Goal: Task Accomplishment & Management: Complete application form

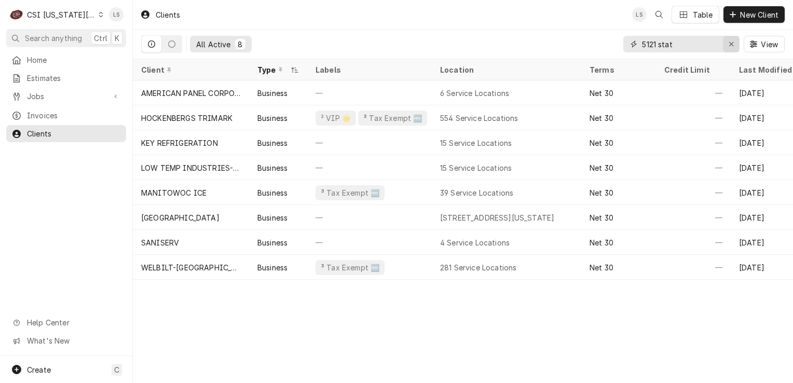
click at [729, 46] on icon "Erase input" at bounding box center [731, 44] width 4 height 4
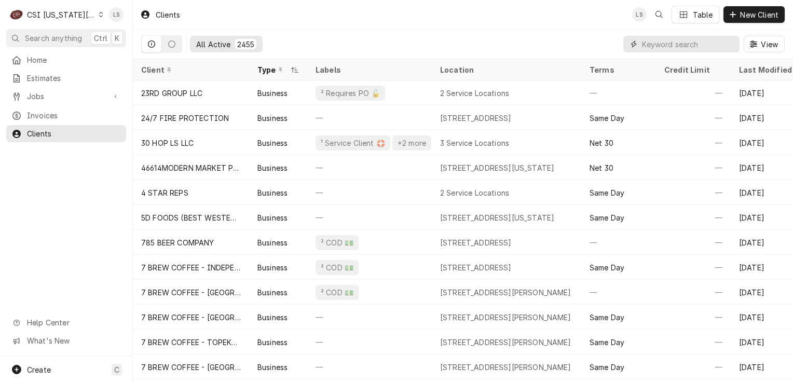
click at [721, 45] on input "Dynamic Content Wrapper" at bounding box center [688, 44] width 92 height 17
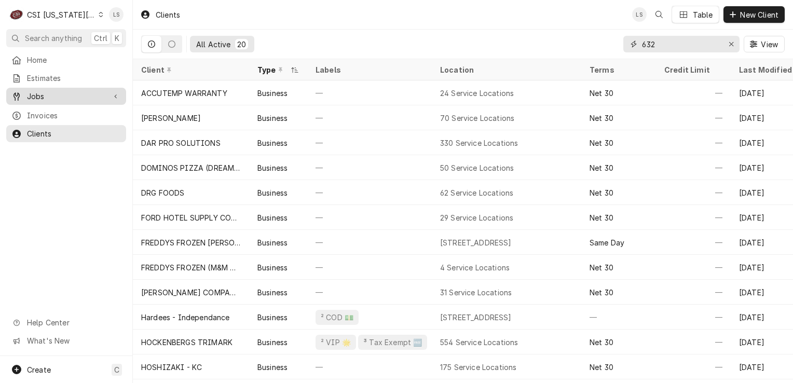
type input "632"
click at [54, 91] on span "Jobs" at bounding box center [66, 96] width 78 height 11
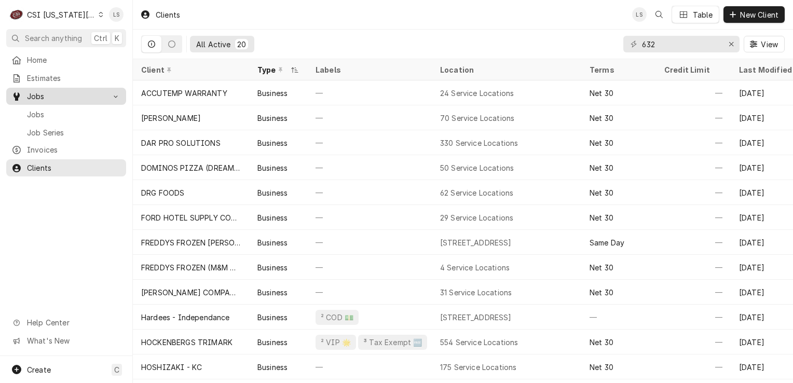
click at [51, 111] on span "Jobs" at bounding box center [74, 114] width 94 height 11
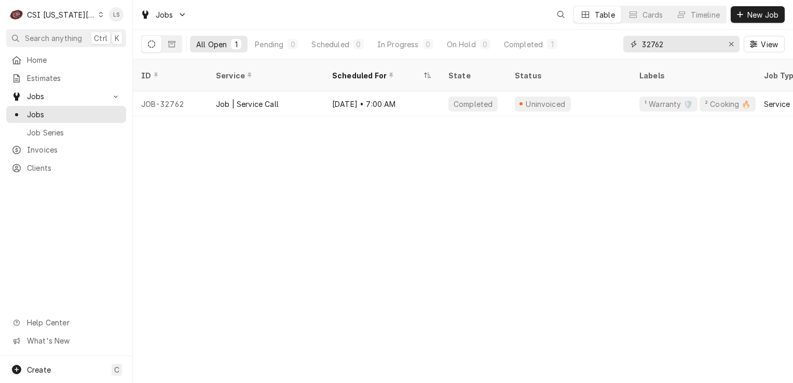
click at [730, 45] on icon "Erase input" at bounding box center [731, 44] width 4 height 4
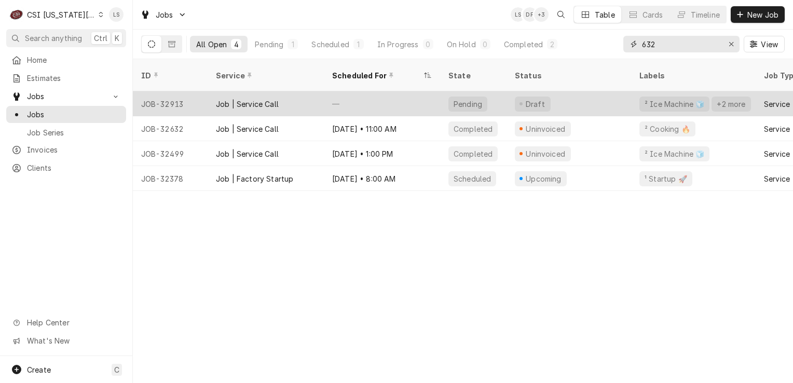
type input "632"
click at [173, 91] on div "JOB-32913" at bounding box center [170, 103] width 75 height 25
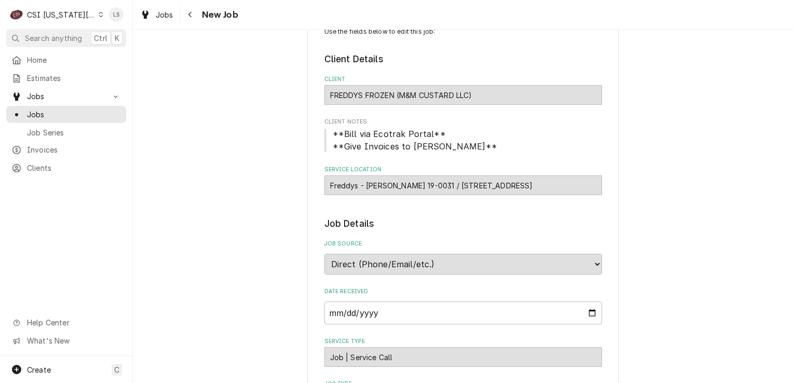
type textarea "x"
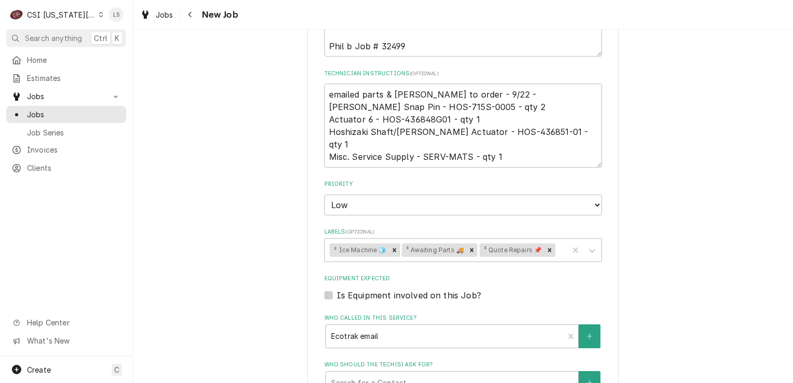
scroll to position [415, 0]
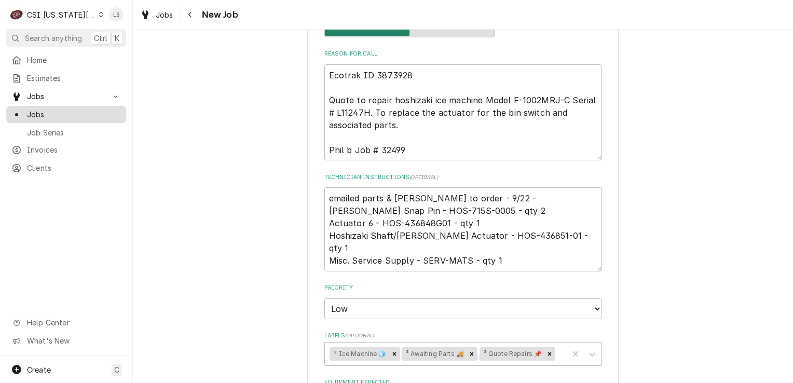
click at [42, 111] on span "Jobs" at bounding box center [74, 114] width 94 height 11
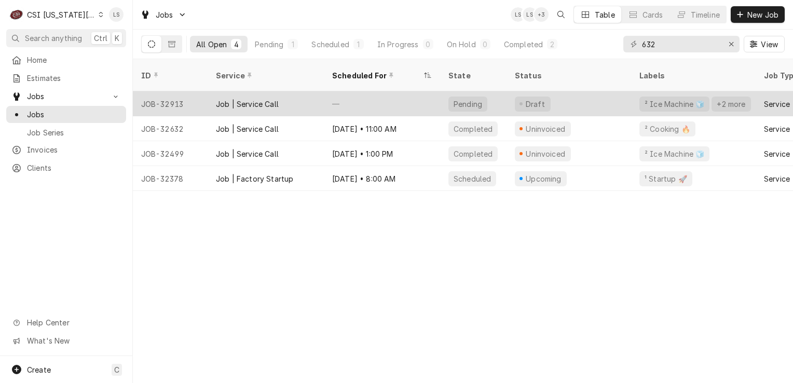
click at [178, 96] on div "JOB-32913" at bounding box center [170, 103] width 75 height 25
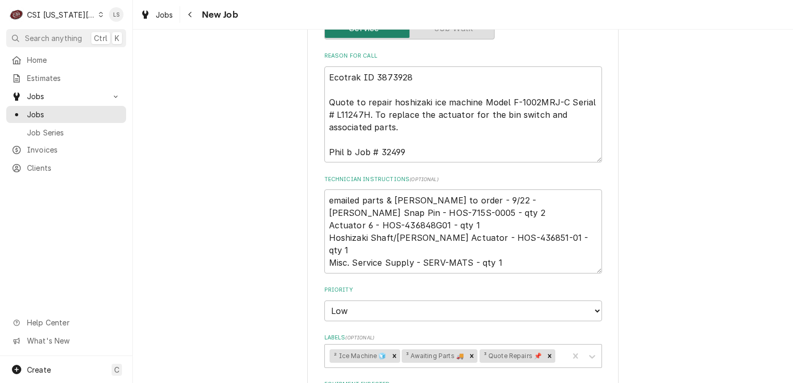
scroll to position [415, 0]
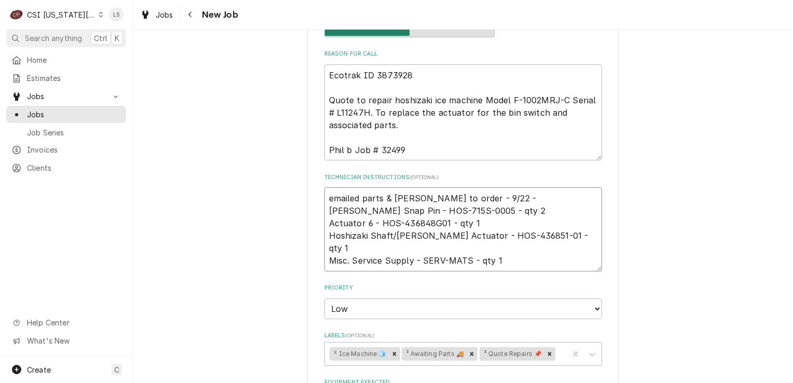
click at [325, 195] on textarea "emailed parts & [PERSON_NAME] to order - 9/22 - [PERSON_NAME] Snap Pin - HOS-71…" at bounding box center [463, 229] width 278 height 84
type textarea "x"
type textarea "emailed parts & [PERSON_NAME] to order - 9/22 - [PERSON_NAME] Snap Pin - HOS-71…"
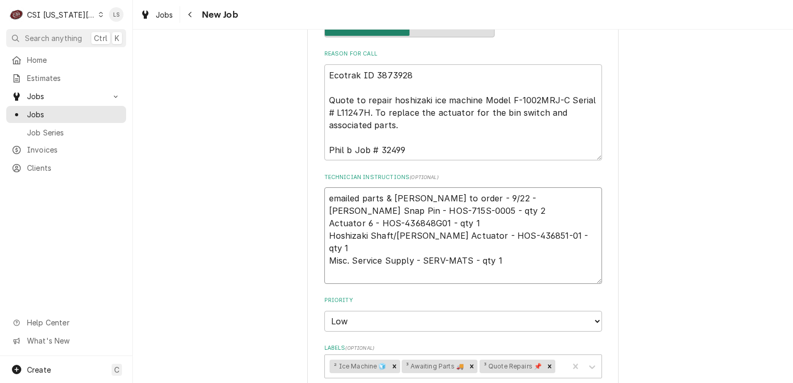
click at [325, 195] on textarea "emailed parts & [PERSON_NAME] to order - 9/22 - [PERSON_NAME] Snap Pin - HOS-71…" at bounding box center [463, 235] width 278 height 97
paste textarea "PO 301569"
type textarea "x"
type textarea "PO 301569 emailed parts & [PERSON_NAME] to order - 9/22 - [PERSON_NAME] Snap Pi…"
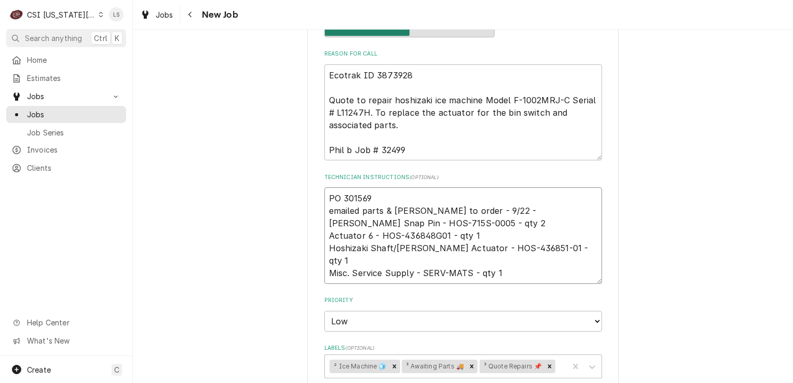
type textarea "x"
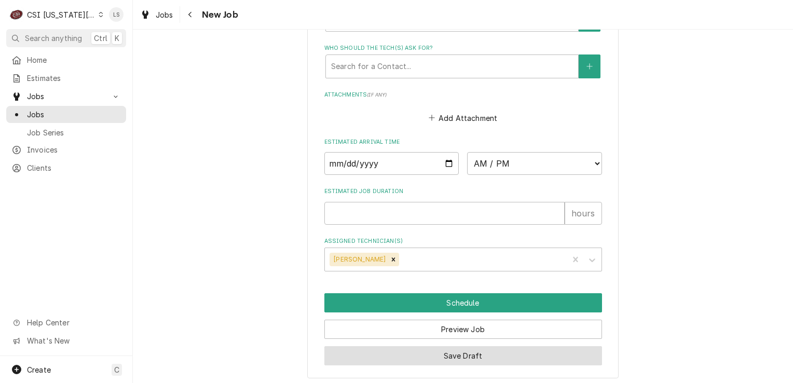
type textarea "PO 301569 emailed parts & lindy to order - 9/22 - LS Hoshizaki Snap Pin - HOS-7…"
click at [485, 353] on button "Save Draft" at bounding box center [463, 355] width 278 height 19
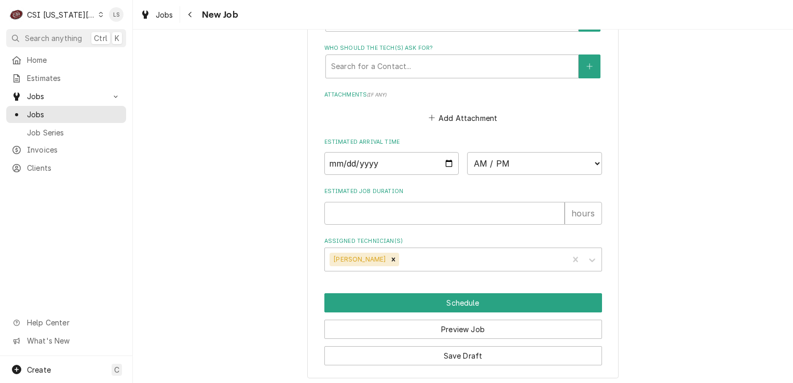
scroll to position [813, 0]
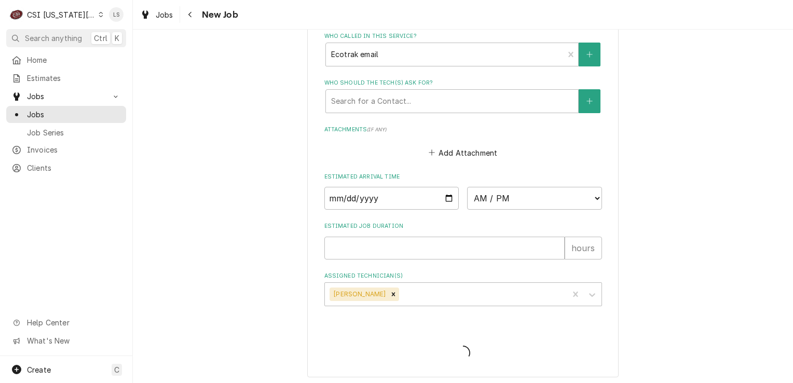
type textarea "x"
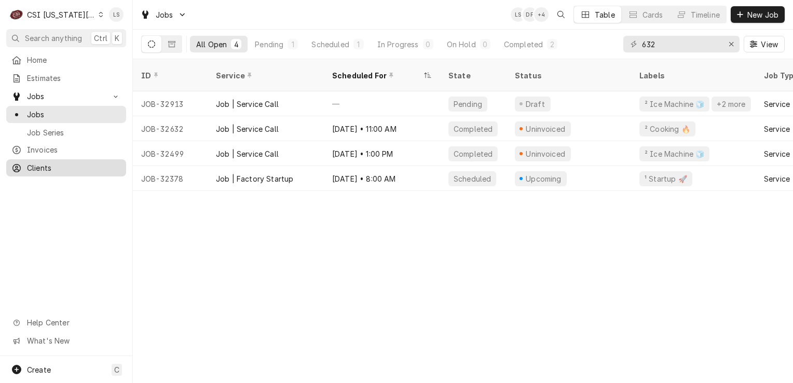
click at [17, 164] on icon "Dynamic Content Wrapper" at bounding box center [16, 168] width 8 height 8
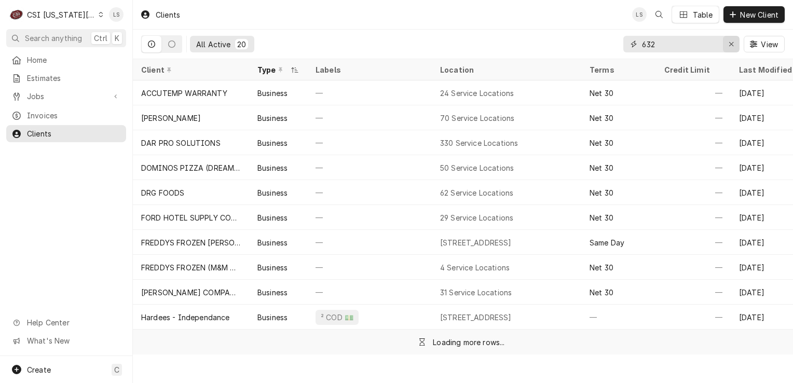
click at [731, 45] on icon "Erase input" at bounding box center [732, 43] width 6 height 7
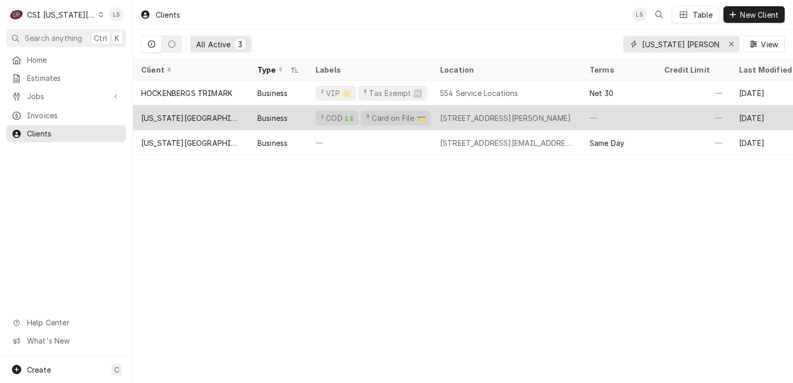
type input "kansas chris"
click at [159, 121] on div "[US_STATE][GEOGRAPHIC_DATA][DEMOGRAPHIC_DATA]" at bounding box center [191, 117] width 116 height 25
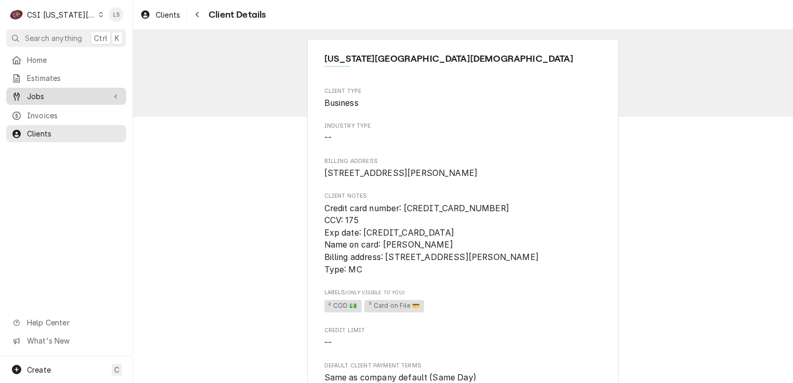
click at [54, 90] on div "Jobs" at bounding box center [66, 96] width 116 height 13
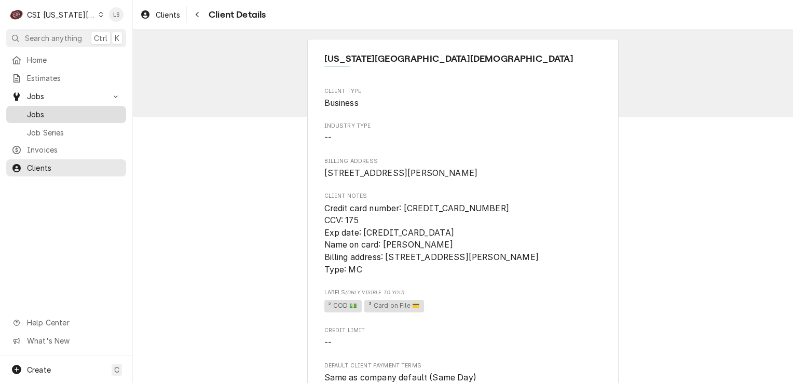
click at [48, 109] on span "Jobs" at bounding box center [74, 114] width 94 height 11
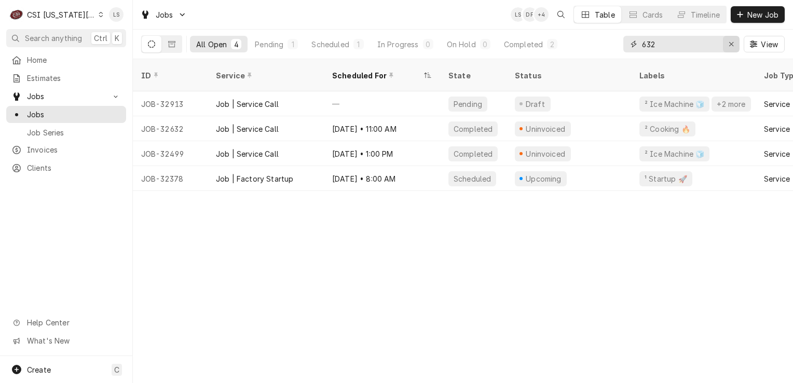
click at [731, 42] on icon "Erase input" at bounding box center [732, 43] width 6 height 7
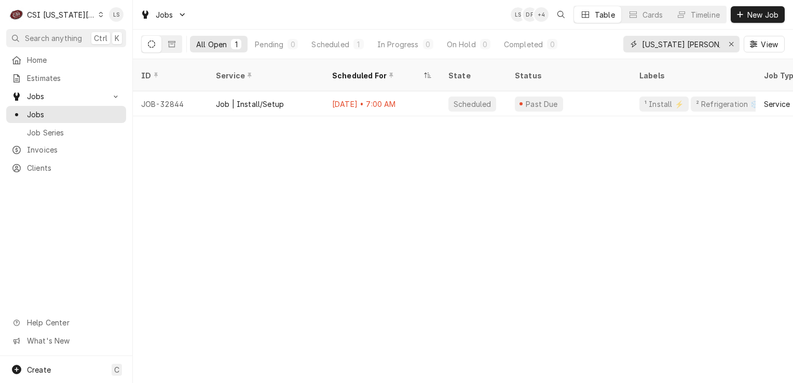
type input "kansas chris"
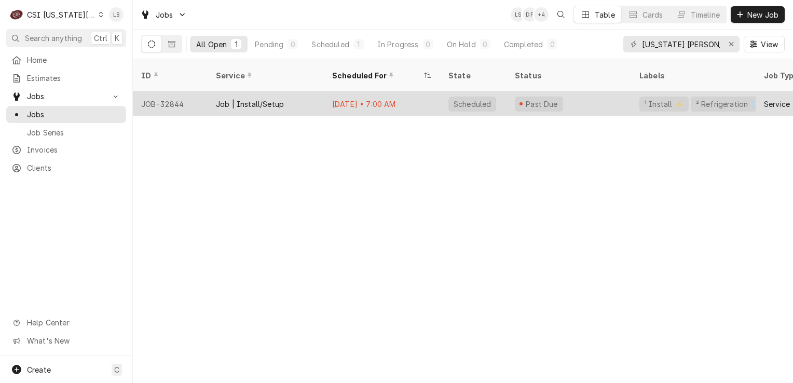
click at [178, 97] on div "JOB-32844" at bounding box center [170, 103] width 75 height 25
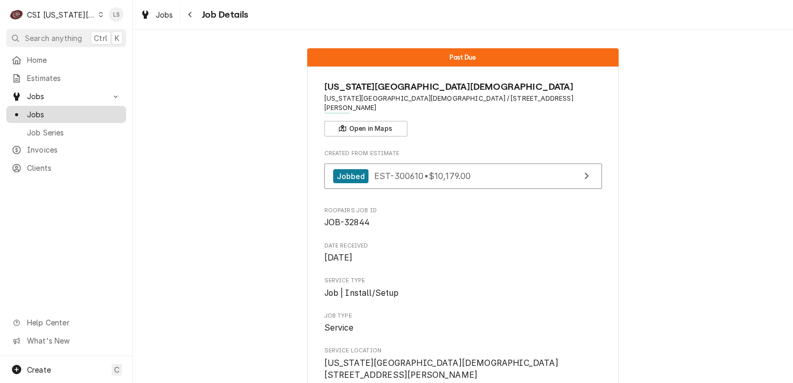
click at [36, 112] on span "Jobs" at bounding box center [74, 114] width 94 height 11
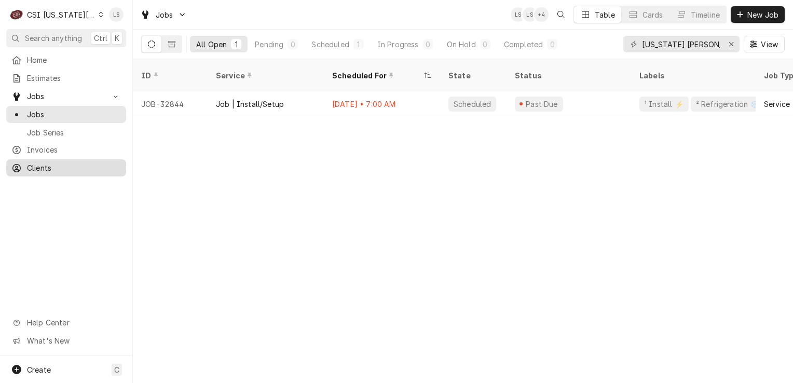
click at [77, 169] on div "Clients" at bounding box center [66, 167] width 116 height 13
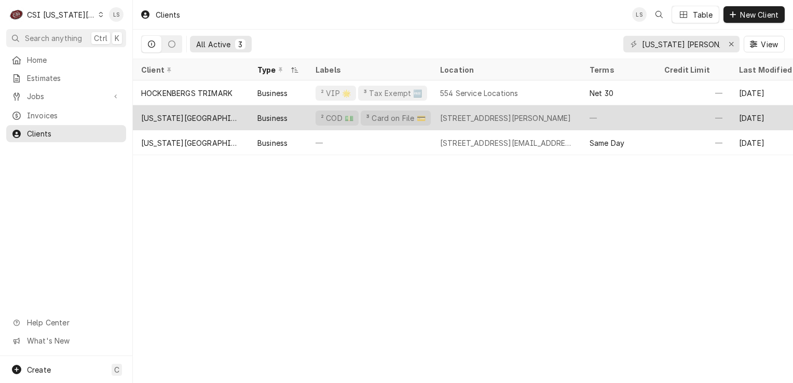
click at [182, 118] on div "[US_STATE][GEOGRAPHIC_DATA][DEMOGRAPHIC_DATA]" at bounding box center [191, 118] width 100 height 11
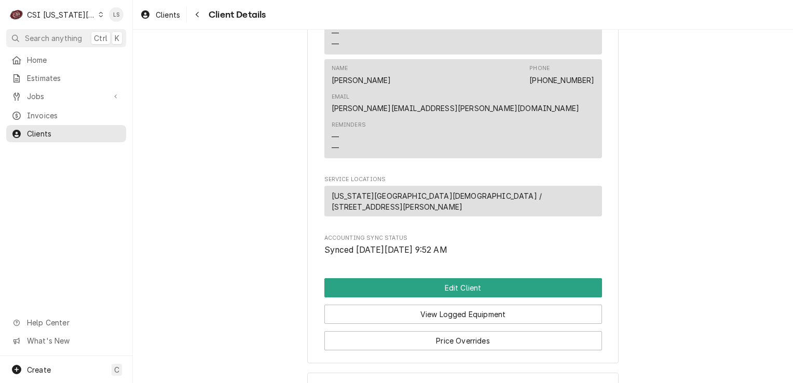
scroll to position [551, 0]
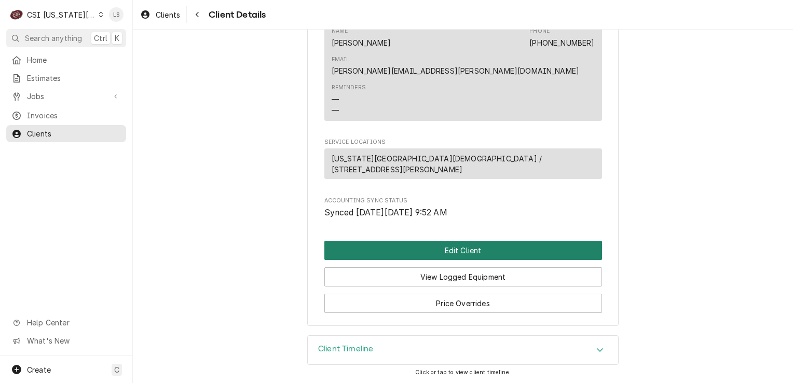
click at [464, 259] on button "Edit Client" at bounding box center [463, 250] width 278 height 19
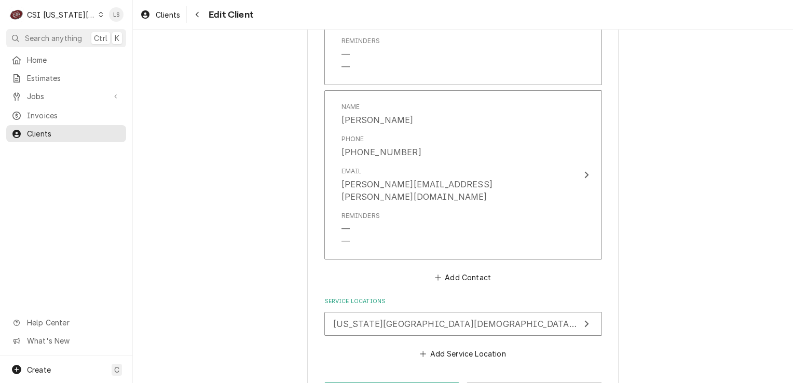
scroll to position [946, 0]
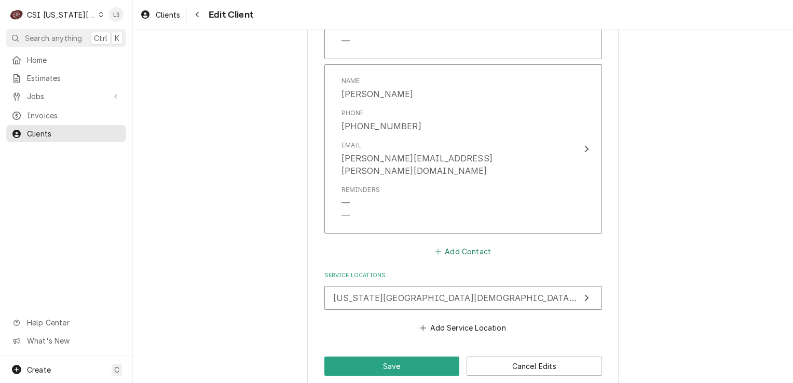
click at [472, 245] on button "Add Contact" at bounding box center [463, 252] width 60 height 15
type textarea "x"
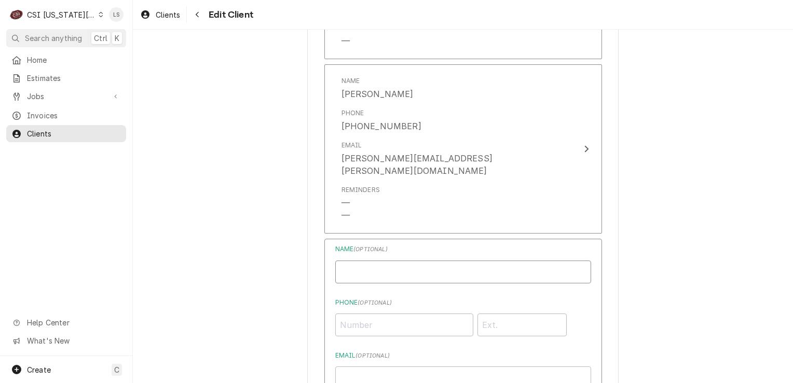
click at [391, 261] on input "Business Name" at bounding box center [463, 272] width 256 height 23
type input "David K Carpenter - cell"
click at [390, 314] on input "Phone ( optional )" at bounding box center [404, 325] width 138 height 23
click at [399, 314] on input "Phone ( optional )" at bounding box center [404, 325] width 138 height 23
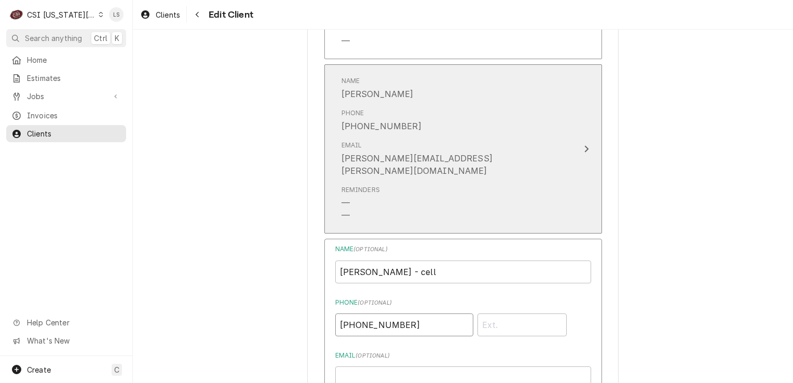
type input "(913) 486-6627"
click at [415, 123] on div "(913) 722-0272 x8737" at bounding box center [382, 126] width 80 height 12
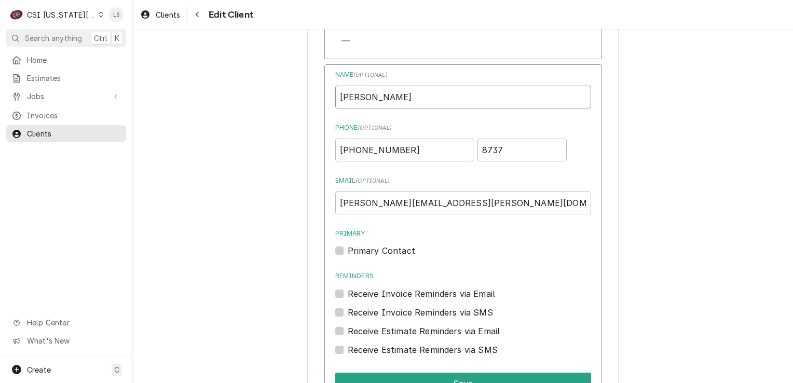
click at [372, 97] on input "David K. Carpenter" at bounding box center [463, 97] width 256 height 23
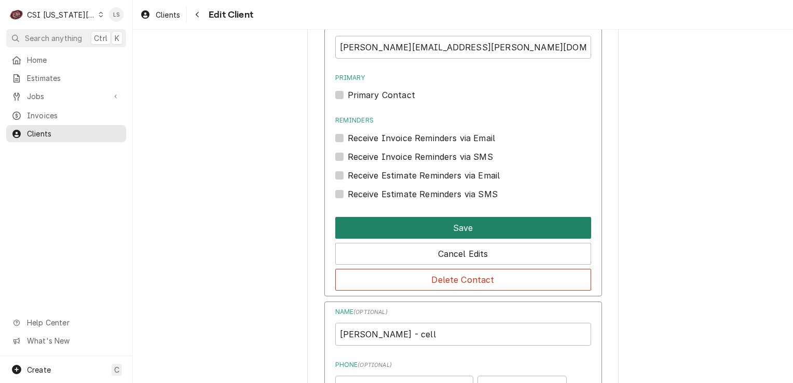
type input "David K Carpenter"
click at [430, 221] on button "Save" at bounding box center [463, 228] width 256 height 22
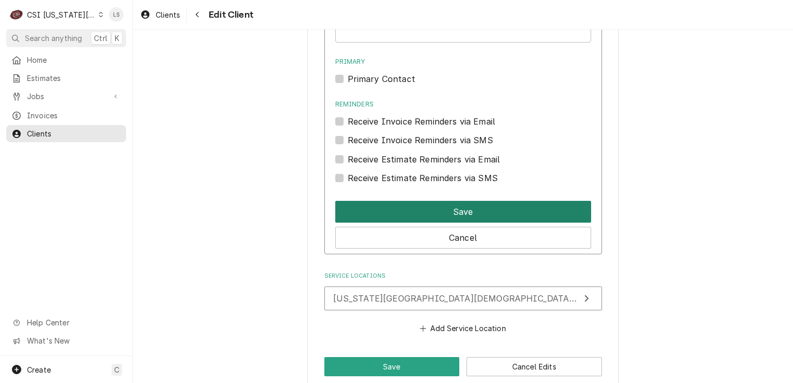
click at [420, 201] on button "Save" at bounding box center [463, 212] width 256 height 22
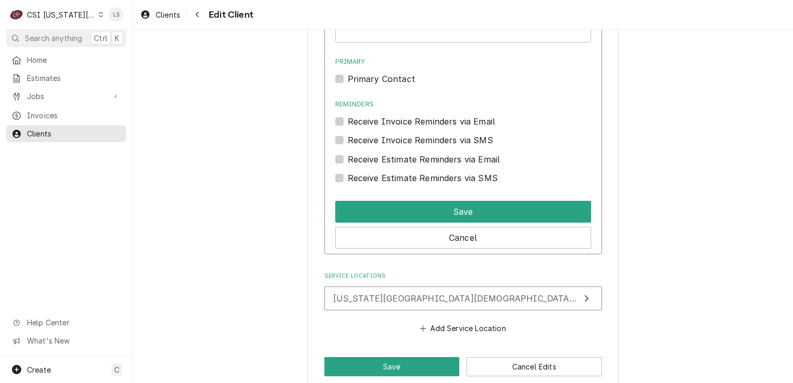
scroll to position [1108, 0]
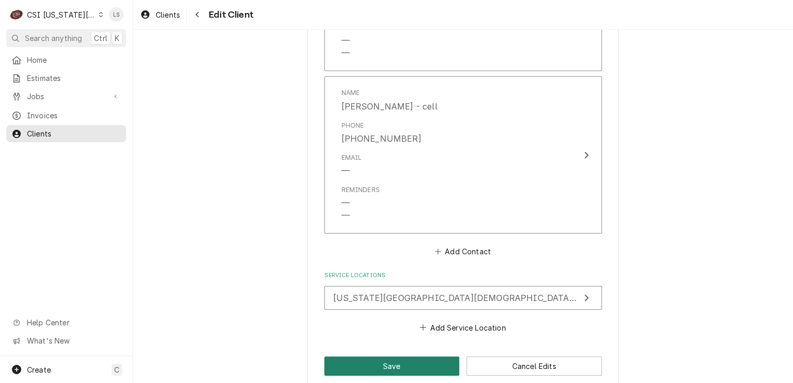
click at [390, 357] on button "Save" at bounding box center [391, 366] width 135 height 19
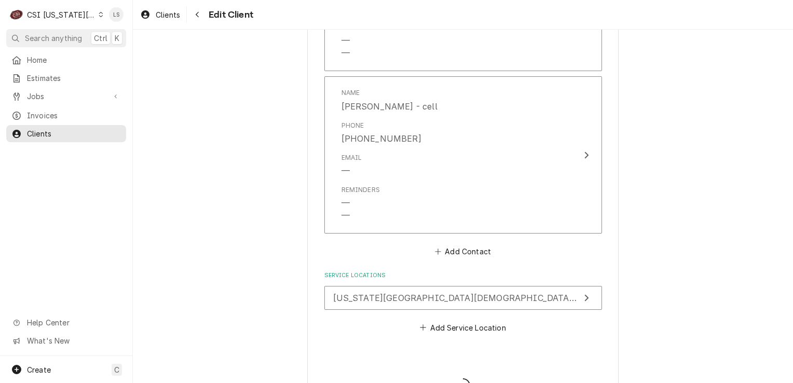
type textarea "x"
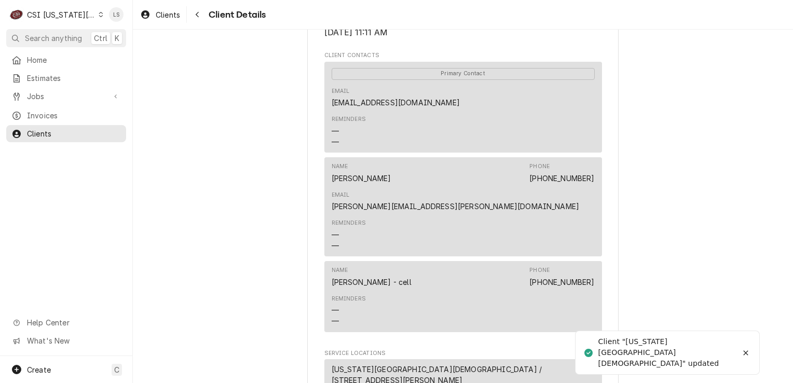
scroll to position [467, 0]
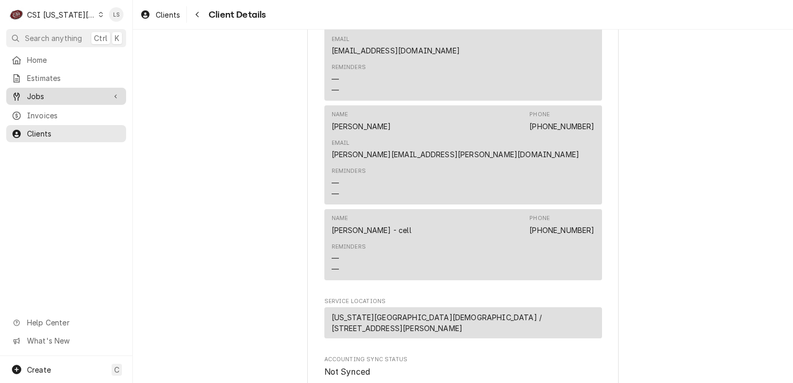
click at [36, 91] on span "Jobs" at bounding box center [66, 96] width 78 height 11
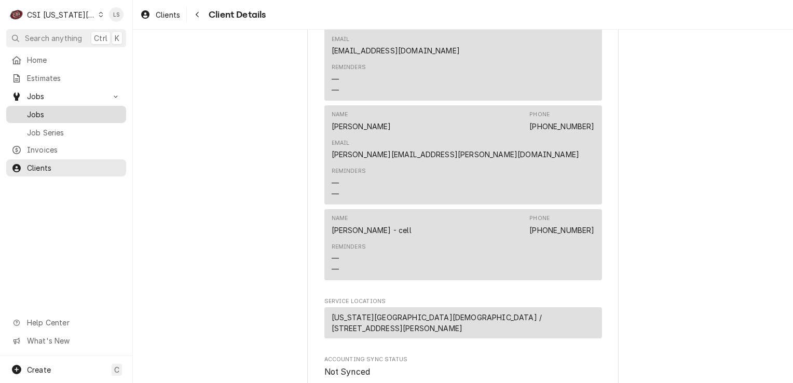
click at [45, 109] on span "Jobs" at bounding box center [74, 114] width 94 height 11
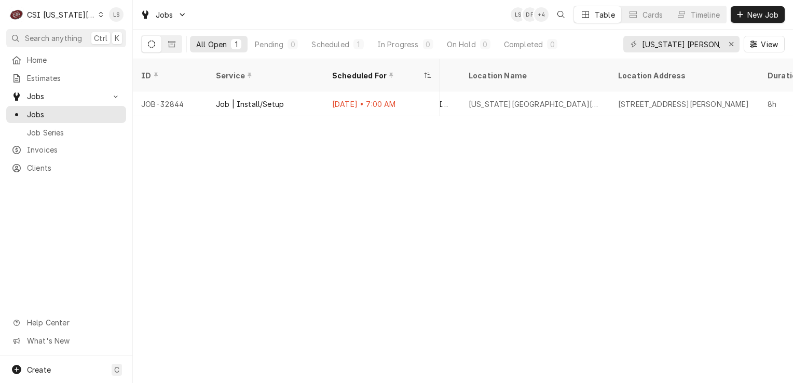
scroll to position [0, 671]
click at [52, 167] on span "Clients" at bounding box center [74, 167] width 94 height 11
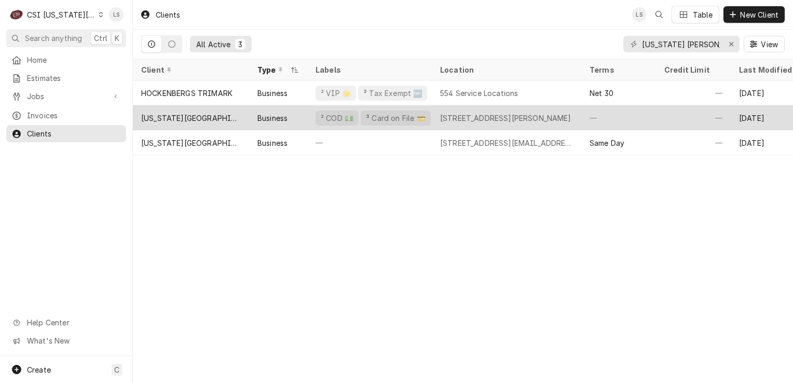
click at [173, 119] on div "[US_STATE][GEOGRAPHIC_DATA][DEMOGRAPHIC_DATA]" at bounding box center [191, 118] width 100 height 11
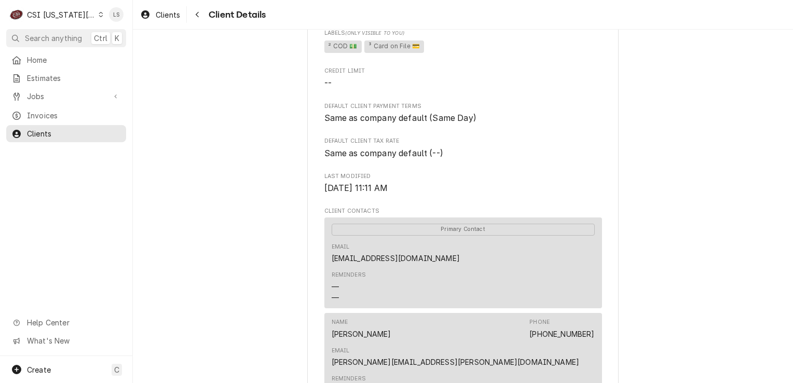
scroll to position [519, 0]
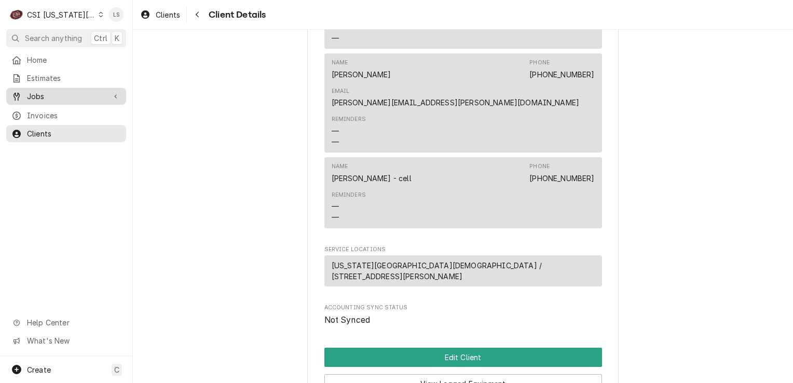
click at [73, 94] on span "Jobs" at bounding box center [66, 96] width 78 height 11
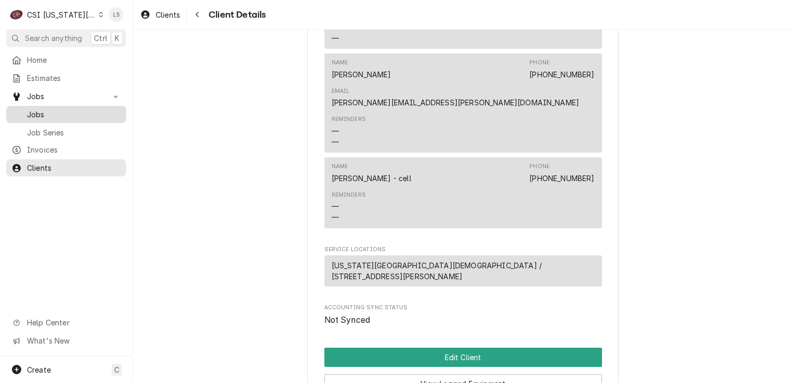
click at [57, 109] on span "Jobs" at bounding box center [74, 114] width 94 height 11
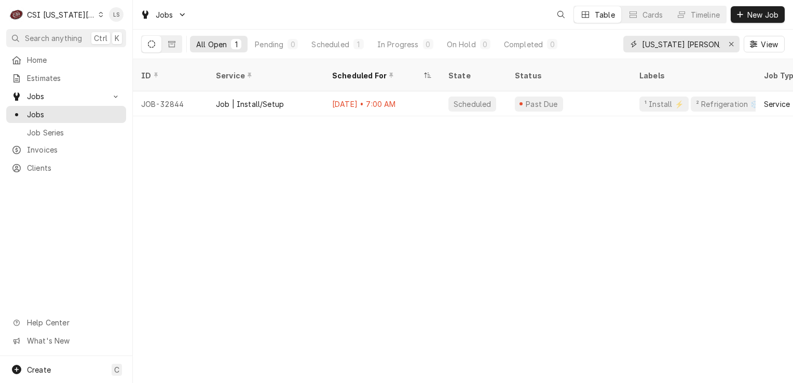
click at [733, 43] on icon "Erase input" at bounding box center [732, 43] width 6 height 7
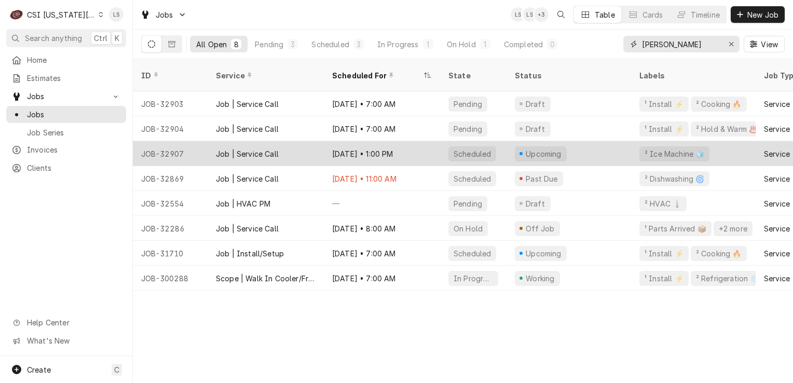
type input "barry"
click at [320, 144] on div "Job | Service Call" at bounding box center [266, 153] width 116 height 25
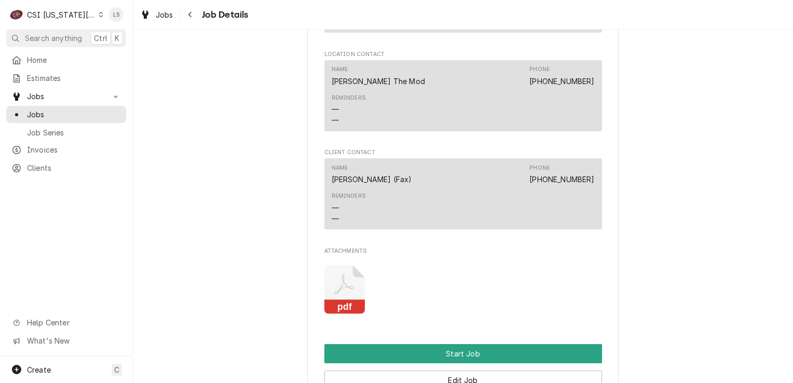
scroll to position [1158, 0]
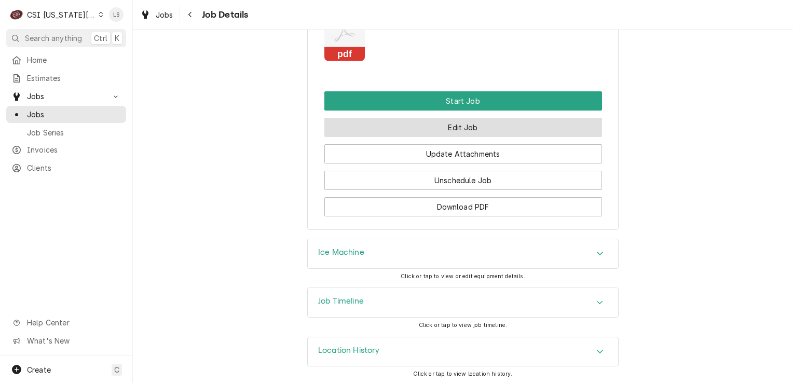
click at [445, 126] on button "Edit Job" at bounding box center [463, 127] width 278 height 19
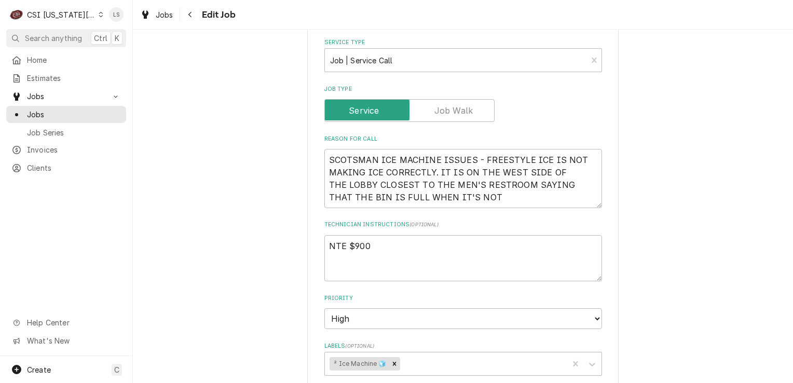
scroll to position [623, 0]
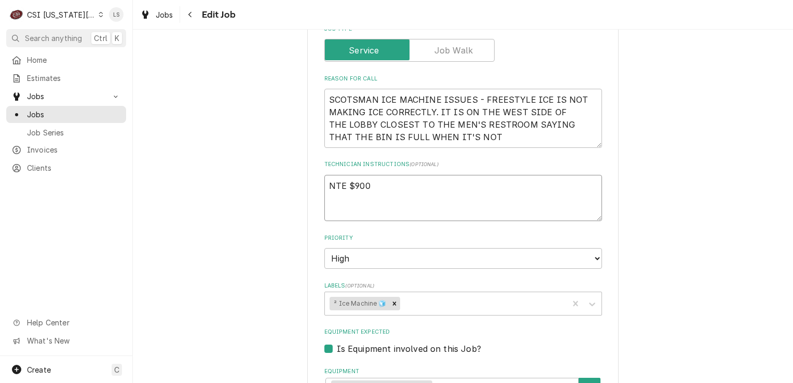
click at [325, 175] on textarea "NTE $900" at bounding box center [463, 198] width 278 height 47
type textarea "x"
type textarea "NTE $900"
type textarea "x"
type textarea "NTE $900"
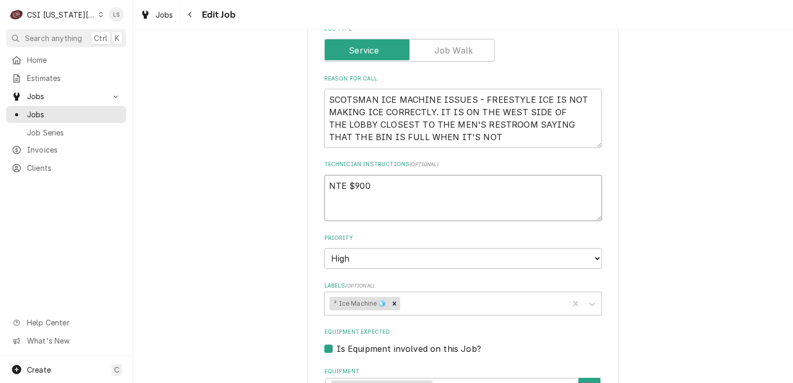
click at [325, 175] on textarea "NTE $900" at bounding box center [463, 198] width 278 height 47
type textarea "x"
type textarea "H NTE $900"
type textarea "x"
type textarea "HO NTE $900"
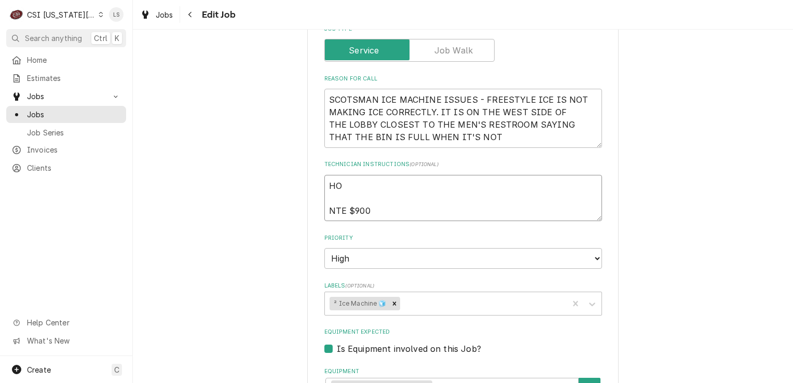
type textarea "x"
type textarea "HOL NTE $900"
type textarea "x"
type textarea "HOLD NTE $900"
type textarea "x"
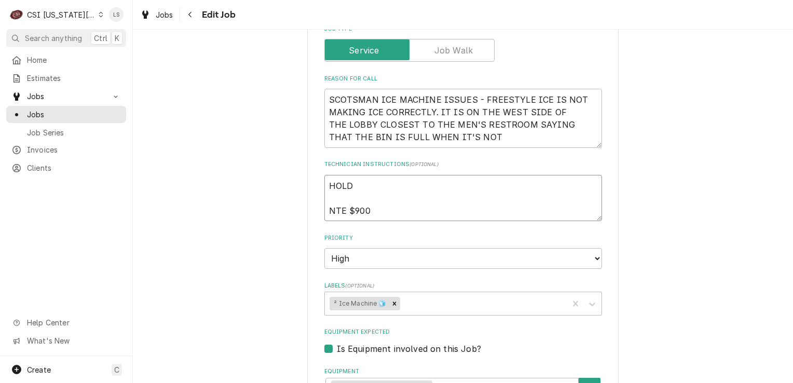
type textarea "HOLD NTE $900"
type textarea "x"
type textarea "HOLD - NTE $900"
type textarea "x"
type textarea "HOLD - NTE $900"
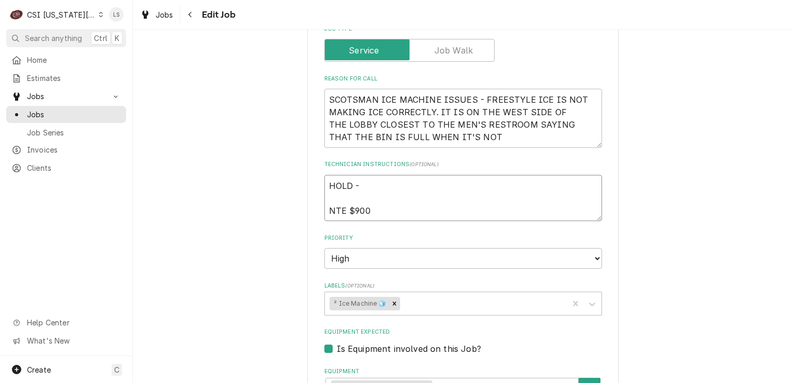
type textarea "x"
type textarea "HOLD - K NTE $900"
type textarea "x"
type textarea "HOLD - Ku NTE $900"
type textarea "x"
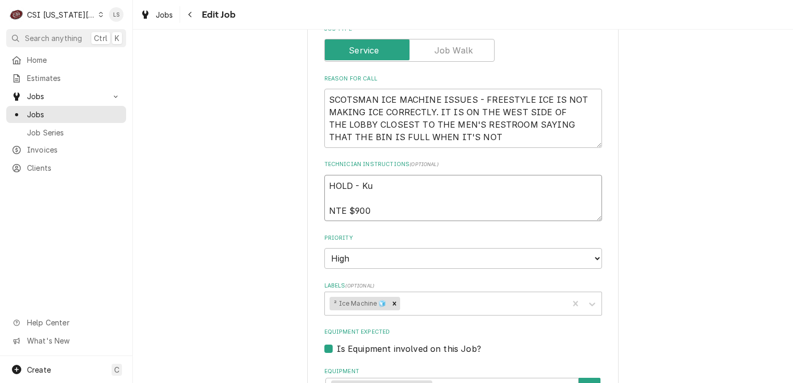
type textarea "HOLD - Kur NTE $900"
type textarea "x"
type textarea "HOLD - [PERSON_NAME] NTE $900"
type textarea "x"
type textarea "HOLD - [PERSON_NAME] NTE $900"
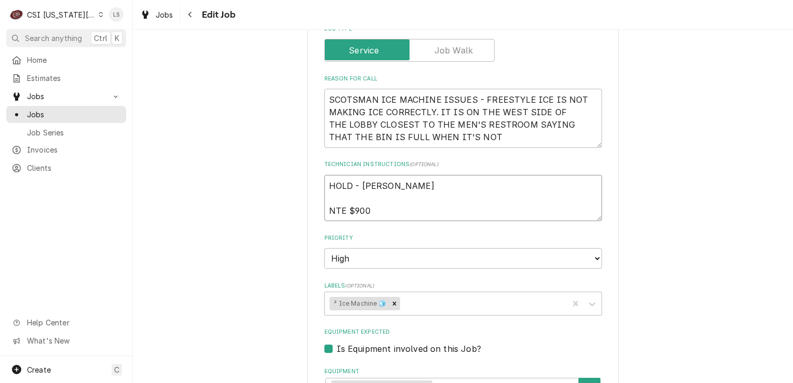
type textarea "x"
type textarea "HOLD - [PERSON_NAME] e NTE $900"
type textarea "x"
type textarea "HOLD - [PERSON_NAME] em NTE $900"
type textarea "x"
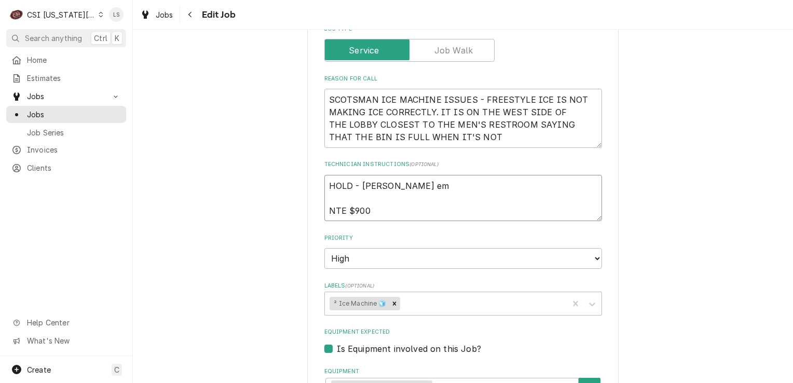
type textarea "HOLD - [PERSON_NAME] NTE $900"
type textarea "x"
type textarea "HOLD - [PERSON_NAME] NTE $900"
type textarea "x"
type textarea "HOLD - [PERSON_NAME] email NTE $900"
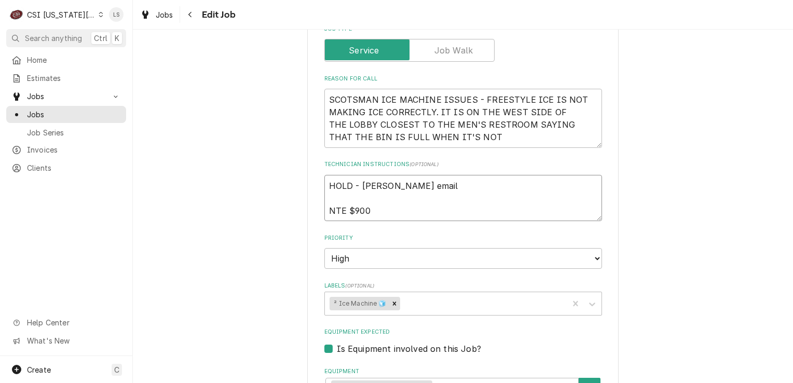
type textarea "x"
type textarea "HOLD - [PERSON_NAME] emaile NTE $900"
type textarea "x"
type textarea "HOLD - [PERSON_NAME] emailed NTE $900"
type textarea "x"
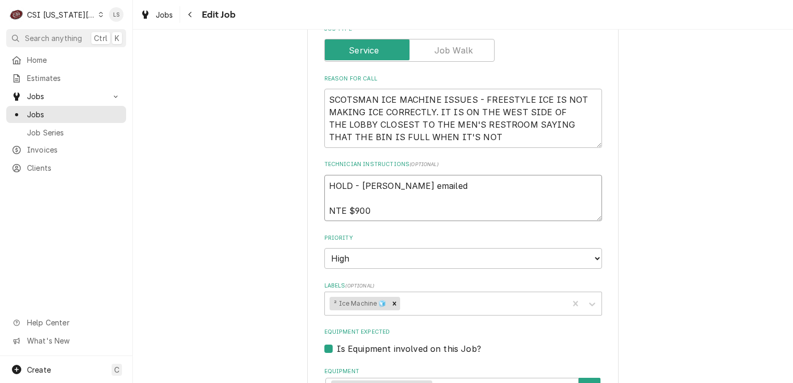
type textarea "HOLD - [PERSON_NAME] emailed NTE $900"
type textarea "x"
type textarea "HOLD - [PERSON_NAME] emailed i NTE $900"
type textarea "x"
type textarea "HOLD - [PERSON_NAME] emailed in NTE $900"
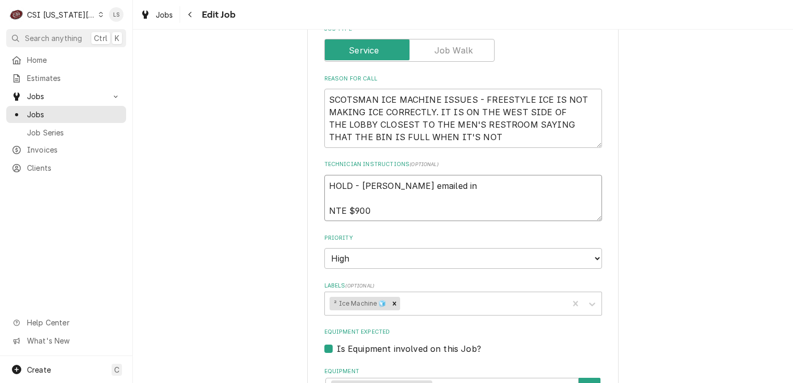
type textarea "x"
type textarea "HOLD - [PERSON_NAME] emailed in NTE $900"
type textarea "x"
type textarea "HOLD - [PERSON_NAME] emailed in a NTE $900"
type textarea "x"
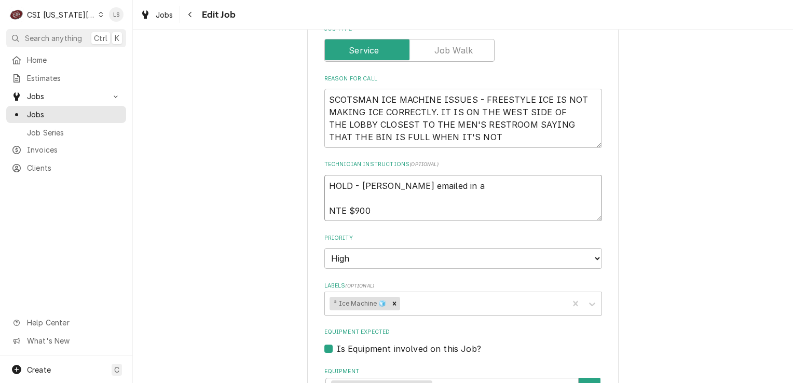
type textarea "HOLD - [PERSON_NAME] emailed in an NTE $900"
type textarea "x"
type textarea "HOLD - [PERSON_NAME] emailed in and NTE $900"
type textarea "x"
type textarea "HOLD - [PERSON_NAME] emailed in and NTE $900"
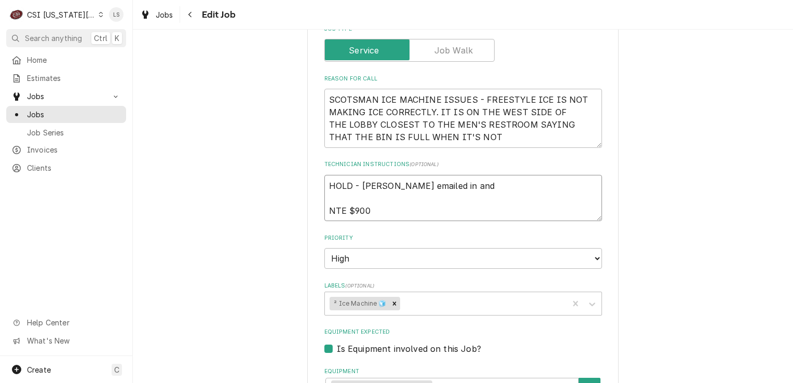
type textarea "x"
type textarea "HOLD - [PERSON_NAME] emailed in and c NTE $900"
type textarea "x"
type textarea "HOLD - [PERSON_NAME] emailed in and can NTE $900"
type textarea "x"
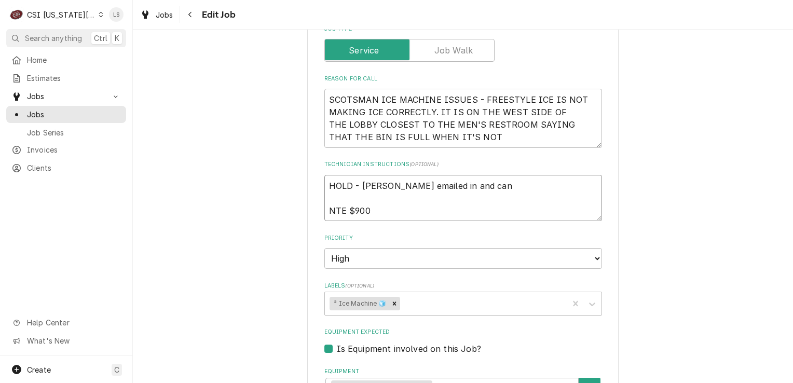
type textarea "HOLD - [PERSON_NAME] emailed in and canc NTE $900"
type textarea "x"
type textarea "HOLD - [PERSON_NAME] emailed in and cancl NTE $900"
type textarea "x"
type textarea "HOLD - [PERSON_NAME] emailed in and canc NTE $900"
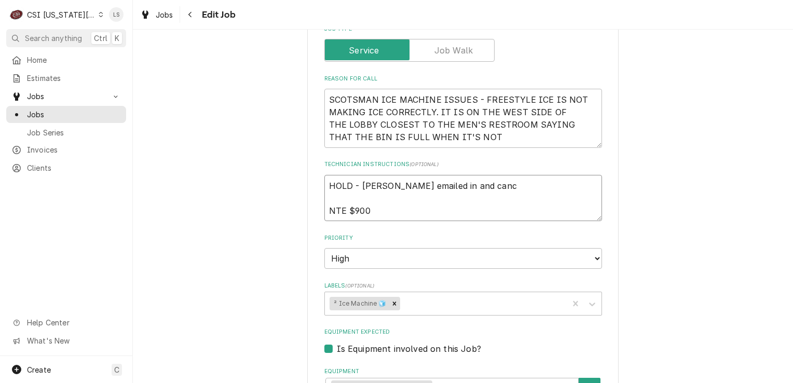
type textarea "x"
type textarea "HOLD - [PERSON_NAME] emailed in and cance NTE $900"
type textarea "x"
type textarea "HOLD - [PERSON_NAME] emailed in and cancel NTE $900"
type textarea "x"
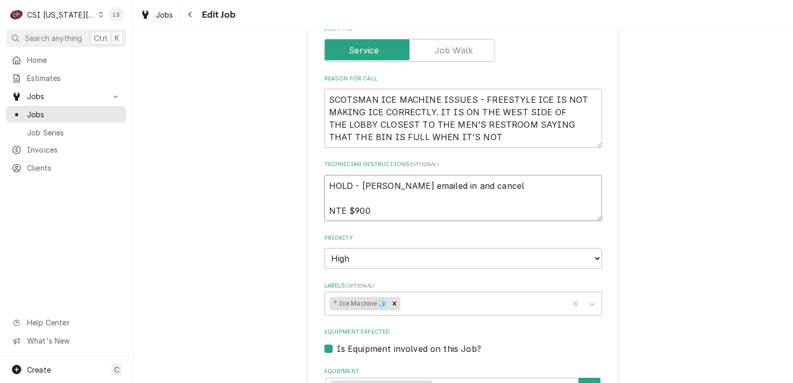
type textarea "HOLD - [PERSON_NAME] emailed in and cancele NTE $900"
type textarea "x"
type textarea "HOLD - [PERSON_NAME] emailed in and canceled NTE $900"
type textarea "x"
type textarea "HOLD - [PERSON_NAME] emailed in and canceled, NTE $900"
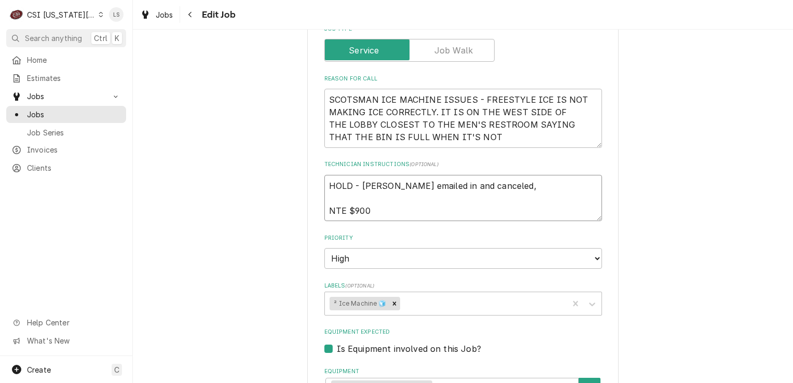
type textarea "x"
type textarea "HOLD - [PERSON_NAME] emailed in and canceled, NTE $900"
type textarea "x"
type textarea "HOLD - [PERSON_NAME] emailed in and canceled, t NTE $900"
type textarea "x"
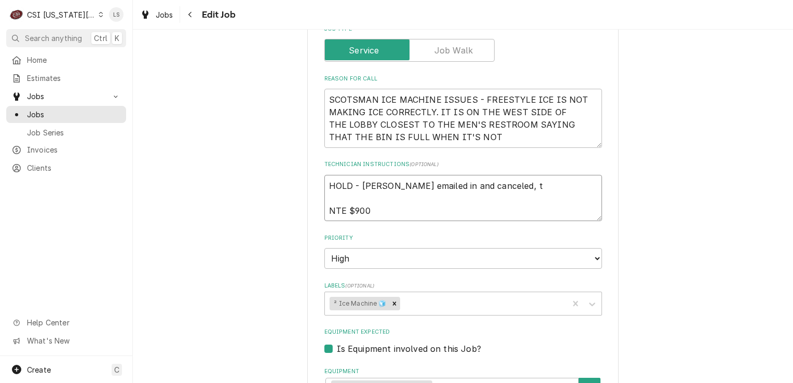
type textarea "HOLD - [PERSON_NAME] emailed in and canceled, th NTE $900"
type textarea "x"
type textarea "HOLD - [PERSON_NAME] emailed in and canceled, the NTE $900"
type textarea "x"
type textarea "HOLD - [PERSON_NAME] emailed in and canceled, thea NTE $900"
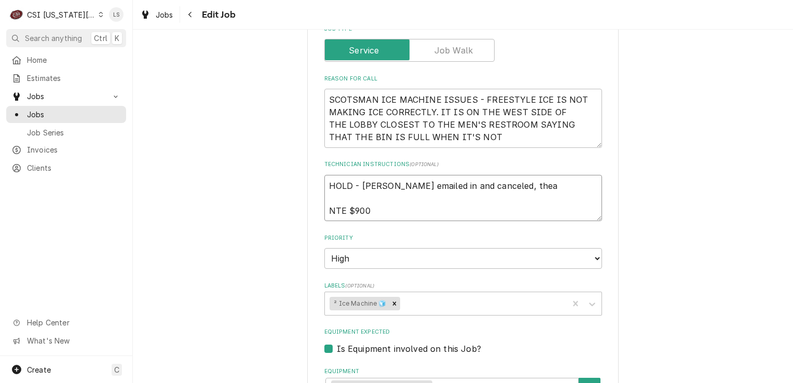
type textarea "x"
type textarea "HOLD - [PERSON_NAME] emailed in and canceled, theat NTE $900"
type textarea "x"
type textarea "HOLD - [PERSON_NAME] emailed in and canceled, theath NTE $900"
type textarea "x"
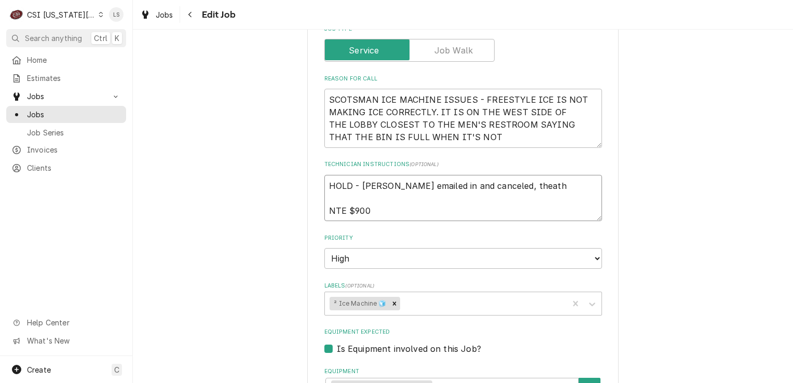
type textarea "HOLD - [PERSON_NAME] emailed in and canceled, theathr NTE $900"
type textarea "x"
type textarea "HOLD - [PERSON_NAME] emailed in and canceled, theathre NTE $900"
type textarea "x"
type textarea "HOLD - [PERSON_NAME] emailed in and canceled, theathre NTE $900"
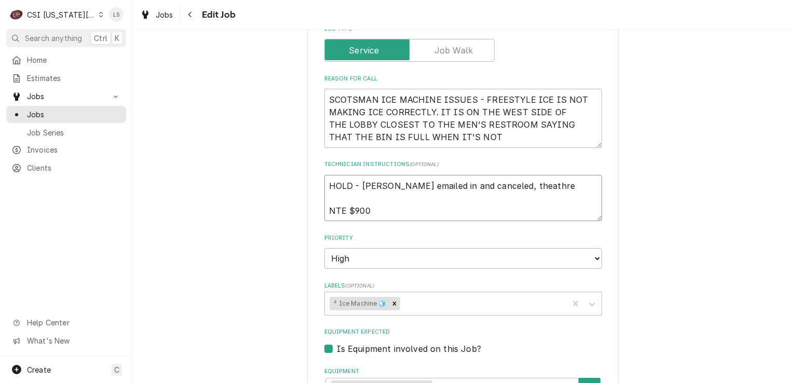
type textarea "x"
type textarea "HOLD - [PERSON_NAME] emailed in and canceled, theathre fi NTE $900"
type textarea "x"
type textarea "HOLD - [PERSON_NAME] emailed in and canceled, theathre fix NTE $900"
type textarea "x"
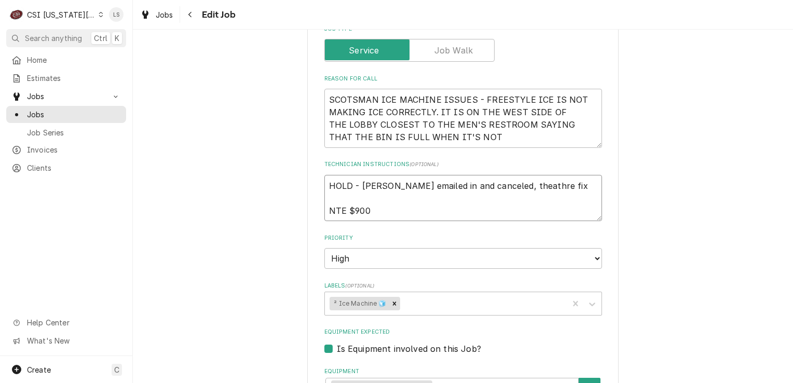
type textarea "HOLD - [PERSON_NAME] emailed in and canceled, theathre fix t NTE $900"
type textarea "x"
type textarea "HOLD - [PERSON_NAME] emailed in and canceled, theathre fix th NTE $900"
type textarea "x"
type textarea "HOLD - Kurt emailed in and canceled, theathre fix the NTE $900"
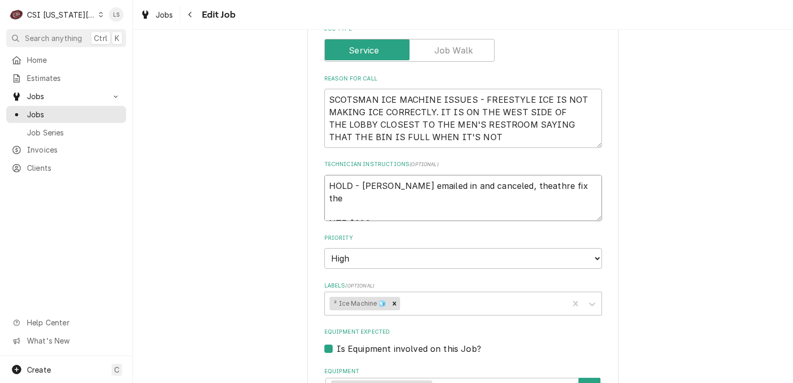
type textarea "x"
type textarea "HOLD - Kurt emailed in and canceled, theathre fix the NTE $900"
type textarea "x"
type textarea "HOLD - Kurt emailed in and canceled, theathre fix the i NTE $900"
type textarea "x"
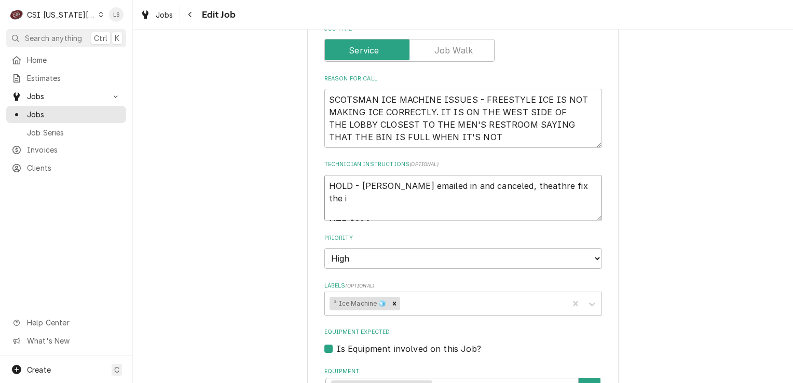
type textarea "HOLD - Kurt emailed in and canceled, theathre fix the is NTE $900"
type textarea "x"
type textarea "HOLD - Kurt emailed in and canceled, theathre fix the iss NTE $900"
type textarea "x"
type textarea "HOLD - Kurt emailed in and canceled, theathre fix the issu NTE $900"
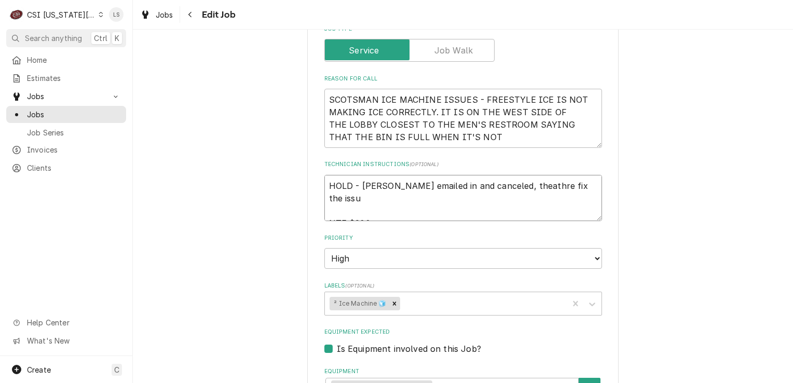
type textarea "x"
type textarea "HOLD - Kurt emailed in and canceled, theathre fix the issue NTE $900"
type textarea "x"
type textarea "HOLD - Kurt emailed in and canceled, theathre fix the issue NTE $900"
type textarea "x"
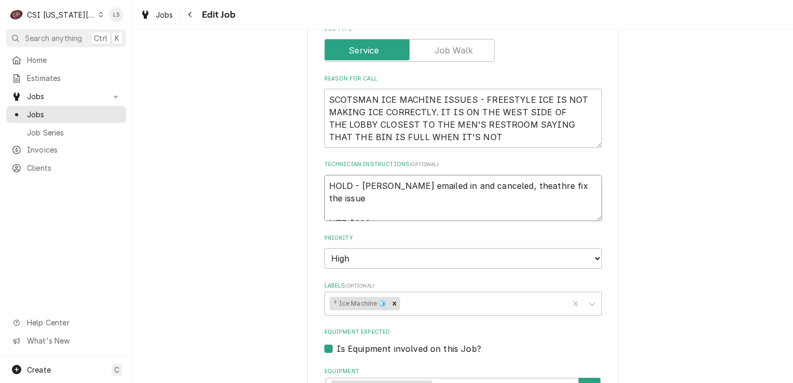
type textarea "HOLD - Kurt emailed in and canceled, theathre fix the issue NTE $900"
type textarea "x"
type textarea "HOLD - Kurt emailed in and canceled, theathre fix the issue NTE $900"
type textarea "x"
type textarea "HOLD - Kurt emailed in and canceled, theathre fix the issue - NTE $900"
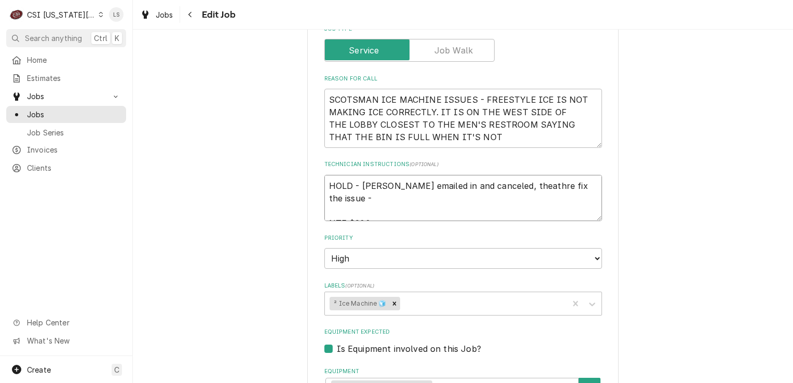
type textarea "x"
type textarea "HOLD - Kurt emailed in and canceled, theathre fix the issue - NTE $900"
type textarea "x"
type textarea "HOLD - Kurt emailed in and canceled, theathre fix the issue - 9 NTE $900"
type textarea "x"
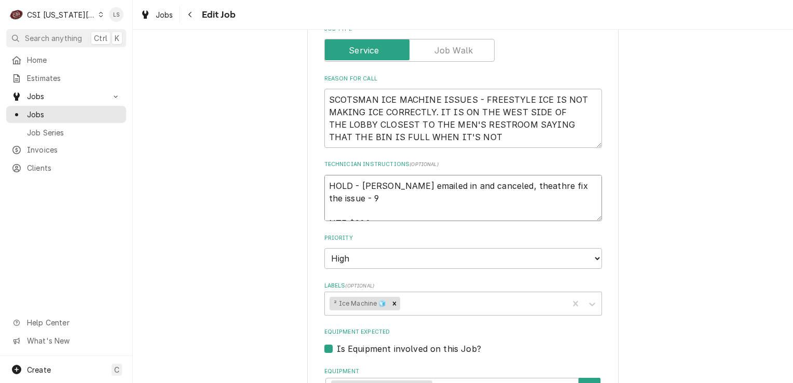
type textarea "HOLD - Kurt emailed in and canceled, theathre fix the issue - 92 NTE $900"
type textarea "x"
type textarea "HOLD - Kurt emailed in and canceled, theathre fix the issue - 922 NTE $900"
type textarea "x"
type textarea "HOLD - Kurt emailed in and canceled, theathre fix the issue - 92 NTE $900"
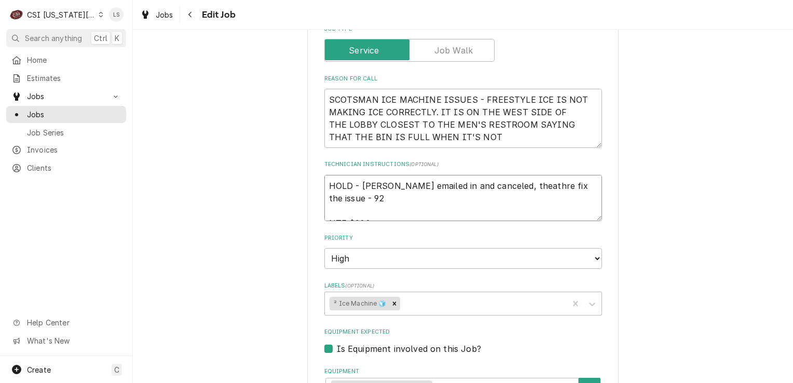
type textarea "x"
type textarea "HOLD - Kurt emailed in and canceled, theathre fix the issue - 9 NTE $900"
type textarea "x"
type textarea "HOLD - Kurt emailed in and canceled, theathre fix the issue - 9/ NTE $900"
type textarea "x"
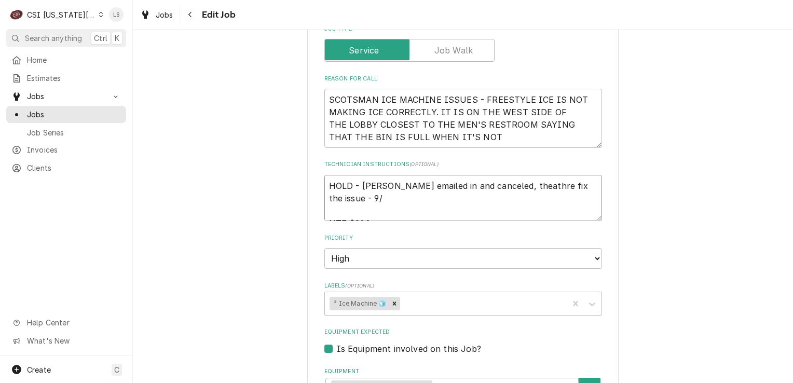
type textarea "HOLD - Kurt emailed in and canceled, theathre fix the issue - 9/2 NTE $900"
type textarea "x"
type textarea "HOLD - Kurt emailed in and canceled, theathre fix the issue - 9/22 NTE $900"
type textarea "x"
type textarea "HOLD - Kurt emailed in and canceled, theathre fix the issue - 9/22 NTE $900"
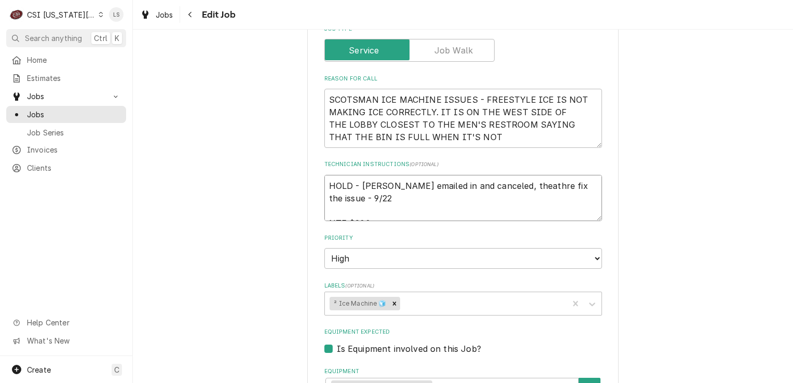
type textarea "x"
type textarea "HOLD - Kurt emailed in and canceled, theathre fix the issue - 9/22 0 NTE $900"
type textarea "x"
type textarea "HOLD - Kurt emailed in and canceled, theathre fix the issue - 9/22 0 NTE $900"
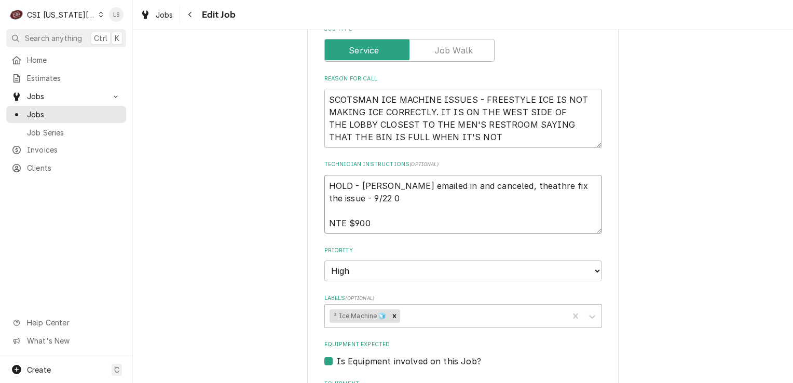
type textarea "x"
type textarea "HOLD - Kurt emailed in and canceled, theathre fix the issue - 9/22 0 K NTE $900"
type textarea "x"
type textarea "HOLD - Kurt emailed in and canceled, theathre fix the issue - 9/22 0 KS NTE $900"
drag, startPoint x: 495, startPoint y: 158, endPoint x: 490, endPoint y: 154, distance: 7.0
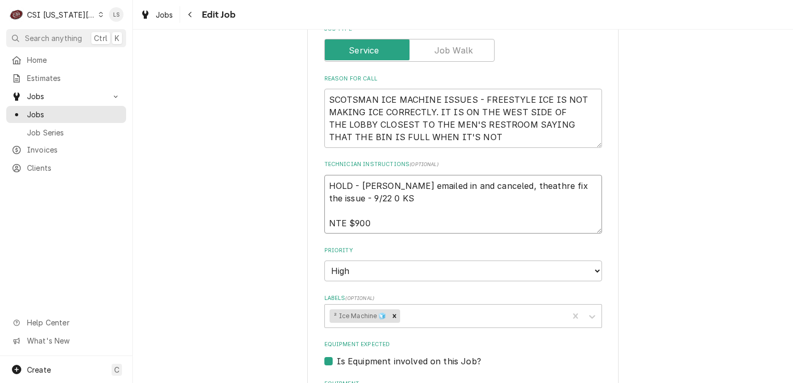
type textarea "x"
type textarea "HOLD - Kurt emailed in and canceled, theathr fix the issue - 9/22 0 KS NTE $900"
type textarea "x"
type textarea "HOLD - Kurt emailed in and canceled, theath fix the issue - 9/22 0 KS NTE $900"
type textarea "x"
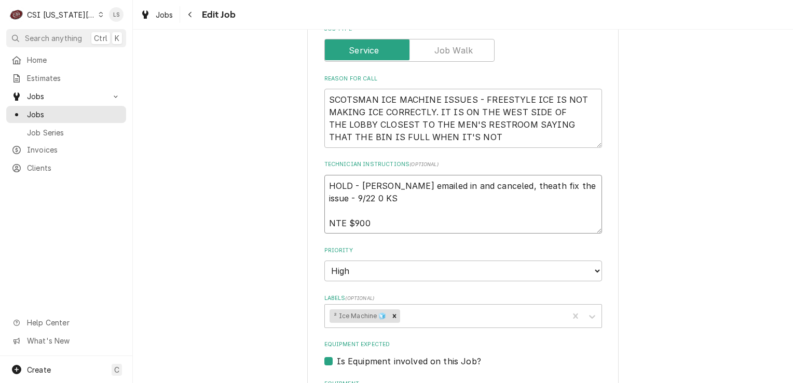
type textarea "HOLD - Kurt emailed in and canceled, theat fix the issue - 9/22 0 KS NTE $900"
type textarea "x"
type textarea "HOLD - Kurt emailed in and canceled, thea fix the issue - 9/22 0 KS NTE $900"
type textarea "x"
type textarea "HOLD - Kurt emailed in and canceled, the fix the issue - 9/22 0 KS NTE $900"
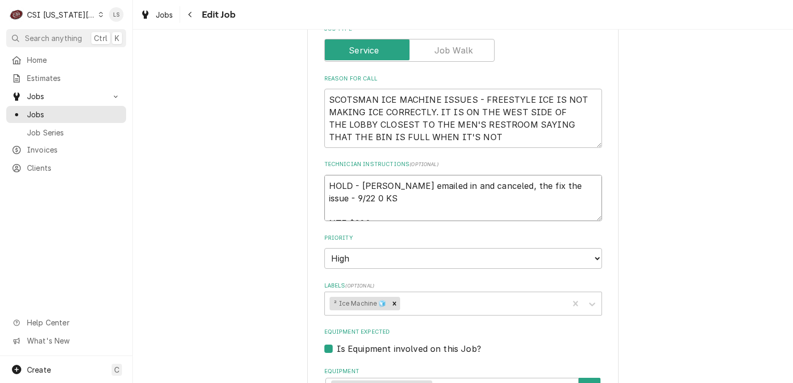
type textarea "x"
type textarea "HOLD - Kurt emailed in and canceled, thea fix the issue - 9/22 0 KS NTE $900"
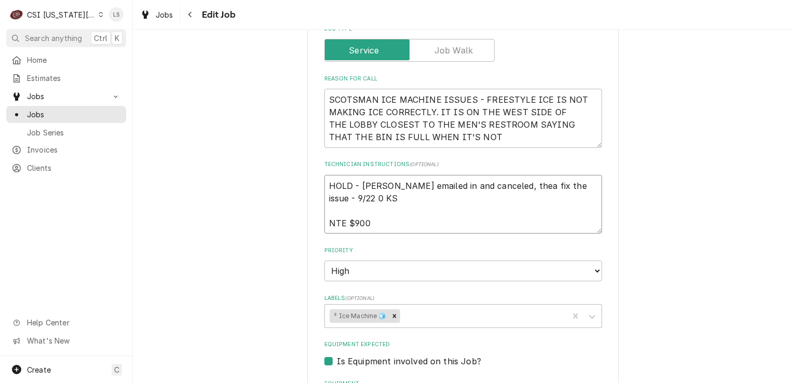
type textarea "x"
type textarea "HOLD - Kurt emailed in and canceled, theat fix the issue - 9/22 0 KS NTE $900"
type textarea "x"
type textarea "HOLD - Kurt emailed in and canceled, theath fix the issue - 9/22 0 KS NTE $900"
type textarea "x"
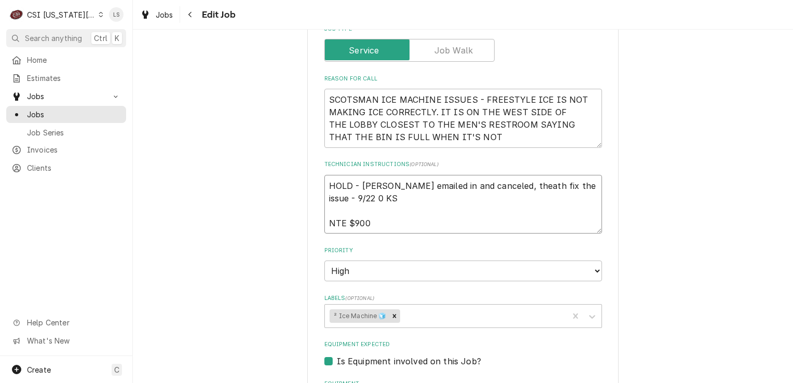
type textarea "HOLD - Kurt emailed in and canceled, theathr fix the issue - 9/22 0 KS NTE $900"
type textarea "x"
type textarea "HOLD - Kurt emailed in and canceled, theathre fix the issue - 9/22 0 KS NTE $900"
type textarea "x"
type textarea "HOLD - Kurt emailed in and canceled, theathr fix the issue - 9/22 0 KS NTE $900"
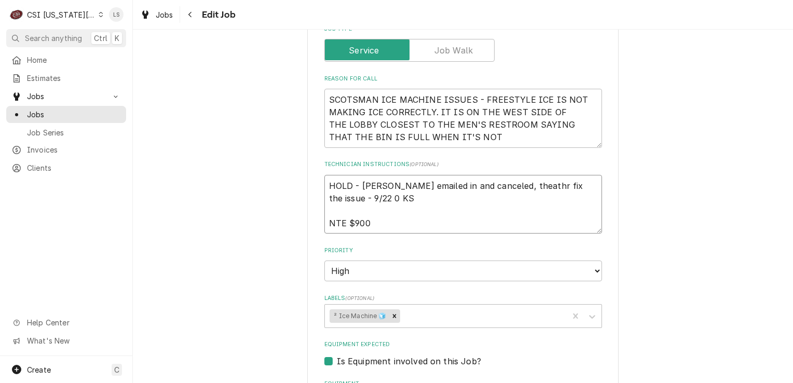
type textarea "x"
type textarea "HOLD - Kurt emailed in and canceled, theath fix the issue - 9/22 0 KS NTE $900"
type textarea "x"
type textarea "HOLD - Kurt emailed in and canceled, theat fix the issue - 9/22 0 KS NTE $900"
type textarea "x"
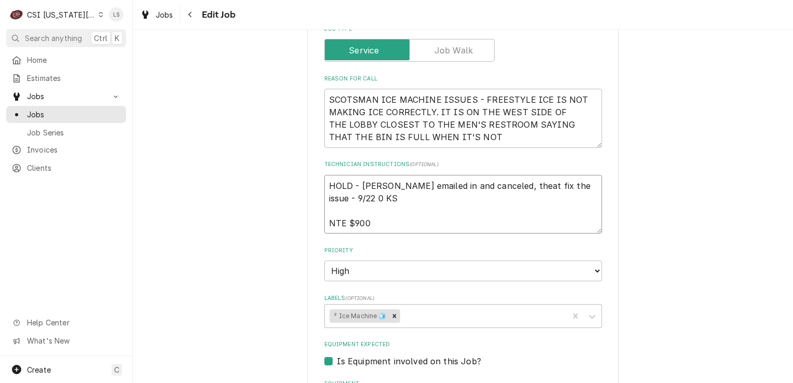
type textarea "HOLD - Kurt emailed in and canceled, thea fix the issue - 9/22 0 KS NTE $900"
type textarea "x"
type textarea "HOLD - Kurt emailed in and canceled, the fix the issue - 9/22 0 KS NTE $900"
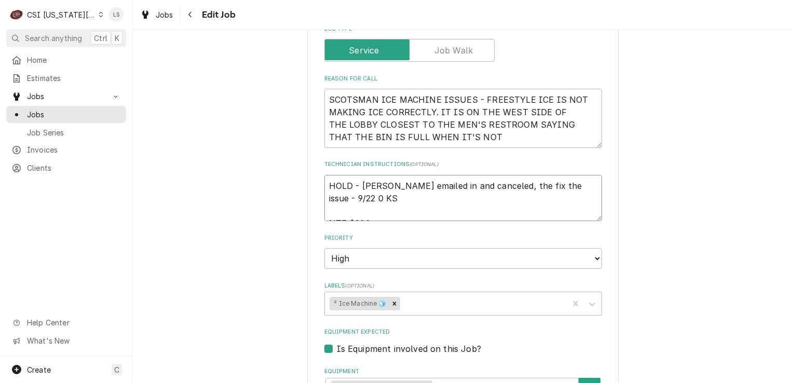
type textarea "x"
type textarea "HOLD - Kurt emailed in and canceled, th fix the issue - 9/22 0 KS NTE $900"
type textarea "x"
type textarea "HOLD - Kurt emailed in and canceled, t fix the issue - 9/22 0 KS NTE $900"
type textarea "x"
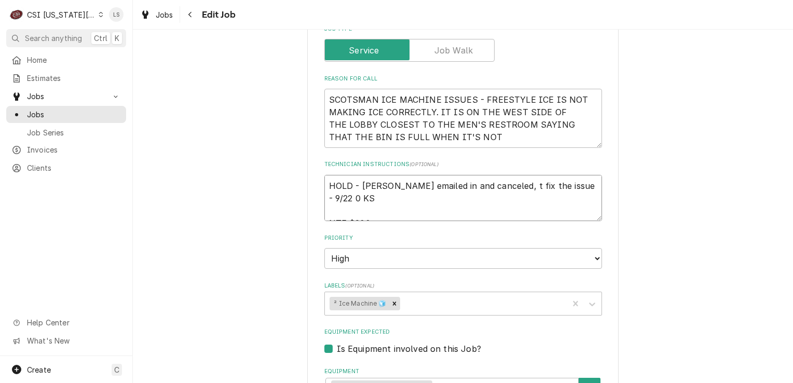
type textarea "HOLD - Kurt emailed in and canceled, fix the issue - 9/22 0 KS NTE $900"
type textarea "x"
type textarea "HOLD - Kurt emailed in and canceled, fix the issue - 9/22 0 KS NTE $900"
type textarea "x"
type textarea "HOLD - Kurt emailed in and canceled, fix the issue - 9/22 0 KS NTE $900"
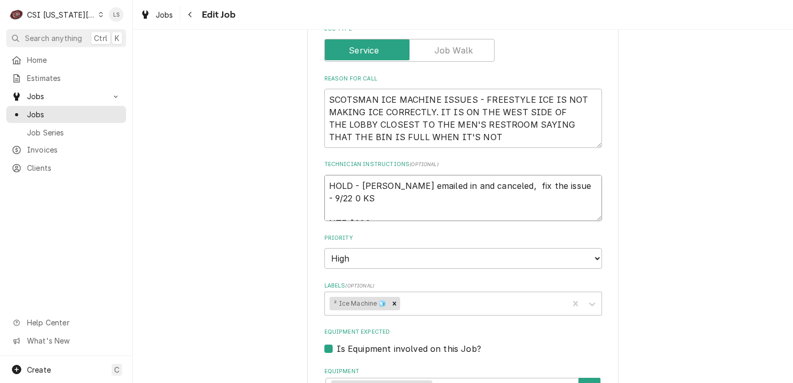
type textarea "x"
type textarea "HOLD - Kurt emailed in and canceled, cu fix the issue - 9/22 0 KS NTE $900"
type textarea "x"
type textarea "HOLD - Kurt emailed in and canceled, cus fix the issue - 9/22 0 KS NTE $900"
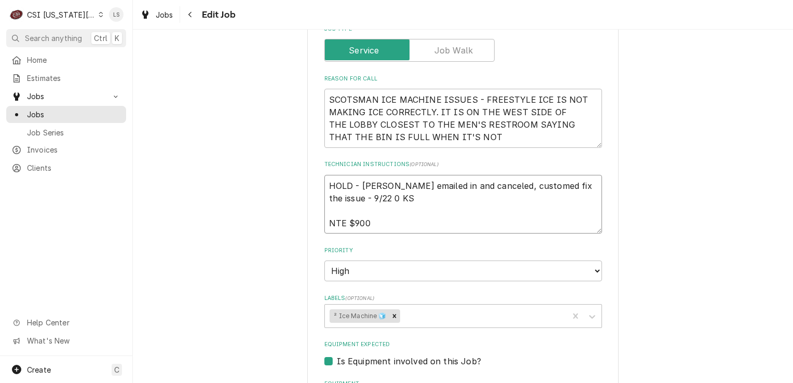
click at [529, 175] on textarea "HOLD - Kurt emailed in and canceled, customed fix the issue - 9/22 0 KS NTE $900" at bounding box center [463, 204] width 278 height 59
click at [445, 307] on div "Labels" at bounding box center [482, 316] width 161 height 19
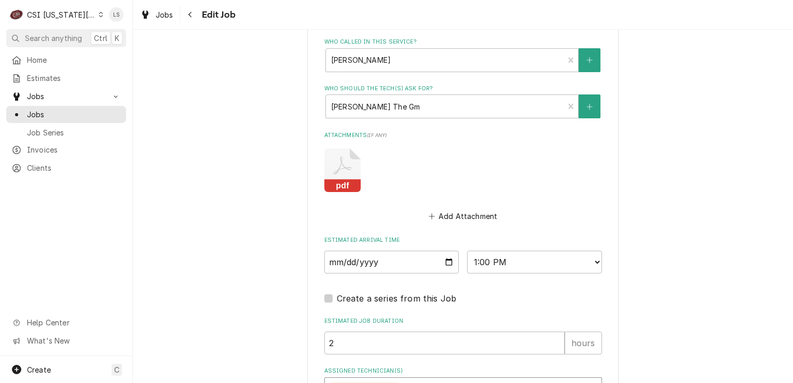
scroll to position [1094, 0]
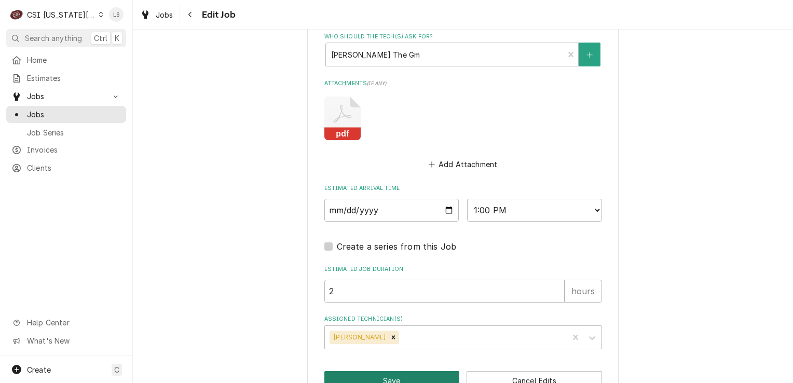
click at [436, 371] on button "Save" at bounding box center [391, 380] width 135 height 19
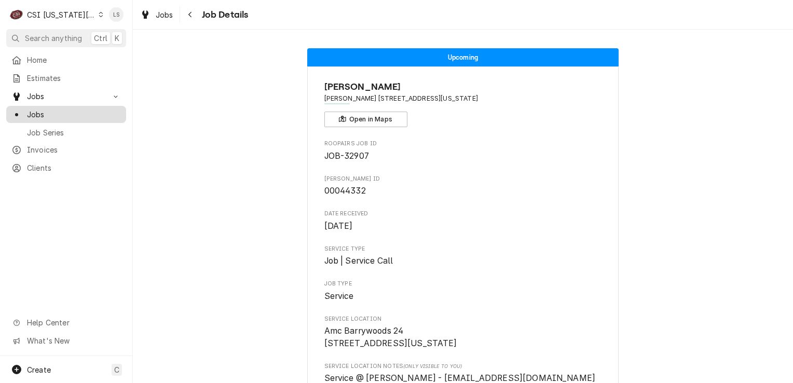
click at [76, 113] on span "Jobs" at bounding box center [74, 114] width 94 height 11
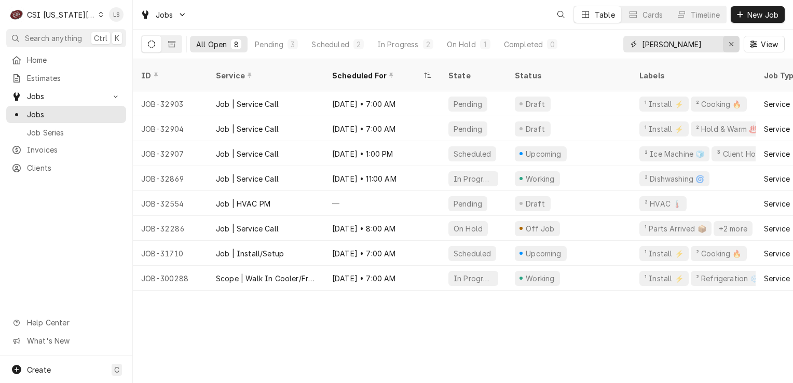
click at [729, 49] on button "Erase input" at bounding box center [731, 44] width 17 height 17
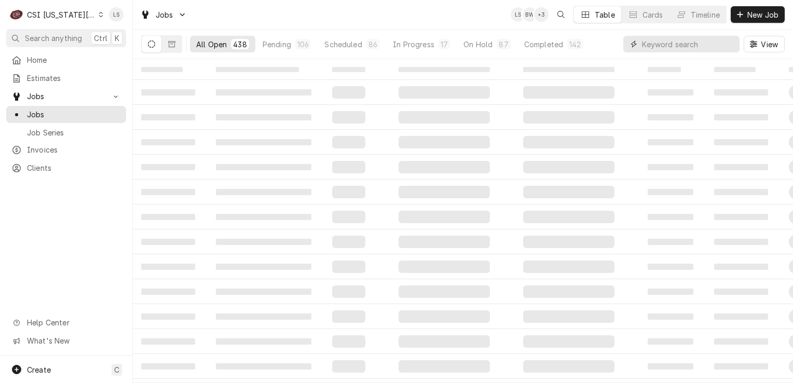
paste input "32543"
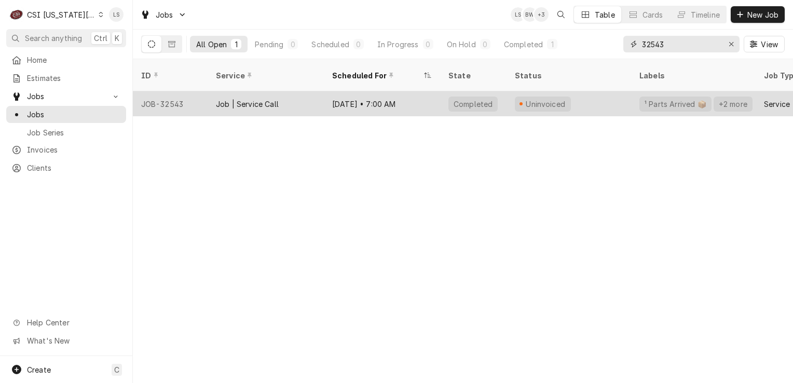
type input "32543"
click at [176, 92] on div "JOB-32543" at bounding box center [170, 103] width 75 height 25
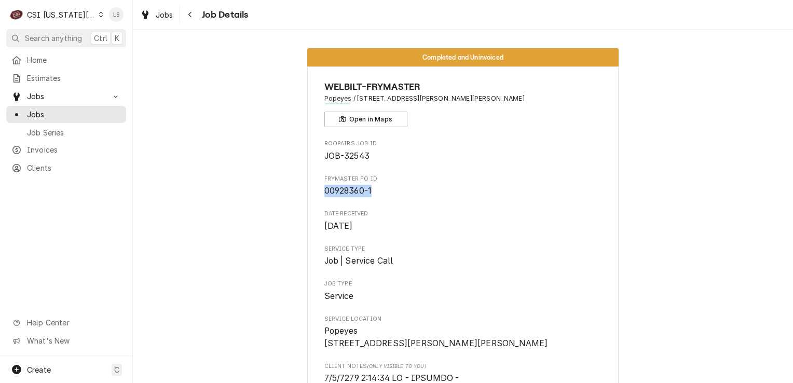
drag, startPoint x: 372, startPoint y: 194, endPoint x: 312, endPoint y: 193, distance: 60.2
copy span "00928360-1"
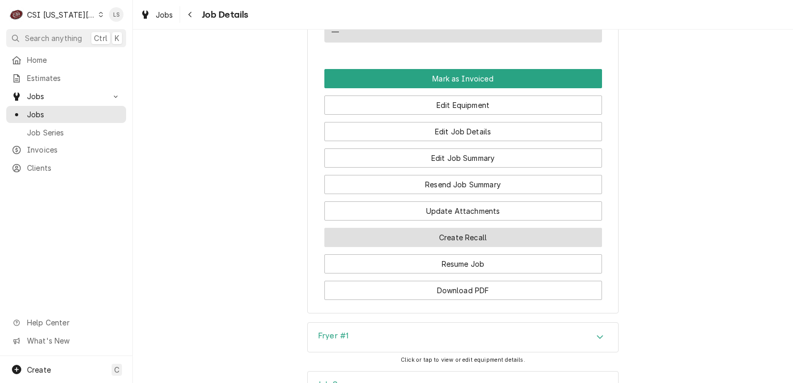
scroll to position [2025, 0]
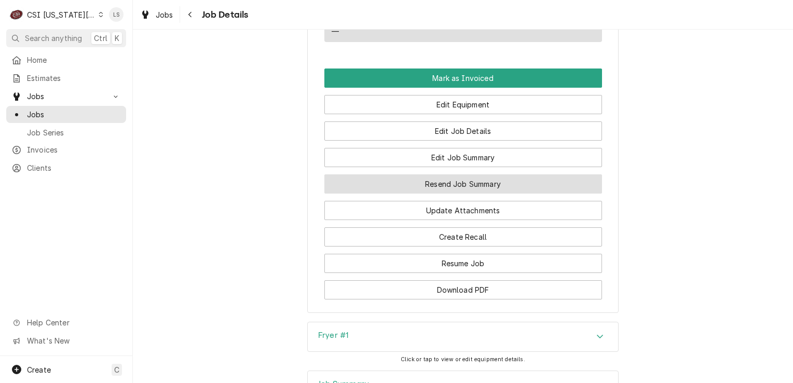
click at [470, 179] on button "Resend Job Summary" at bounding box center [463, 183] width 278 height 19
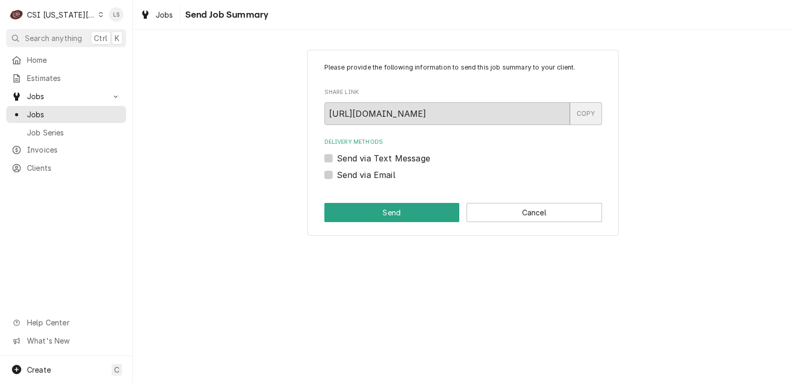
click at [590, 112] on div "COPY" at bounding box center [586, 113] width 32 height 23
click at [60, 110] on span "Jobs" at bounding box center [74, 114] width 94 height 11
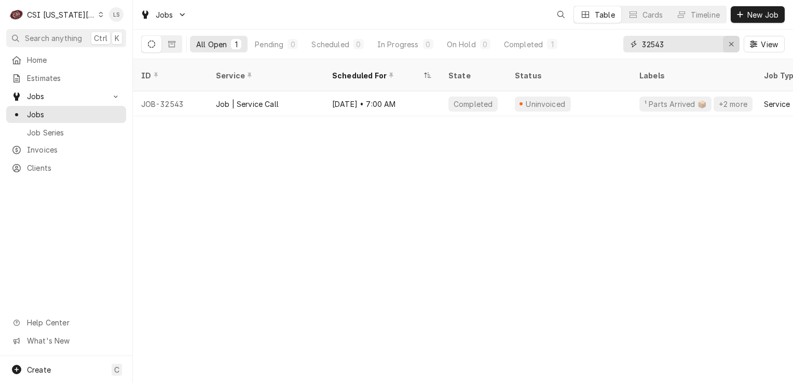
click at [725, 47] on button "Erase input" at bounding box center [731, 44] width 17 height 17
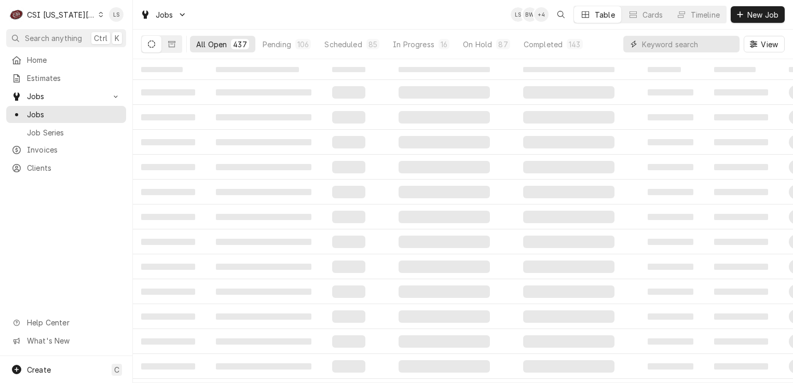
paste input "32762"
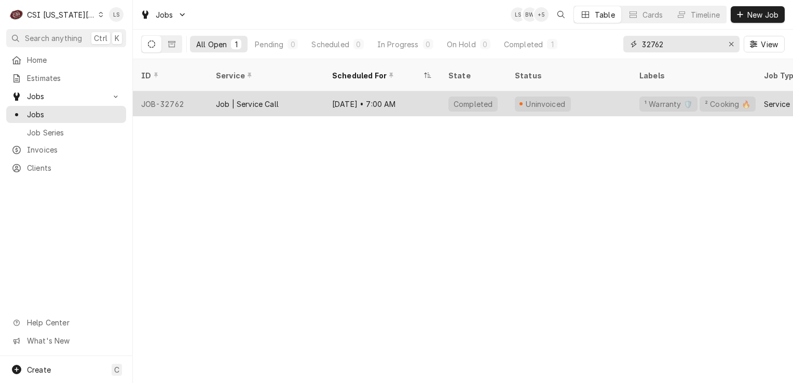
type input "32762"
click at [167, 94] on div "JOB-32762" at bounding box center [170, 103] width 75 height 25
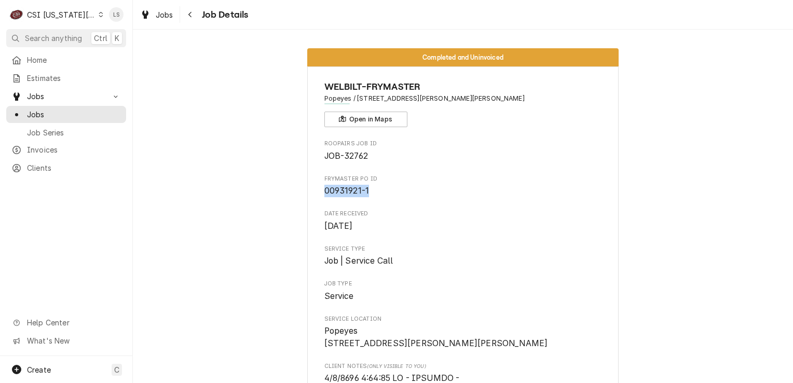
drag, startPoint x: 378, startPoint y: 190, endPoint x: 287, endPoint y: 190, distance: 91.4
drag, startPoint x: 287, startPoint y: 190, endPoint x: 330, endPoint y: 190, distance: 43.6
copy span "00931921-1"
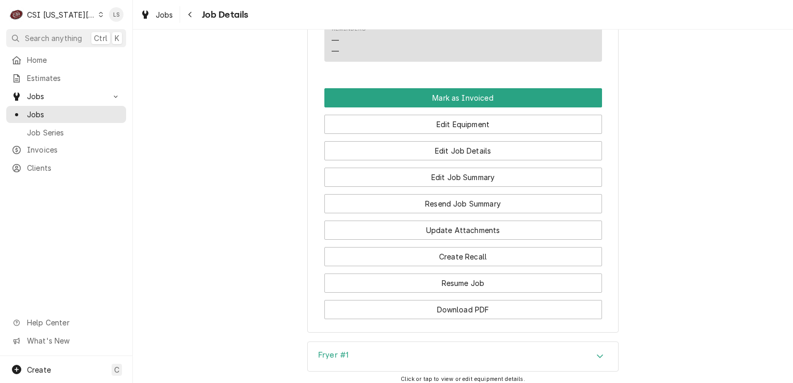
scroll to position [1921, 0]
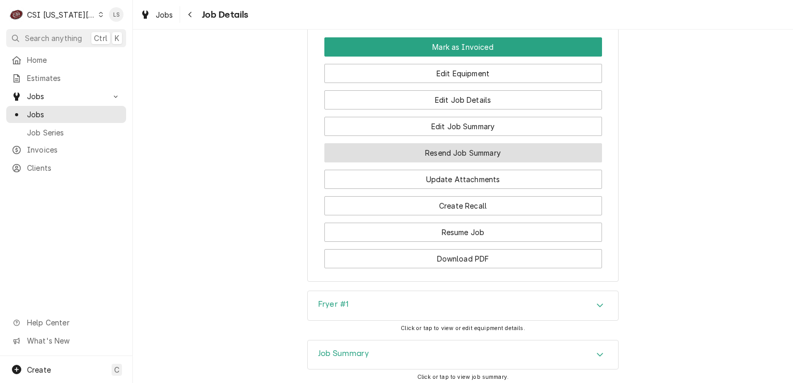
click at [464, 153] on button "Resend Job Summary" at bounding box center [463, 152] width 278 height 19
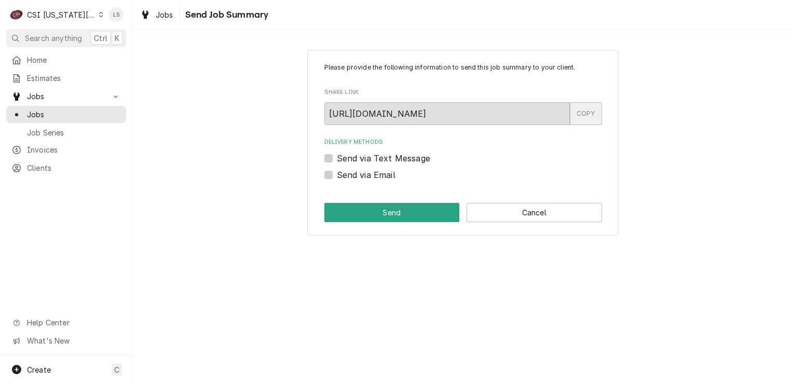
click at [586, 107] on div "COPY" at bounding box center [586, 113] width 32 height 23
click at [55, 106] on link "Jobs" at bounding box center [66, 114] width 120 height 17
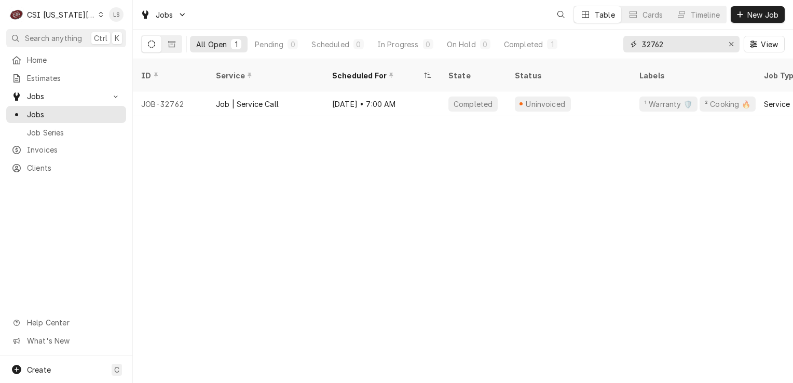
drag, startPoint x: 735, startPoint y: 45, endPoint x: 713, endPoint y: 55, distance: 24.1
click at [731, 45] on div "Erase input" at bounding box center [731, 44] width 10 height 10
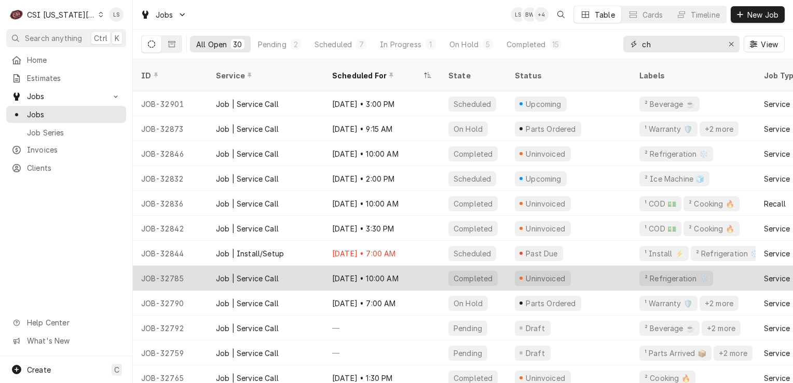
type input "c"
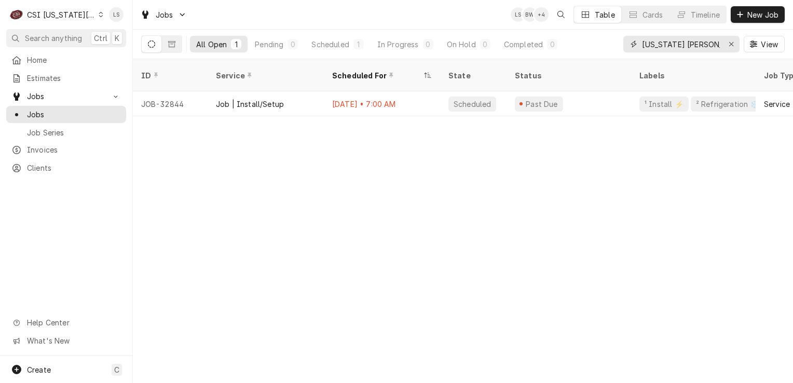
type input "kansas chris"
click at [733, 44] on icon "Erase input" at bounding box center [732, 43] width 6 height 7
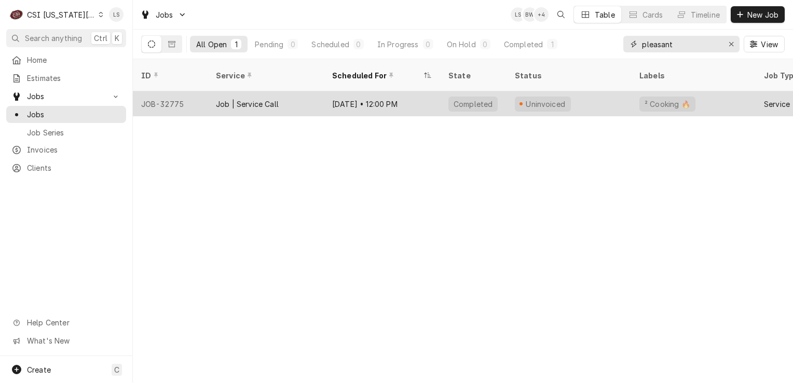
type input "pleasant"
click at [181, 94] on div "JOB-32775" at bounding box center [170, 103] width 75 height 25
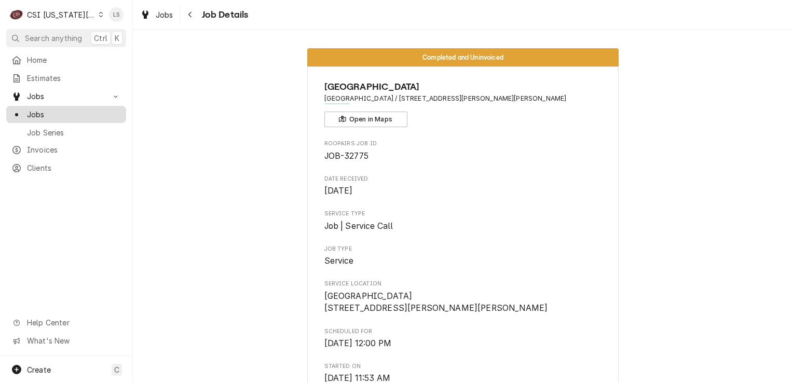
click at [73, 109] on span "Jobs" at bounding box center [74, 114] width 94 height 11
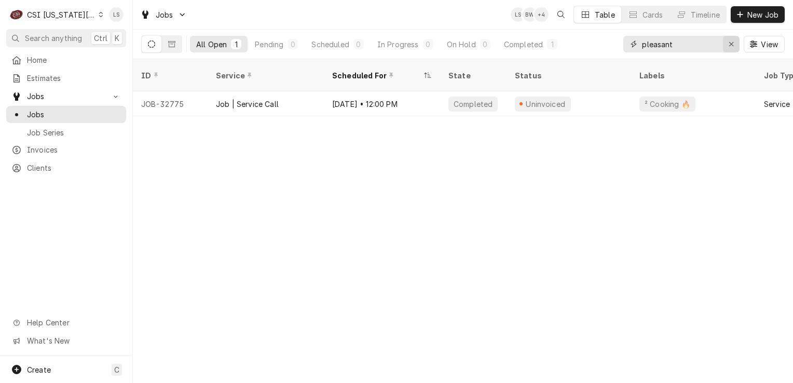
click at [735, 45] on div "Erase input" at bounding box center [731, 44] width 10 height 10
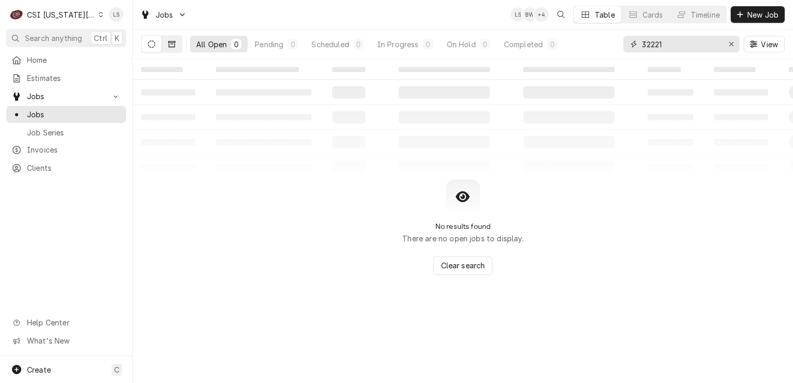
type input "32221"
click at [166, 46] on button "Dynamic Content Wrapper" at bounding box center [172, 44] width 20 height 17
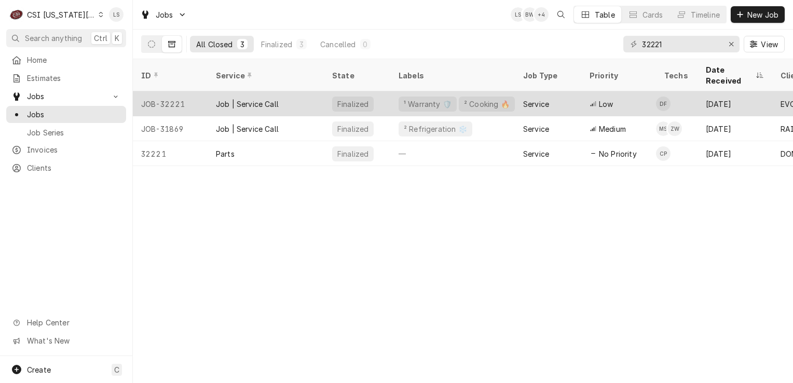
click at [189, 91] on div "JOB-32221" at bounding box center [170, 103] width 75 height 25
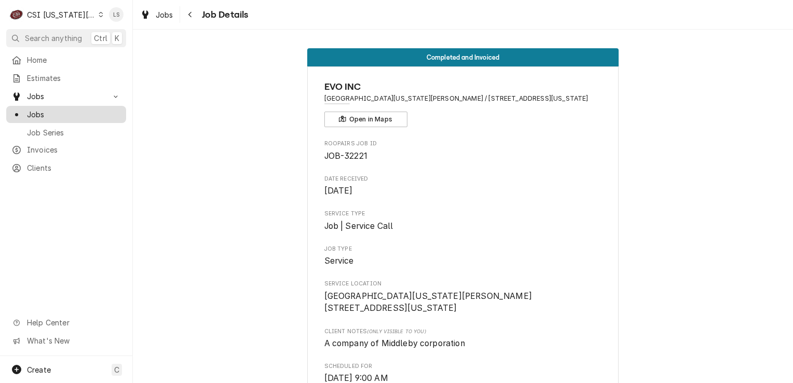
click at [58, 114] on span "Jobs" at bounding box center [74, 114] width 94 height 11
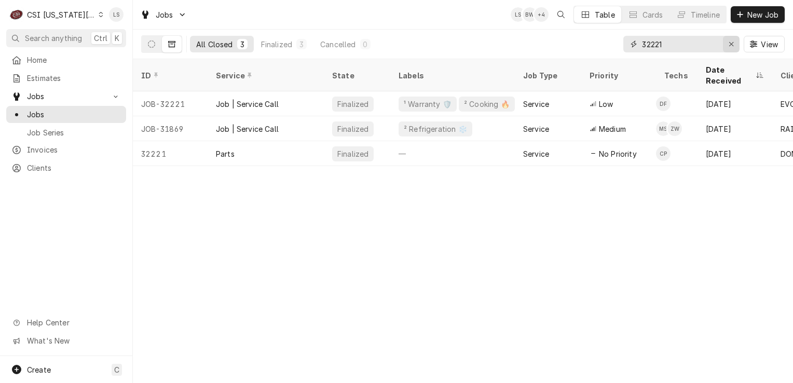
click at [725, 45] on button "Erase input" at bounding box center [731, 44] width 17 height 17
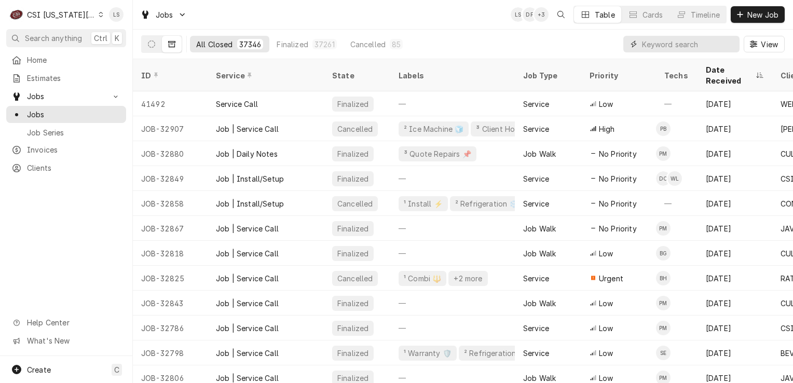
click at [666, 43] on input "Dynamic Content Wrapper" at bounding box center [688, 44] width 92 height 17
paste input "32775"
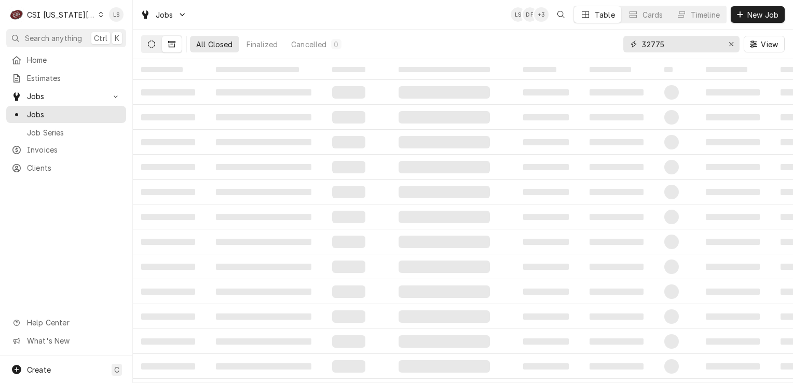
type input "32775"
click at [152, 45] on icon "Dynamic Content Wrapper" at bounding box center [151, 43] width 7 height 7
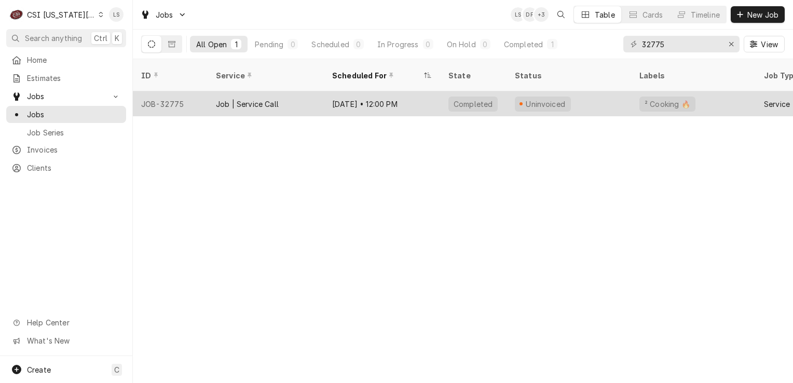
click at [162, 99] on div "JOB-32775" at bounding box center [170, 103] width 75 height 25
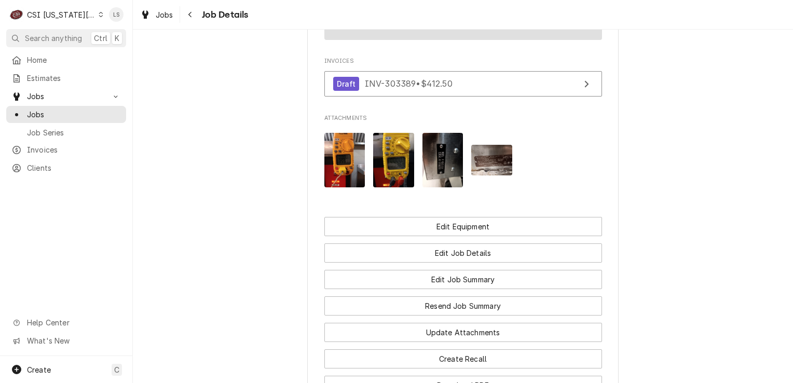
scroll to position [1142, 0]
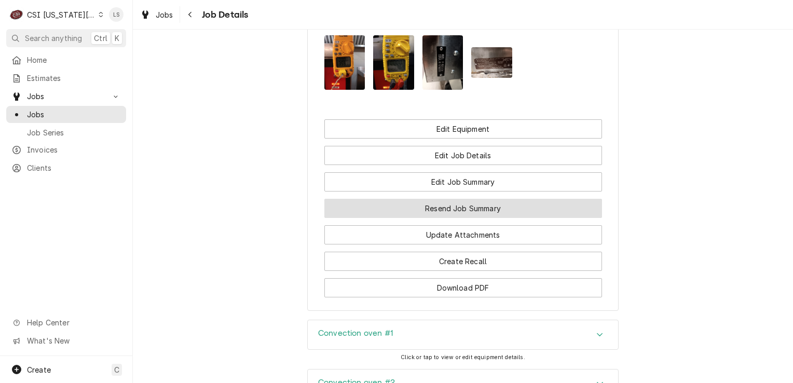
click at [456, 199] on button "Resend Job Summary" at bounding box center [463, 208] width 278 height 19
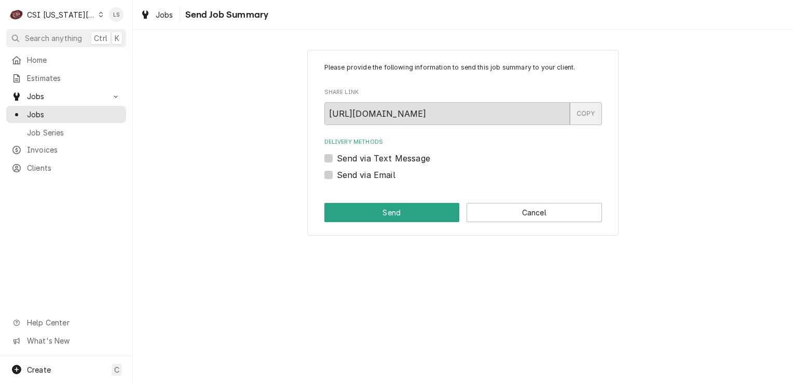
click at [586, 114] on div "COPY" at bounding box center [586, 113] width 32 height 23
click at [39, 111] on span "Jobs" at bounding box center [74, 114] width 94 height 11
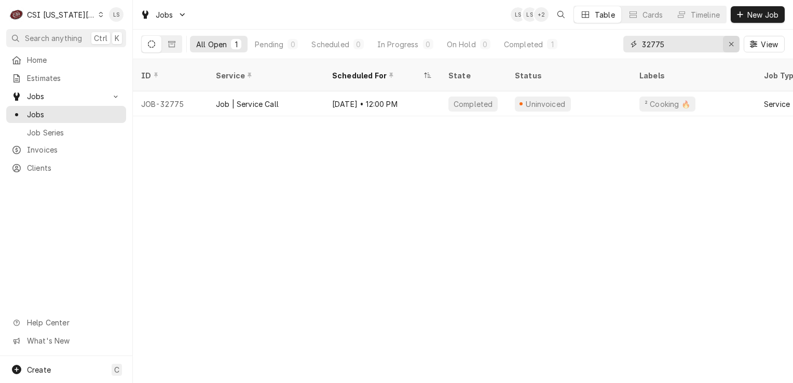
click at [732, 44] on icon "Erase input" at bounding box center [732, 43] width 6 height 7
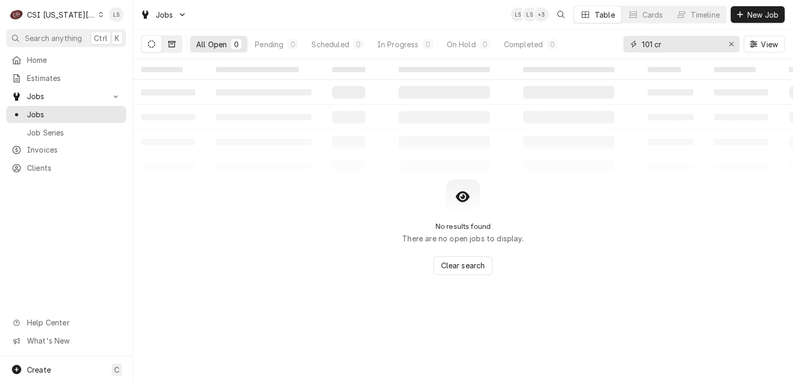
type input "101 cr"
click at [171, 47] on icon "Dynamic Content Wrapper" at bounding box center [171, 44] width 7 height 6
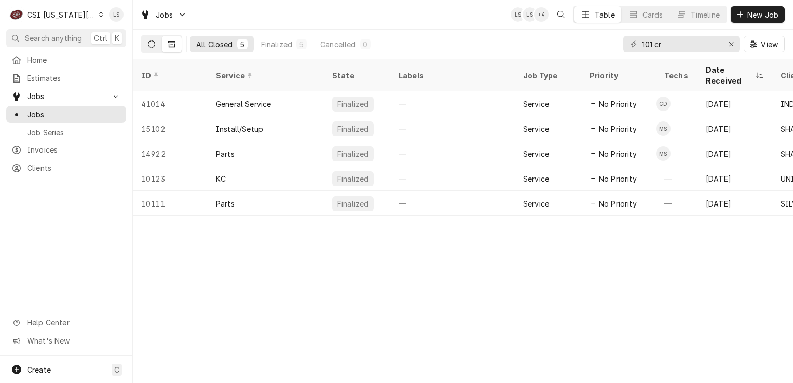
click at [153, 48] on button "Dynamic Content Wrapper" at bounding box center [152, 44] width 20 height 17
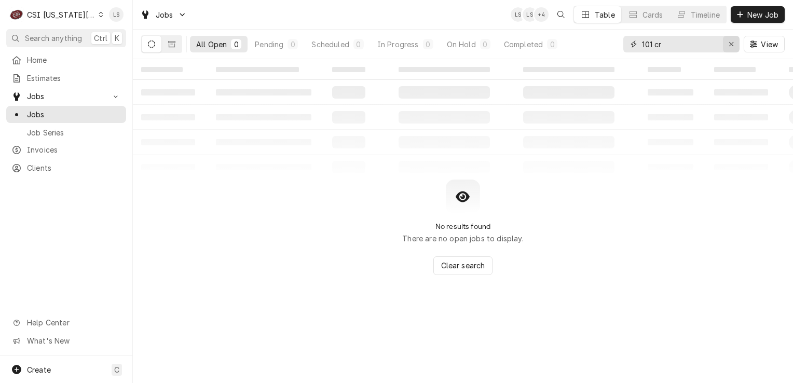
click at [727, 45] on div "Erase input" at bounding box center [731, 44] width 10 height 10
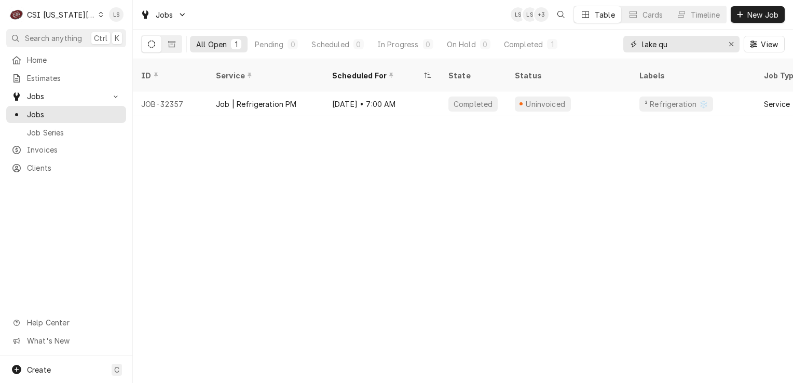
type input "lake qu"
click at [173, 47] on icon "Dynamic Content Wrapper" at bounding box center [171, 43] width 7 height 7
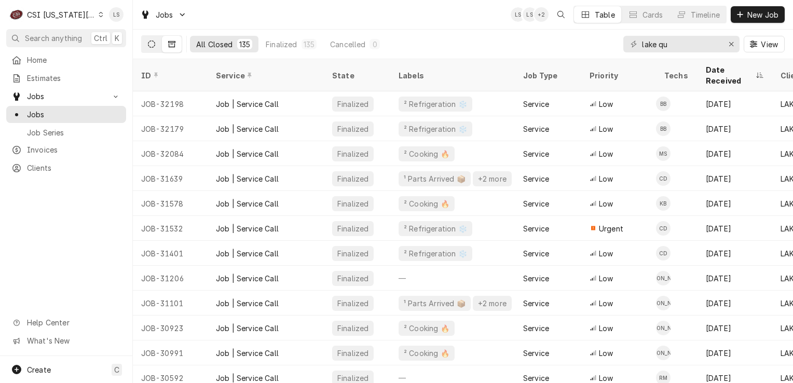
click at [150, 39] on button "Dynamic Content Wrapper" at bounding box center [152, 44] width 20 height 17
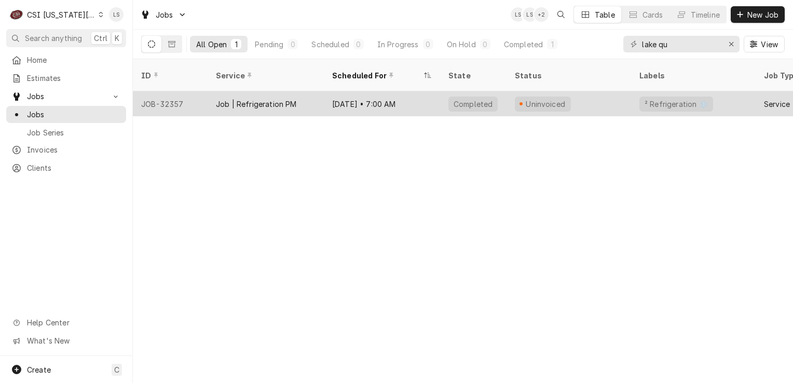
click at [330, 102] on div "Sep 15 • 7:00 AM" at bounding box center [382, 103] width 116 height 25
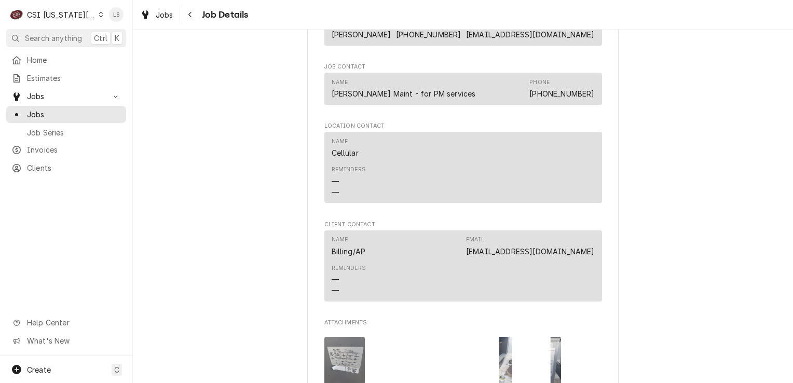
scroll to position [779, 0]
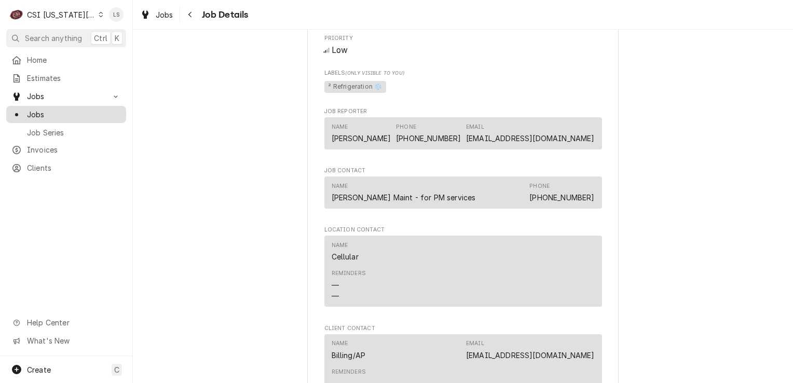
click span "Jobs"
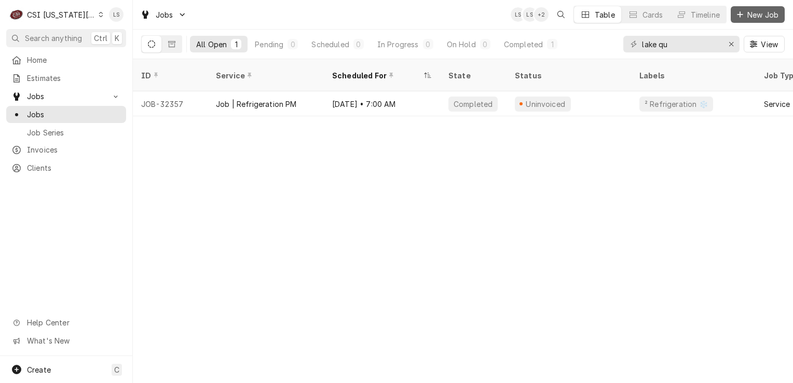
click at [736, 22] on button "New Job" at bounding box center [758, 14] width 54 height 17
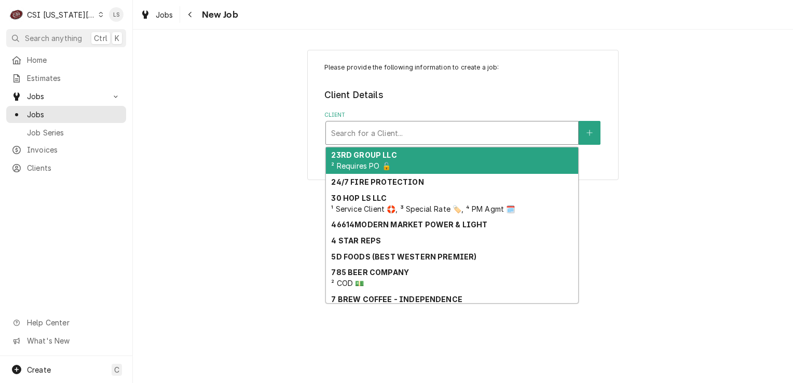
click at [353, 130] on div "Client" at bounding box center [452, 133] width 242 height 19
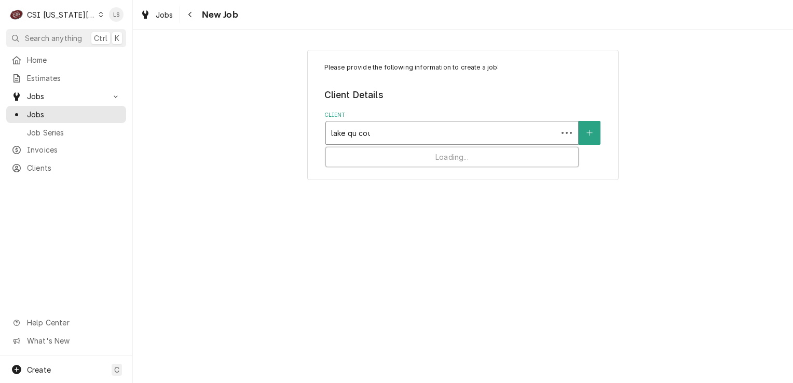
type input "lake qu coun"
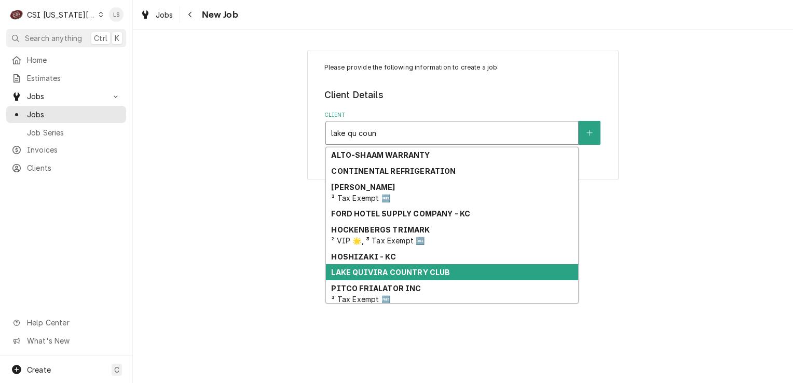
click at [386, 273] on strong "LAKE QUIVIRA COUNTRY CLUB" at bounding box center [390, 272] width 119 height 9
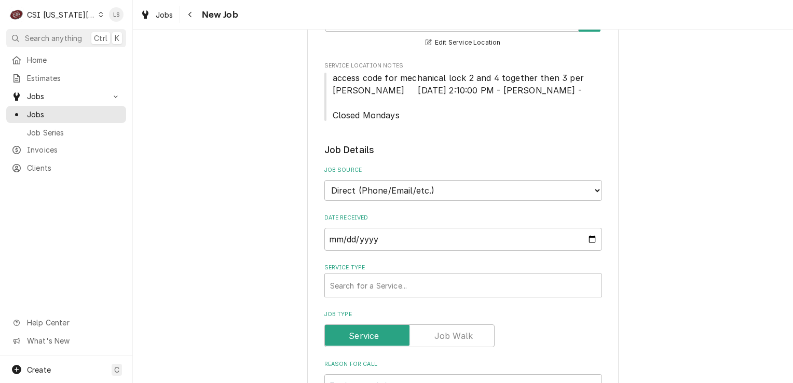
scroll to position [363, 0]
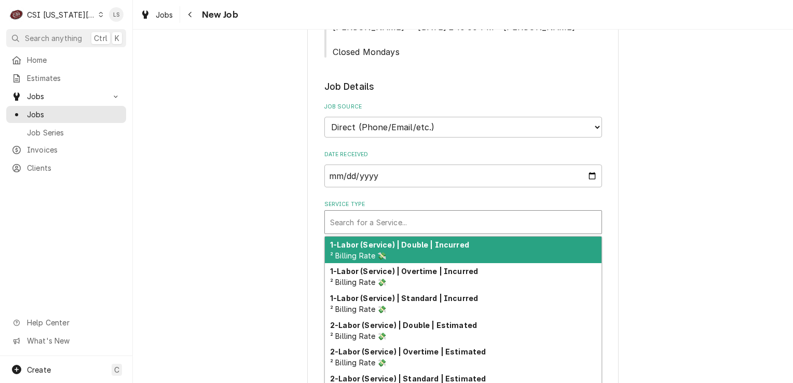
click at [372, 213] on div "Service Type" at bounding box center [463, 222] width 266 height 19
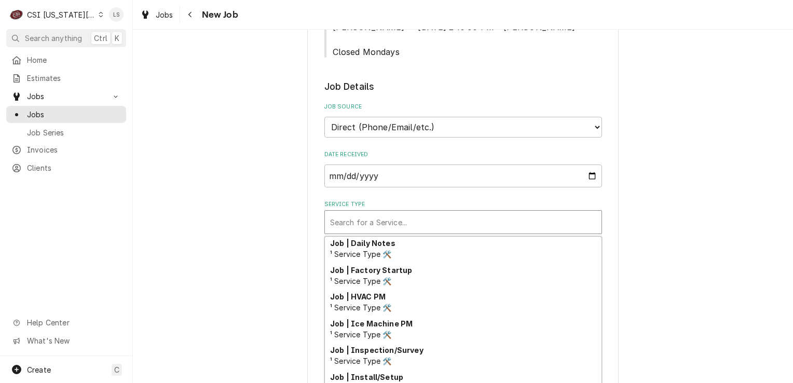
scroll to position [588, 0]
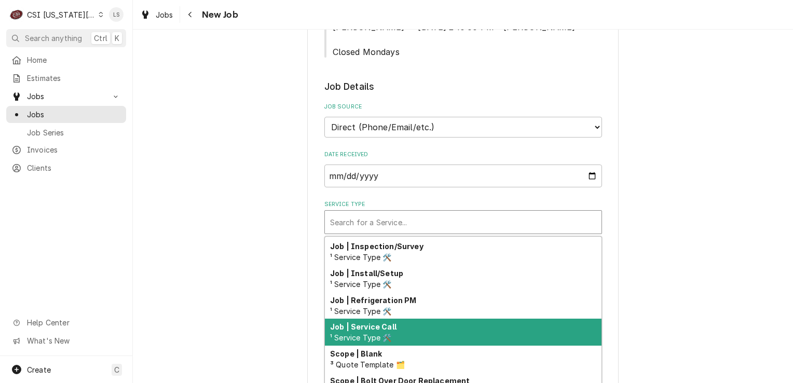
click at [372, 322] on strong "Job | Service Call" at bounding box center [363, 326] width 66 height 9
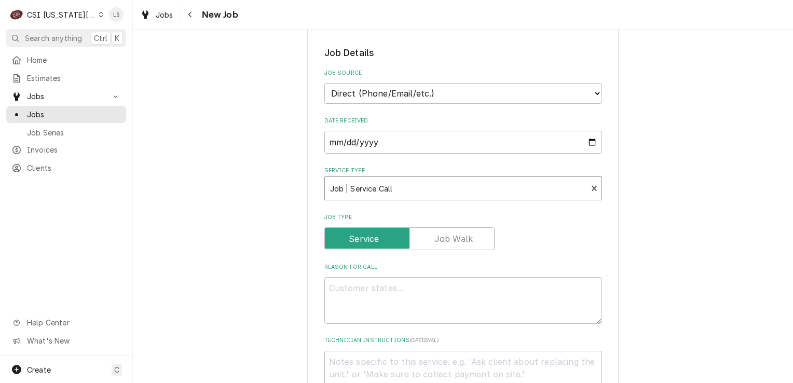
scroll to position [467, 0]
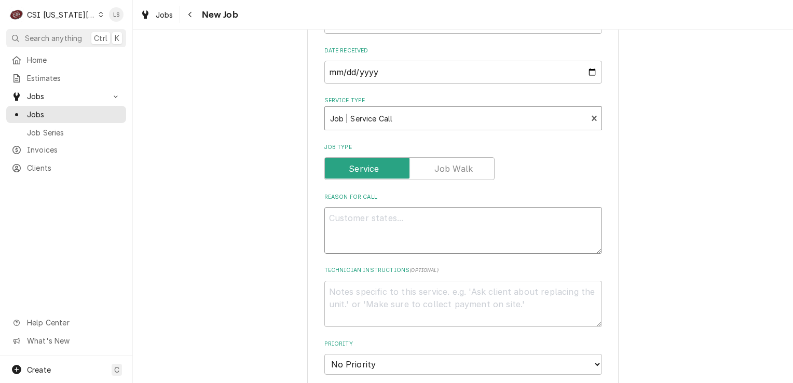
click at [354, 216] on textarea "Reason For Call" at bounding box center [463, 230] width 278 height 47
type textarea "x"
type textarea "R"
type textarea "x"
type textarea "RI"
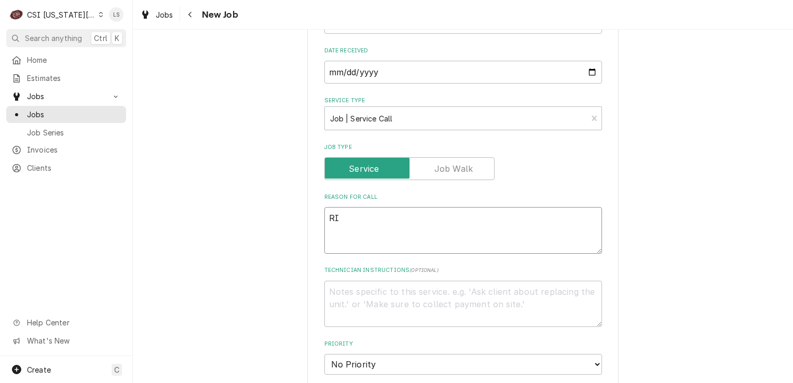
type textarea "x"
type textarea "RIF"
type textarea "x"
type textarea "RIF"
type textarea "x"
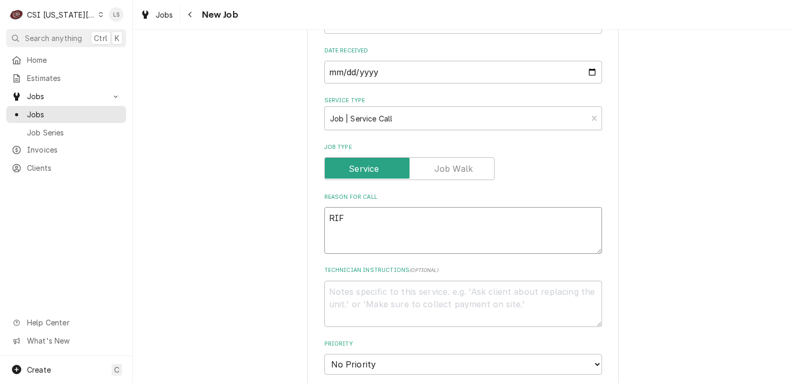
type textarea "RIF _"
type textarea "x"
type textarea "RIF _"
type textarea "x"
type textarea "RIF _"
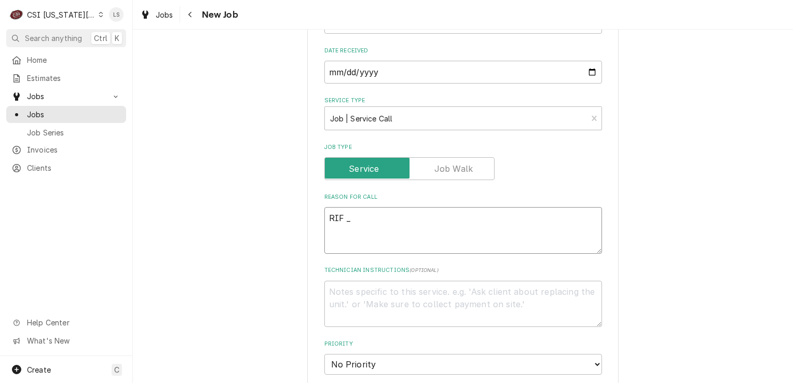
type textarea "x"
type textarea "RIF"
type textarea "x"
type textarea "RIF -"
type textarea "x"
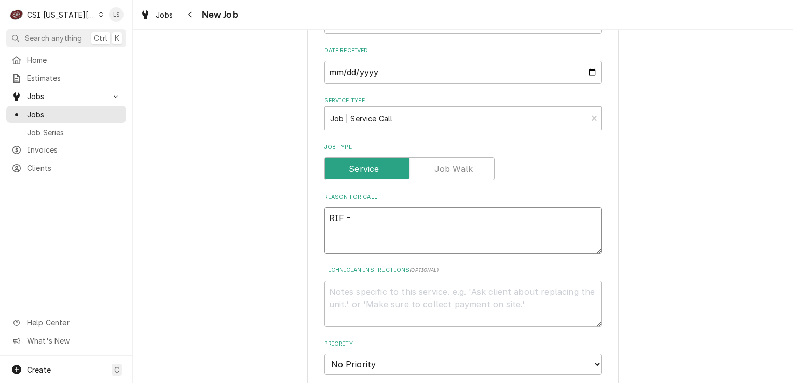
type textarea "RIF -"
type textarea "x"
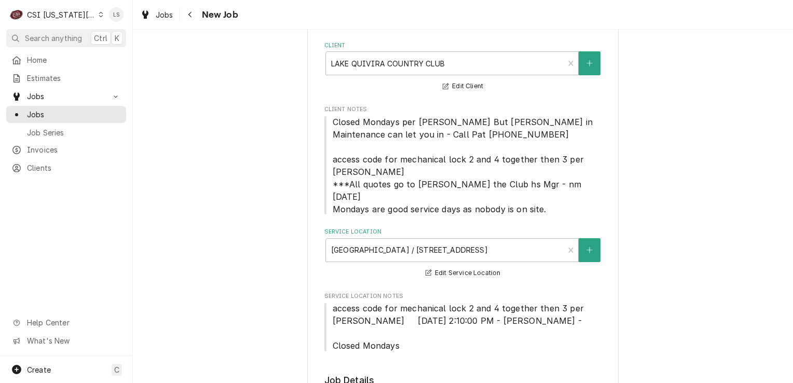
scroll to position [52, 0]
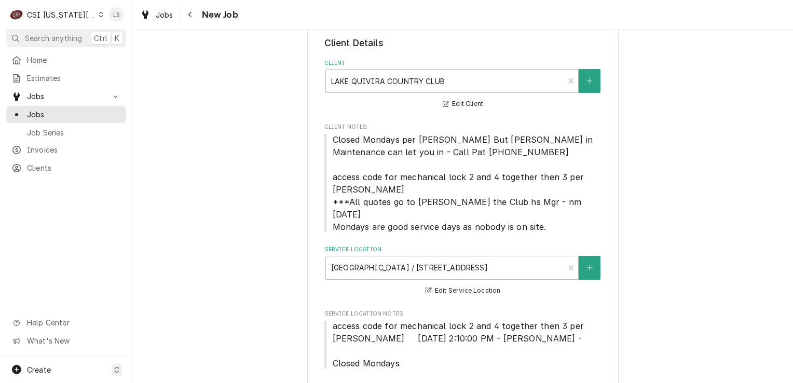
type textarea "RIF -"
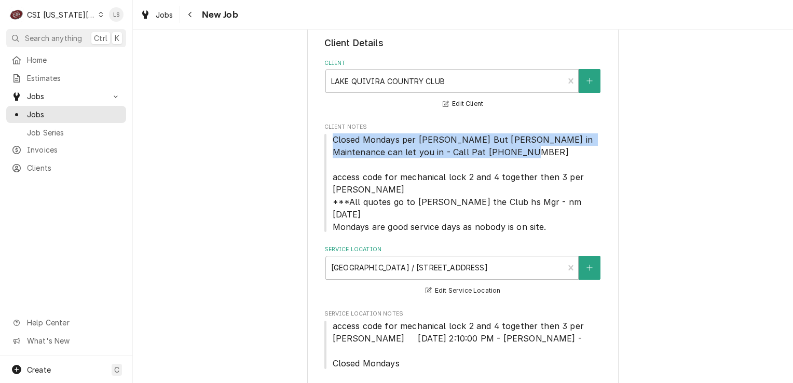
drag, startPoint x: 329, startPoint y: 136, endPoint x: 496, endPoint y: 152, distance: 167.9
click at [496, 152] on span "Closed Mondays per [PERSON_NAME] But [PERSON_NAME] in Maintenance can let you i…" at bounding box center [463, 183] width 278 height 100
drag, startPoint x: 496, startPoint y: 152, endPoint x: 483, endPoint y: 150, distance: 13.2
copy span "Closed Mondays per [PERSON_NAME] But [PERSON_NAME] in Maintenance can let you i…"
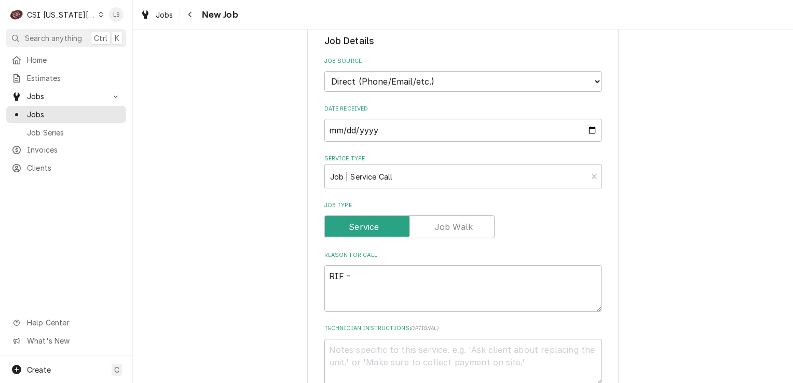
scroll to position [415, 0]
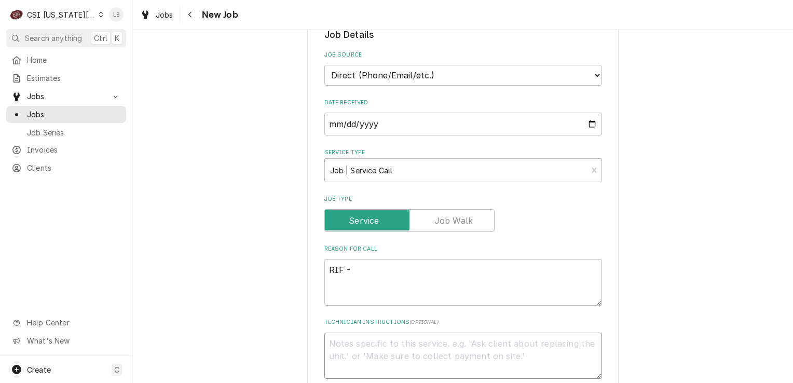
click at [362, 337] on textarea "Technician Instructions ( optional )" at bounding box center [463, 356] width 278 height 47
paste textarea "Closed Mondays per [PERSON_NAME] But [PERSON_NAME] in Maintenance can let you i…"
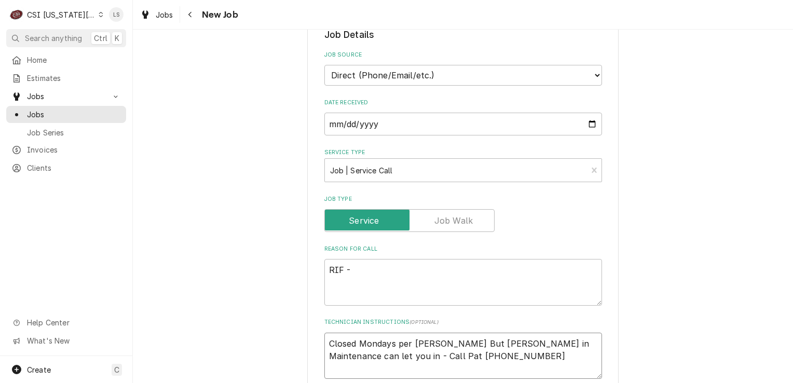
type textarea "x"
type textarea "Closed Mondays per [PERSON_NAME] But [PERSON_NAME] in Maintenance can let you i…"
type textarea "x"
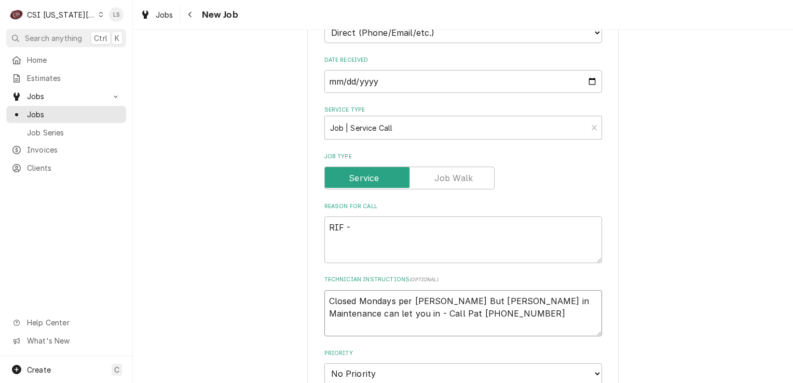
scroll to position [623, 0]
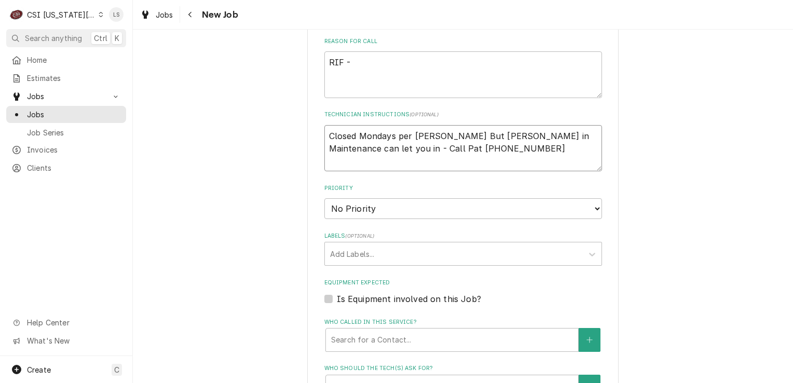
type textarea "Closed Mondays per [PERSON_NAME] But [PERSON_NAME] in Maintenance can let you i…"
click at [336, 199] on select "No Priority Urgent High Medium Low" at bounding box center [463, 208] width 278 height 21
select select "2"
click at [324, 198] on select "No Priority Urgent High Medium Low" at bounding box center [463, 208] width 278 height 21
type textarea "x"
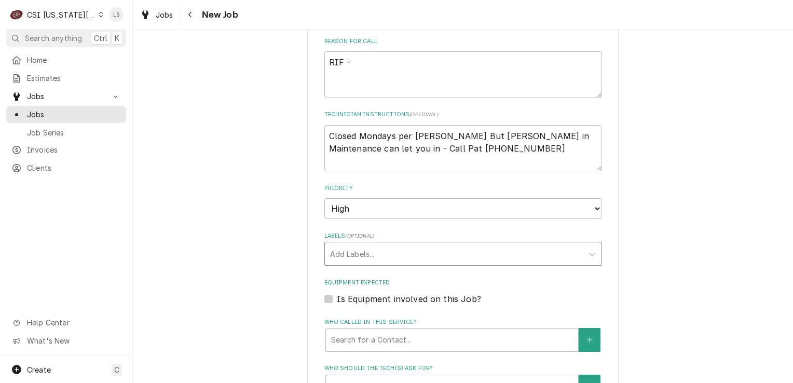
click at [336, 245] on div "Labels" at bounding box center [454, 254] width 248 height 19
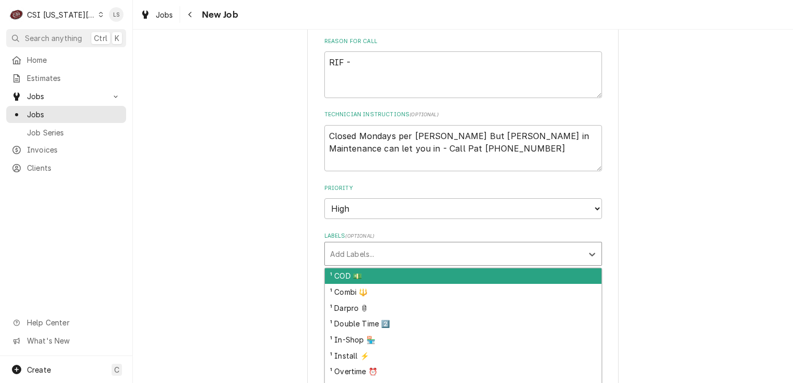
type input "r"
type textarea "x"
type input "ref"
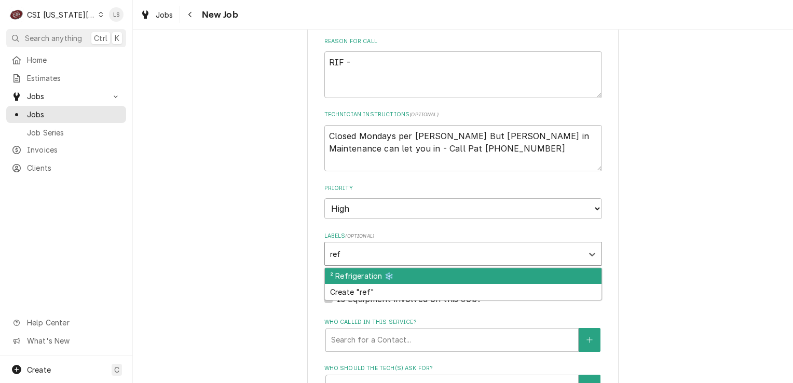
type textarea "x"
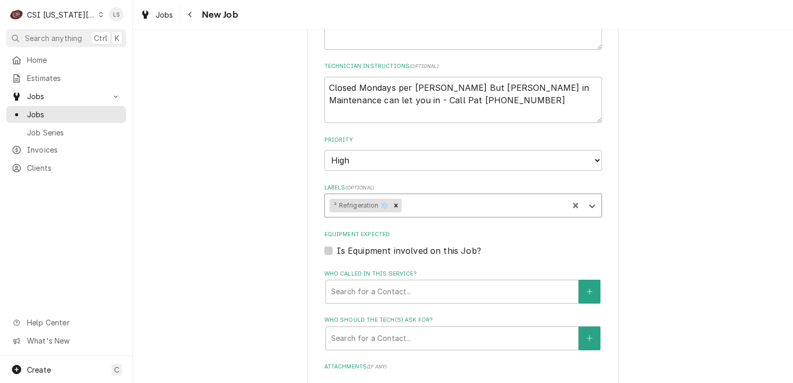
scroll to position [727, 0]
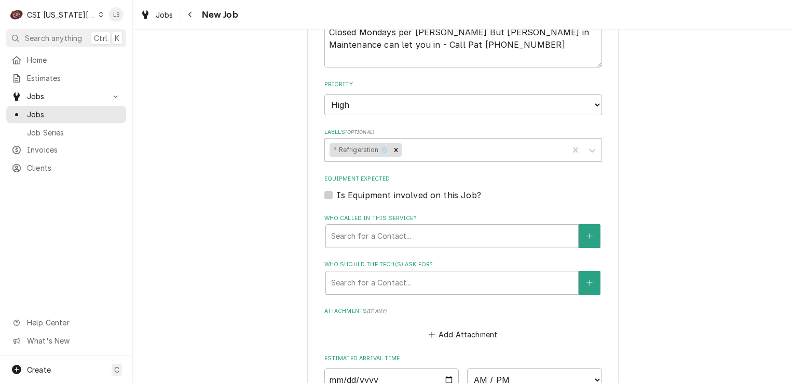
click at [329, 189] on div "Is Equipment involved on this Job?" at bounding box center [463, 195] width 278 height 12
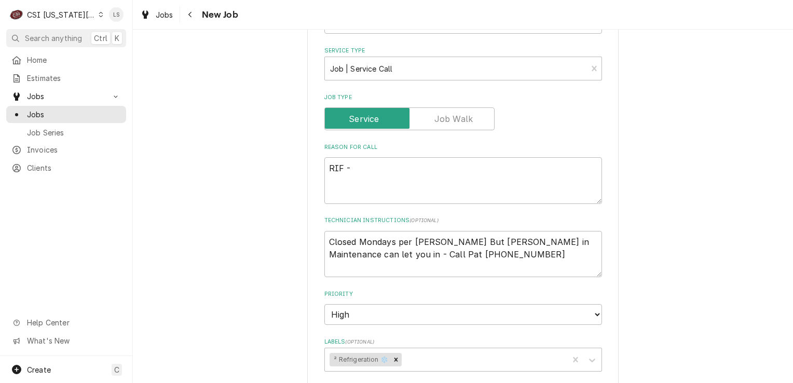
scroll to position [519, 0]
click at [494, 240] on textarea "Closed Mondays per John Hayes But Pat Manning in Maintenance can let you in - C…" at bounding box center [463, 252] width 278 height 47
type textarea "x"
type textarea "Closed Mondays per John Hayes But Pat Manning in Maintenance can let you in - C…"
type textarea "x"
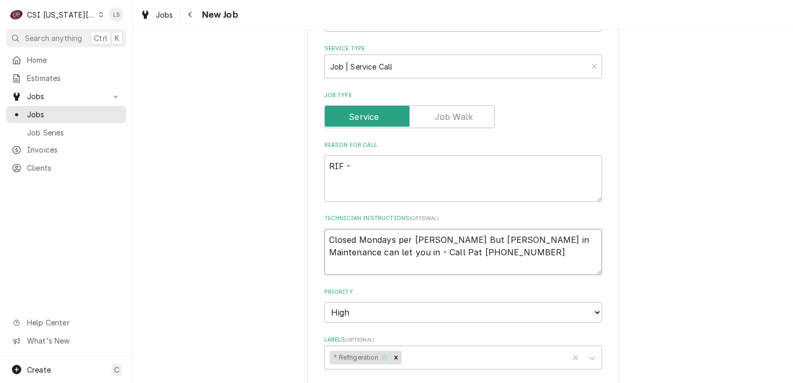
type textarea "Closed Mondays per John Hayes But Pat Manning in Maintenance can let you in - C…"
type textarea "x"
type textarea "Closed Mondays per John Hayes But Pat Manning in Maintenance can let you in - C…"
type textarea "x"
type textarea "Closed Mondays per John Hayes But Pat Manning in Maintenance can let you in - C…"
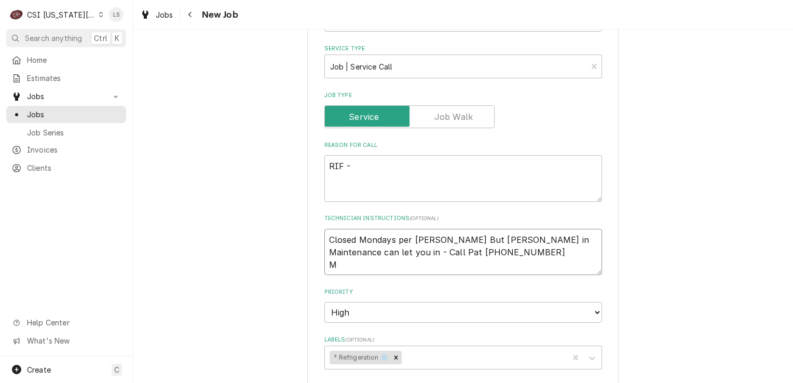
type textarea "x"
type textarea "Closed Mondays per John Hayes But Pat Manning in Maintenance can let you in - C…"
type textarea "x"
type textarea "Closed Mondays per John Hayes But Pat Manning in Maintenance can let you in - C…"
type textarea "x"
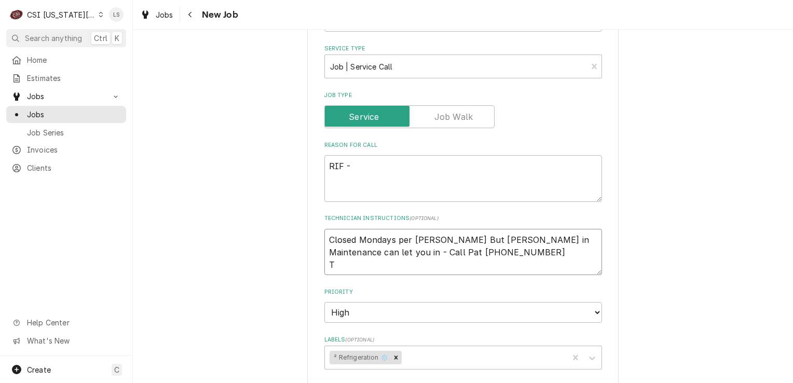
type textarea "Closed Mondays per John Hayes But Pat Manning in Maintenance can let you in - C…"
type textarea "x"
type textarea "Closed Mondays per John Hayes But Pat Manning in Maintenance can let you in - C…"
type textarea "x"
type textarea "Closed Mondays per John Hayes But Pat Manning in Maintenance can let you in - C…"
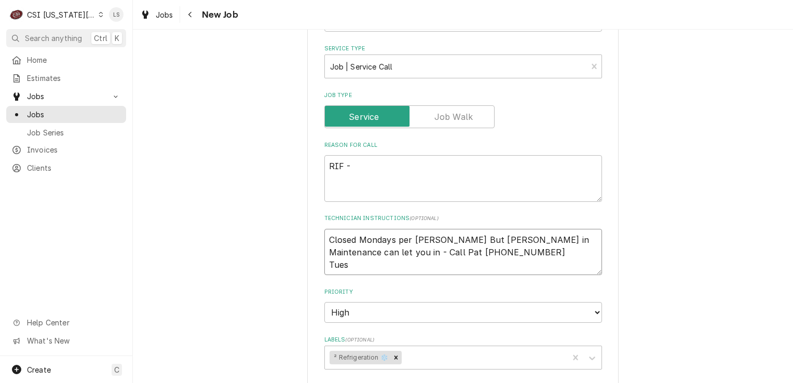
type textarea "x"
type textarea "Closed Mondays per John Hayes But Pat Manning in Maintenance can let you in - C…"
type textarea "x"
type textarea "Closed Mondays per John Hayes But Pat Manning in Maintenance can let you in - C…"
type textarea "x"
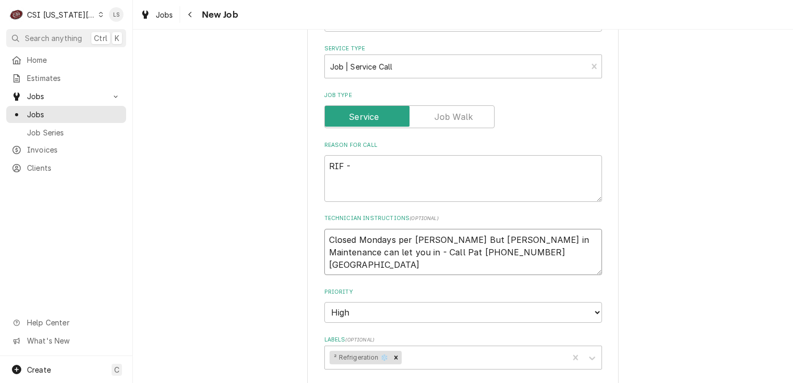
type textarea "Closed Mondays per John Hayes But Pat Manning in Maintenance can let you in - C…"
type textarea "x"
type textarea "Closed Mondays per John Hayes But Pat Manning in Maintenance can let you in - C…"
type textarea "x"
type textarea "Closed Mondays per John Hayes But Pat Manning in Maintenance can let you in - C…"
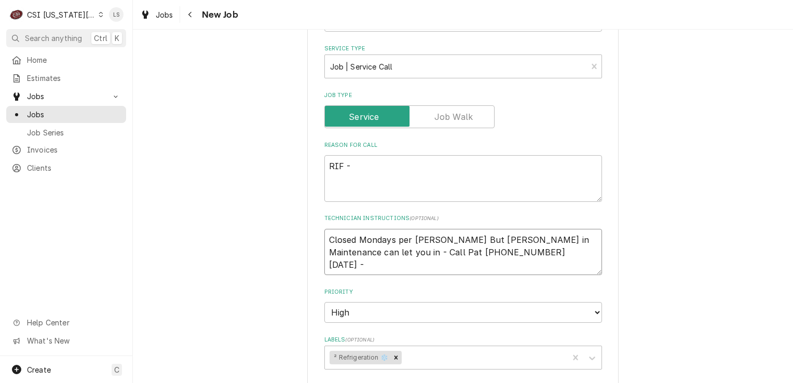
type textarea "x"
type textarea "Closed Mondays per John Hayes But Pat Manning in Maintenance can let you in - C…"
type textarea "x"
type textarea "Closed Mondays per John Hayes But Pat Manning in Maintenance can let you in - C…"
type textarea "x"
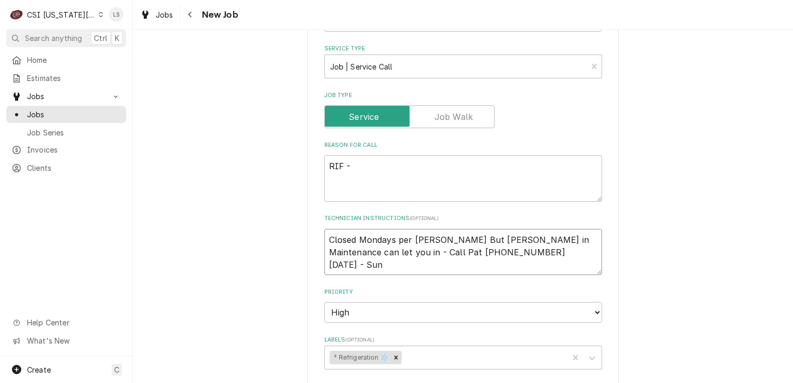
type textarea "Closed Mondays per John Hayes But Pat Manning in Maintenance can let you in - C…"
type textarea "x"
type textarea "Closed Mondays per John Hayes But Pat Manning in Maintenance can let you in - C…"
type textarea "x"
type textarea "Closed Mondays per John Hayes But Pat Manning in Maintenance can let you in - C…"
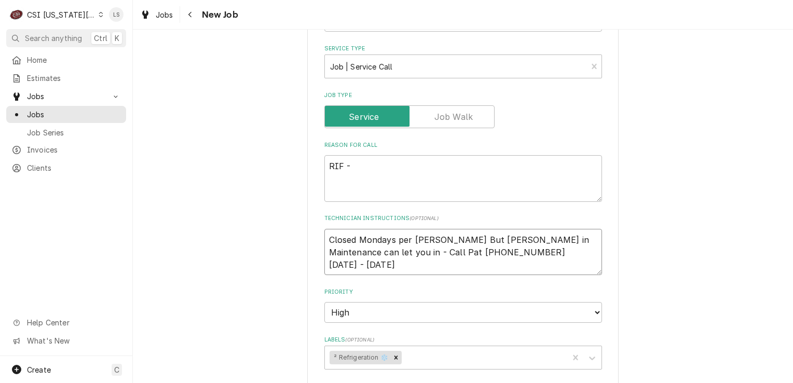
type textarea "x"
type textarea "Closed Mondays per John Hayes But Pat Manning in Maintenance can let you in - C…"
type textarea "x"
type textarea "Closed Mondays per John Hayes But Pat Manning in Maintenance can let you in - C…"
type textarea "x"
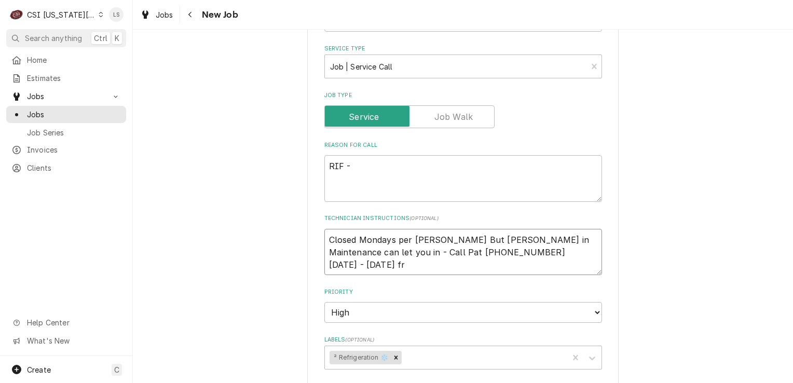
type textarea "Closed Mondays per John Hayes But Pat Manning in Maintenance can let you in - C…"
type textarea "x"
type textarea "Closed Mondays per John Hayes But Pat Manning in Maintenance can let you in - C…"
type textarea "x"
type textarea "Closed Mondays per John Hayes But Pat Manning in Maintenance can let you in - C…"
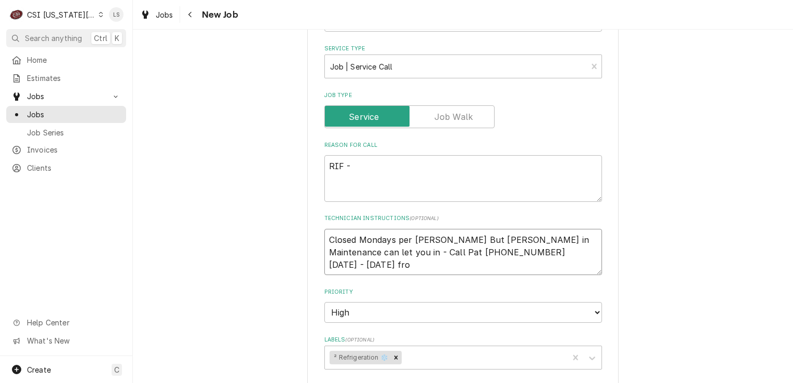
type textarea "x"
type textarea "Closed Mondays per John Hayes But Pat Manning in Maintenance can let you in - C…"
type textarea "x"
type textarea "Closed Mondays per John Hayes But Pat Manning in Maintenance can let you in - C…"
type textarea "x"
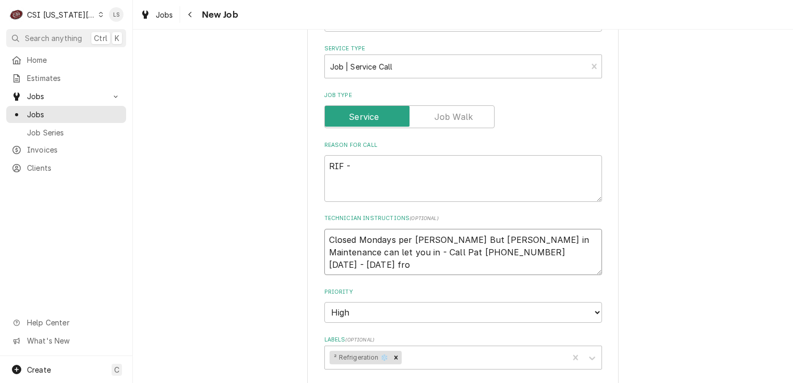
type textarea "Closed Mondays per John Hayes But Pat Manning in Maintenance can let you in - C…"
type textarea "x"
type textarea "Closed Mondays per John Hayes But Pat Manning in Maintenance can let you in - C…"
type textarea "x"
type textarea "Closed Mondays per John Hayes But Pat Manning in Maintenance can let you in - C…"
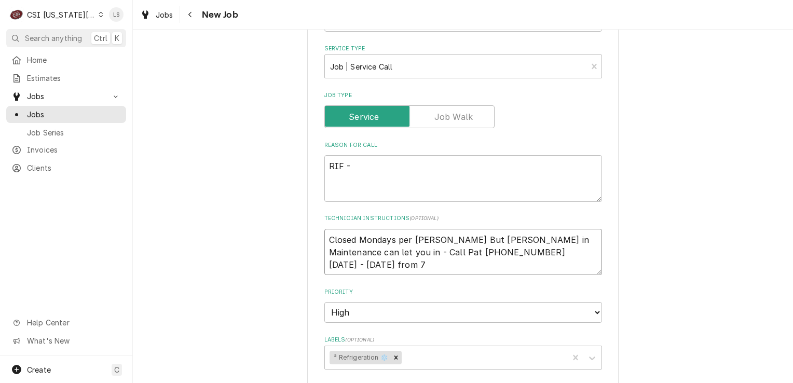
type textarea "x"
type textarea "Closed Mondays per John Hayes But Pat Manning in Maintenance can let you in - C…"
type textarea "x"
type textarea "Closed Mondays per John Hayes But Pat Manning in Maintenance can let you in - C…"
type textarea "x"
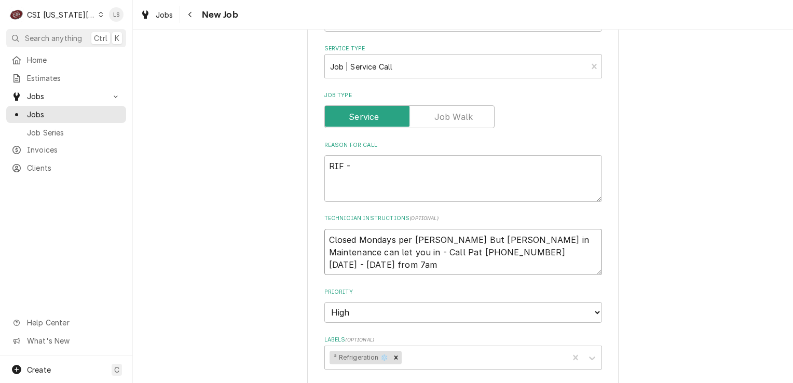
type textarea "Closed Mondays per John Hayes But Pat Manning in Maintenance can let you in - C…"
type textarea "x"
type textarea "Closed Mondays per John Hayes But Pat Manning in Maintenance can let you in - C…"
type textarea "x"
type textarea "Closed Mondays per John Hayes But Pat Manning in Maintenance can let you in - C…"
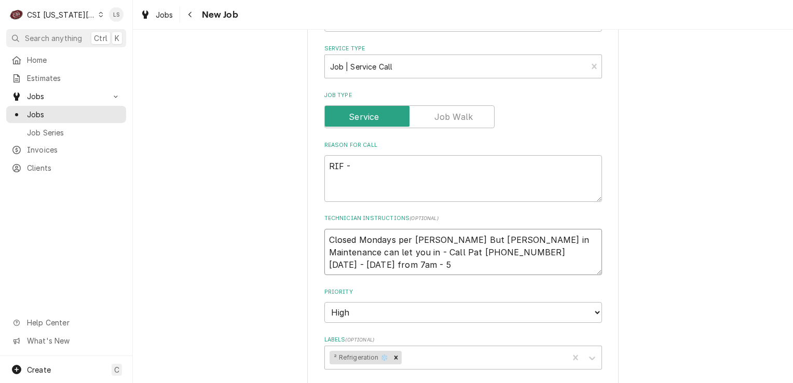
type textarea "x"
type textarea "Closed Mondays per John Hayes But Pat Manning in Maintenance can let you in - C…"
type textarea "x"
type textarea "Closed Mondays per John Hayes But Pat Manning in Maintenance can let you in - C…"
type textarea "x"
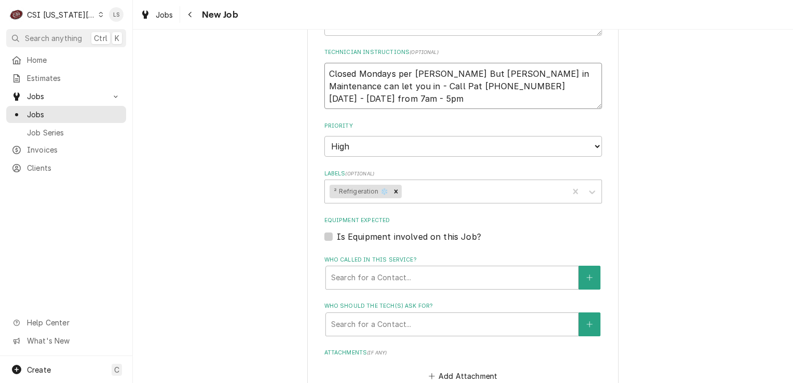
scroll to position [831, 0]
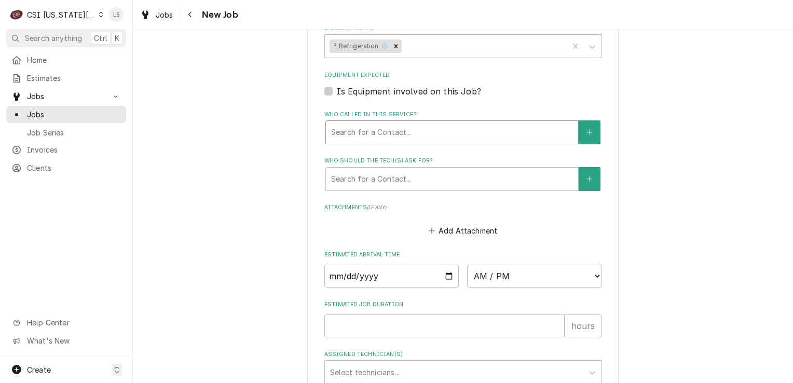
type textarea "Closed Mondays per John Hayes But Pat Manning in Maintenance can let you in - C…"
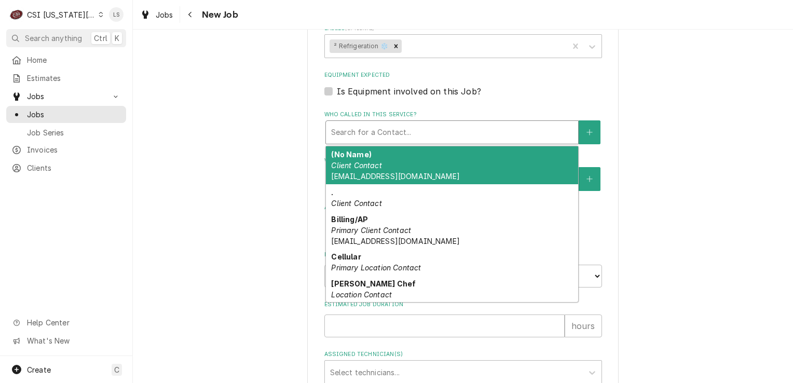
click at [360, 123] on div "Who called in this service?" at bounding box center [452, 132] width 242 height 19
type textarea "x"
type input "p"
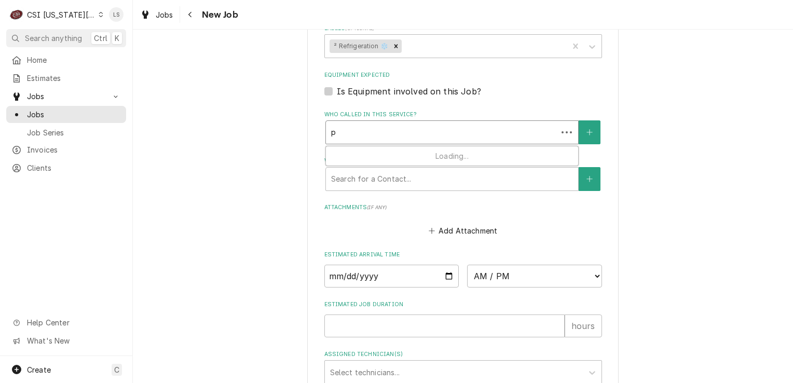
type textarea "x"
type input "pa"
type textarea "x"
type input "pat"
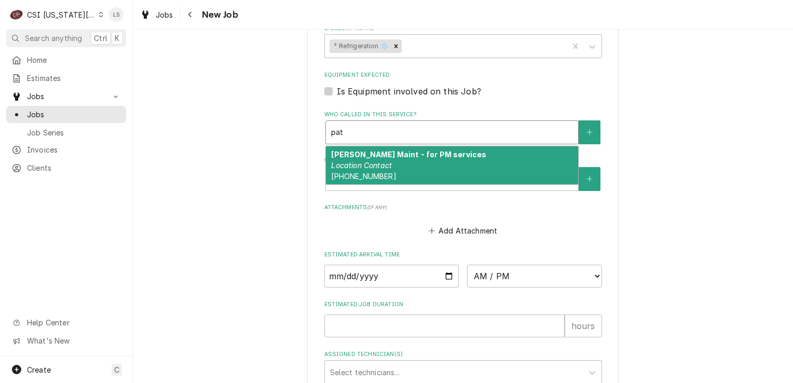
click at [469, 157] on div "Pat Manning Maint - for PM services Location Contact (913) 631-3977" at bounding box center [452, 165] width 252 height 38
type textarea "x"
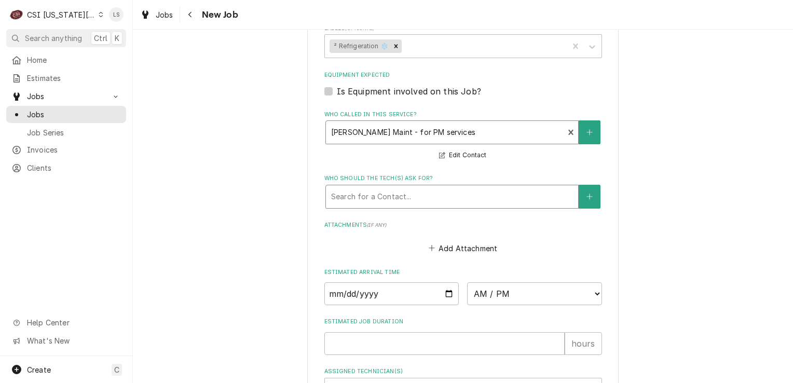
click at [393, 187] on div "Who should the tech(s) ask for?" at bounding box center [452, 196] width 242 height 19
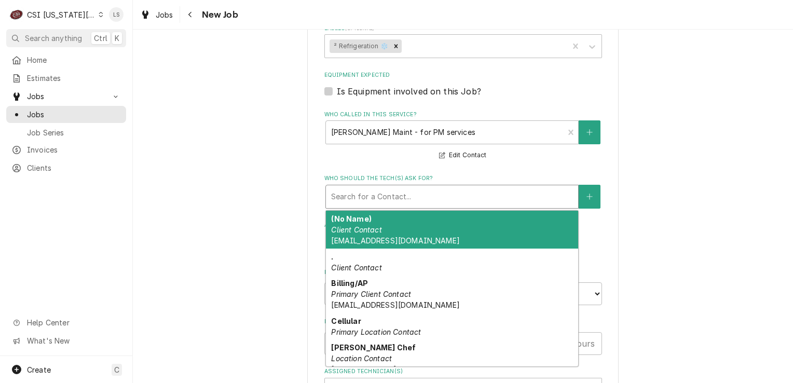
type textarea "x"
type input "9"
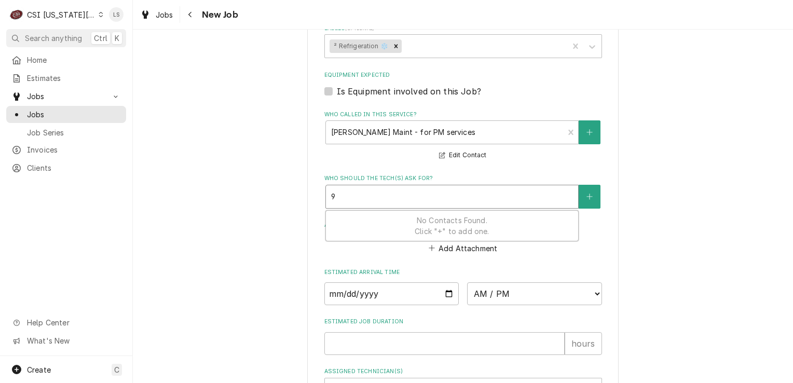
type textarea "x"
type input "91"
type textarea "x"
type input "913"
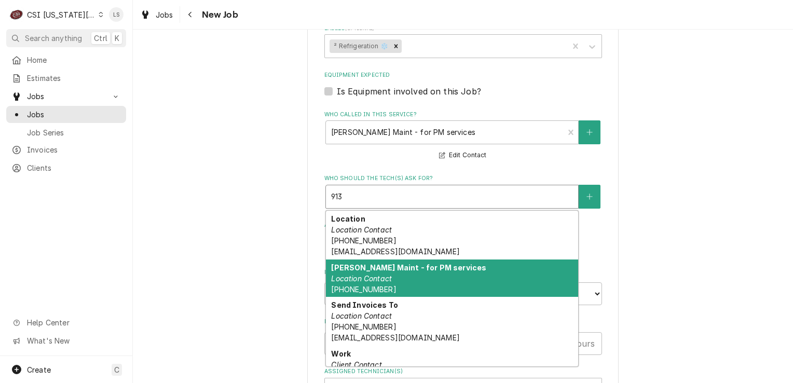
click at [396, 267] on div "Pat Manning Maint - for PM services Location Contact (913) 631-3977" at bounding box center [452, 279] width 252 height 38
type textarea "x"
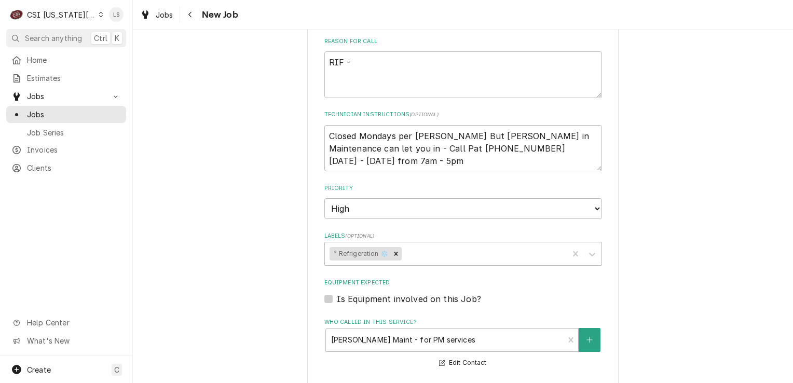
scroll to position [571, 0]
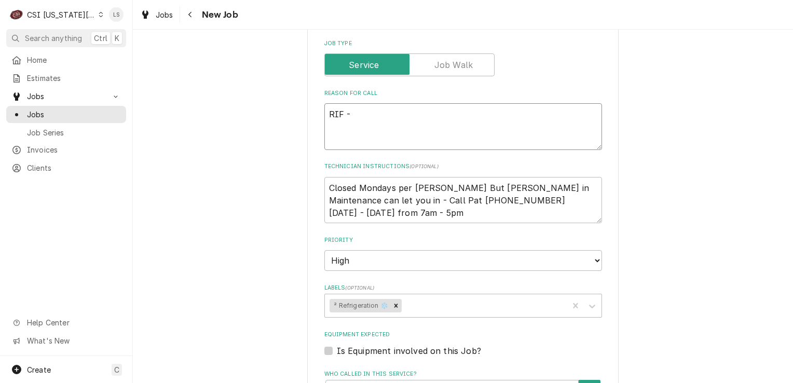
click at [370, 103] on textarea "RIF -" at bounding box center [463, 126] width 278 height 47
type textarea "x"
type textarea "RIF - u"
type textarea "x"
type textarea "RIF - uni"
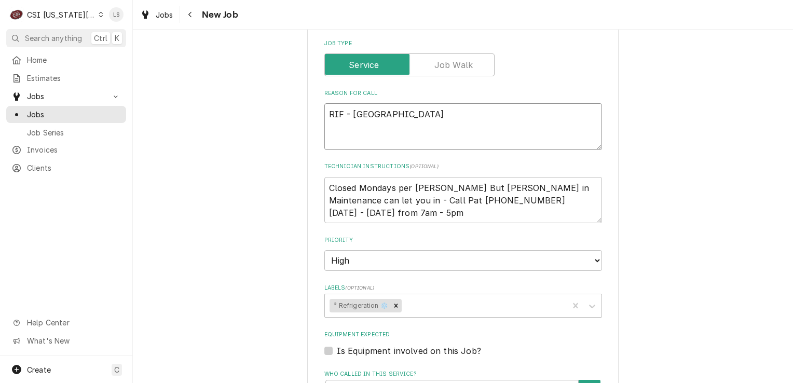
type textarea "x"
type textarea "RIF - unit"
type textarea "x"
type textarea "RIF - unit"
type textarea "x"
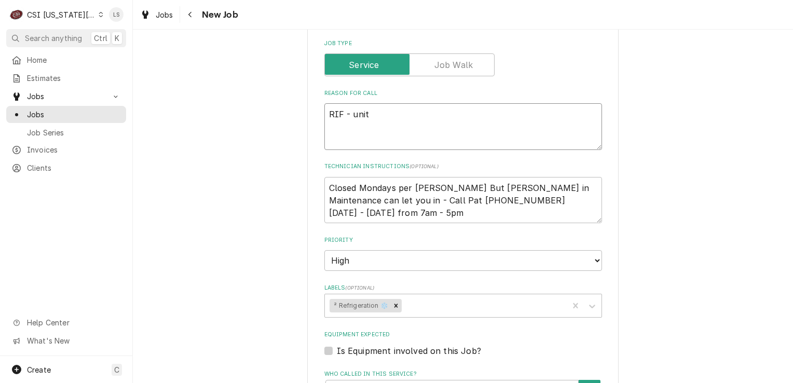
type textarea "RIF - unit i"
type textarea "x"
type textarea "RIF - unit is"
type textarea "x"
type textarea "RIF - unit is"
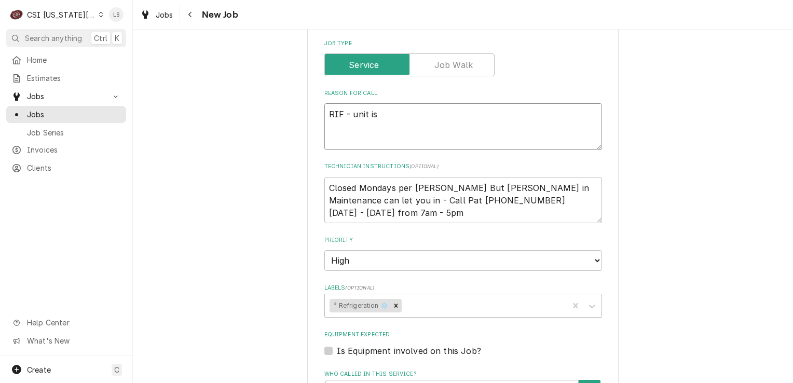
type textarea "x"
type textarea "RIF - unit is l"
type textarea "x"
type textarea "RIF - unit is le"
type textarea "x"
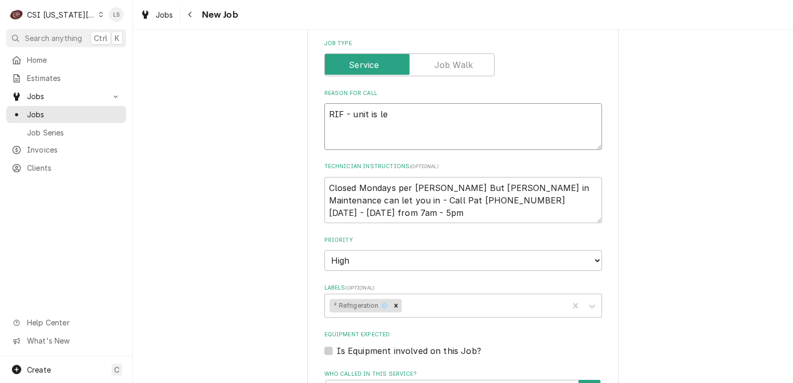
type textarea "RIF - unit is lea"
type textarea "x"
type textarea "RIF - unit is le"
type textarea "x"
type textarea "RIF - unit is l"
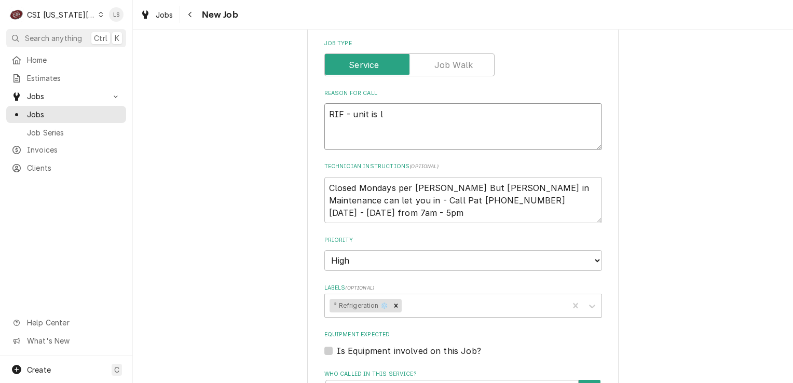
type textarea "x"
type textarea "RIF - unit is"
type textarea "x"
type textarea "RIF - unit is l"
type textarea "x"
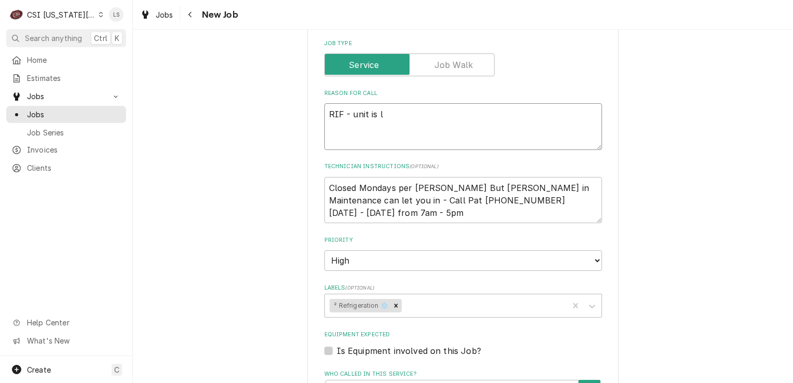
type textarea "RIF - unit is le"
type textarea "x"
type textarea "RIF - unit is lea"
type textarea "x"
type textarea "RIF - unit is leak"
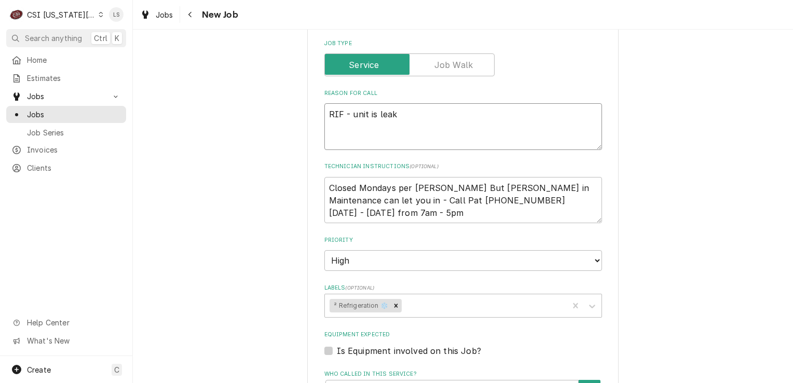
type textarea "x"
type textarea "RIF - unit is leaki"
type textarea "x"
type textarea "RIF - unit is leakin"
type textarea "x"
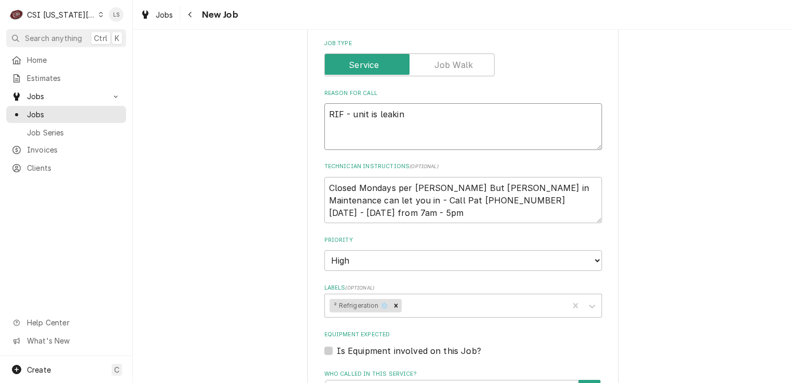
type textarea "RIF - unit is leaking"
type textarea "x"
type textarea "RIF - unit is leaking"
type textarea "x"
type textarea "RIF - unit is leaking a"
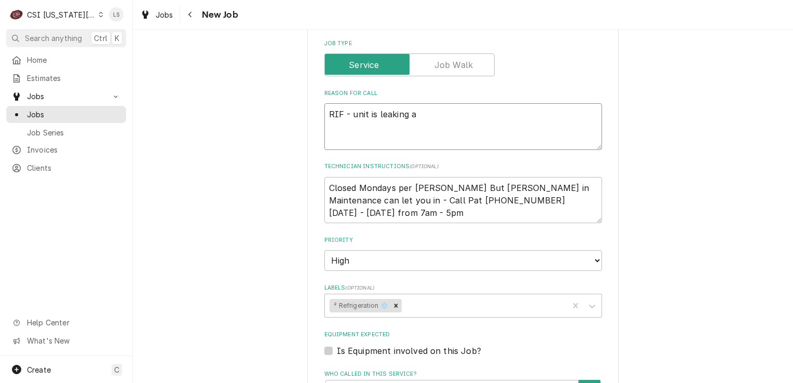
type textarea "x"
type textarea "RIF - unit is leaking al"
type textarea "x"
type textarea "RIF - unit is leaking all"
type textarea "x"
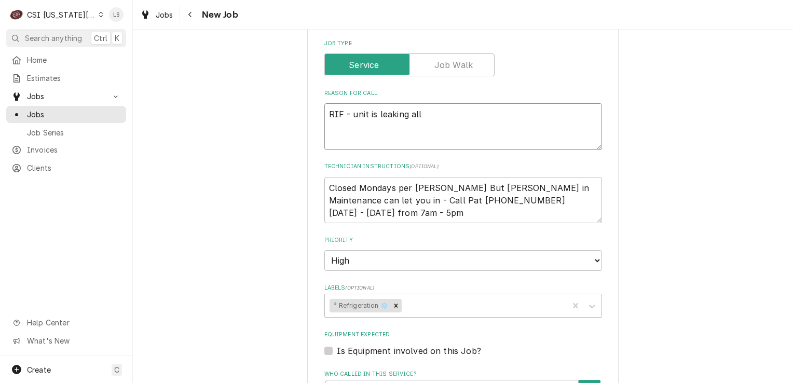
type textarea "RIF - unit is leaking all"
type textarea "x"
type textarea "RIF - unit is leaking all o"
type textarea "x"
type textarea "RIF - unit is leaking all ov"
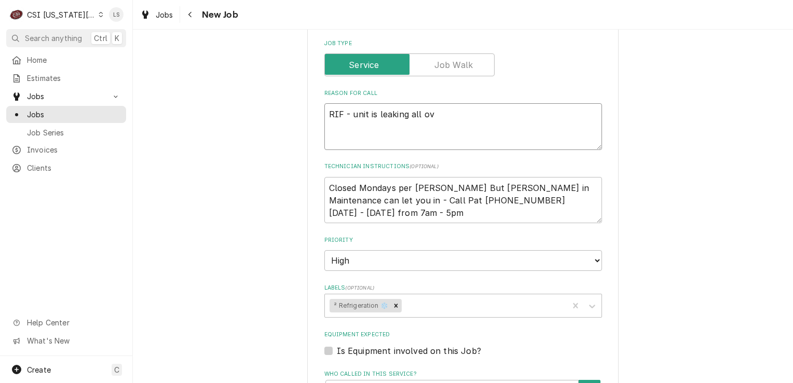
type textarea "x"
type textarea "RIF - unit is leaking all ove"
type textarea "x"
type textarea "RIF - unit is leaking all over"
type textarea "x"
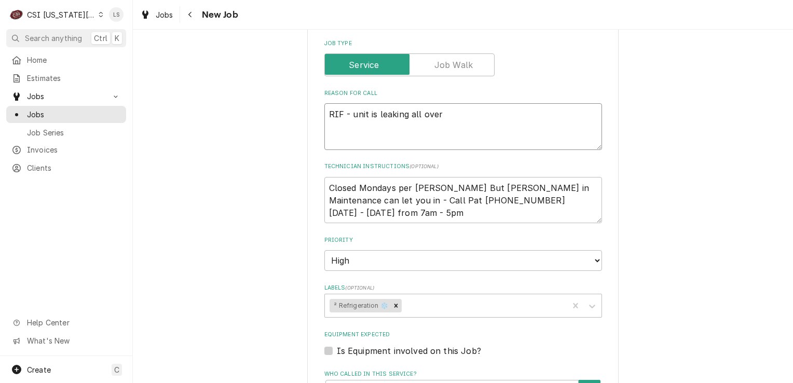
type textarea "RIF - unit is leaking all over"
type textarea "x"
type textarea "RIF - unit is leaking all over t"
type textarea "x"
type textarea "RIF - unit is leaking all over th"
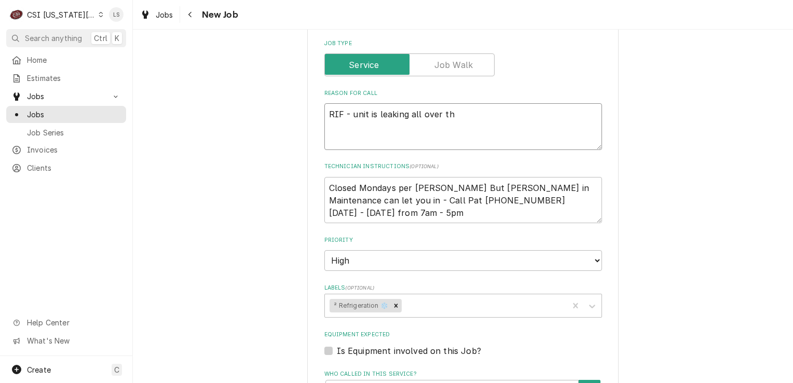
type textarea "x"
type textarea "RIF - unit is leaking all over the"
type textarea "x"
type textarea "RIF - unit is leaking all over the f"
type textarea "x"
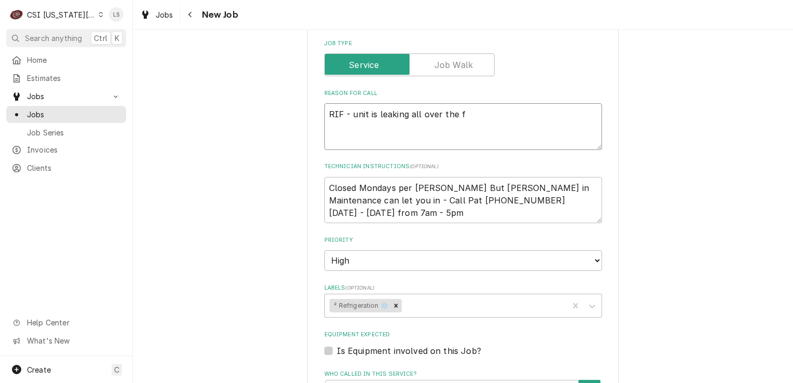
type textarea "RIF - unit is leaking all over the fl"
type textarea "x"
type textarea "RIF - unit is leaking all over the flo"
type textarea "x"
type textarea "RIF - unit is leaking all over the floo"
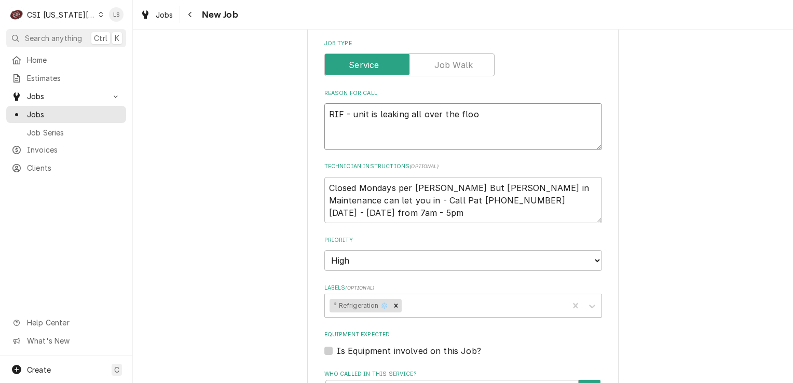
type textarea "x"
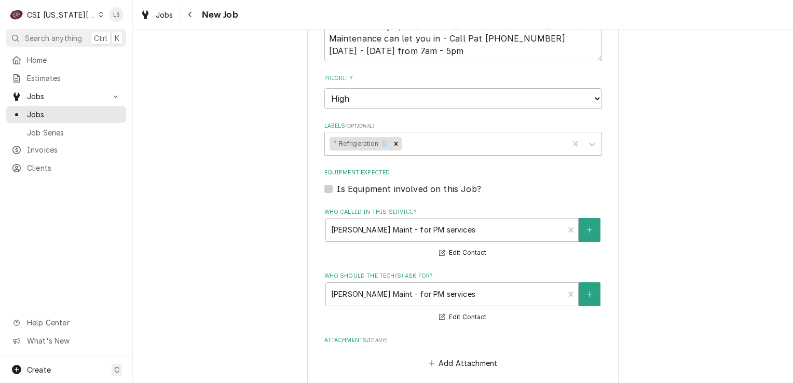
scroll to position [831, 0]
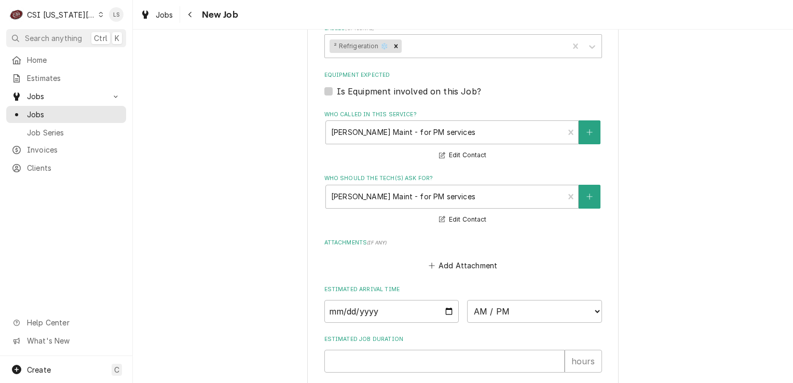
click at [337, 85] on label "Is Equipment involved on this Job?" at bounding box center [409, 91] width 144 height 12
click at [337, 85] on input "Equipment Expected" at bounding box center [476, 96] width 278 height 23
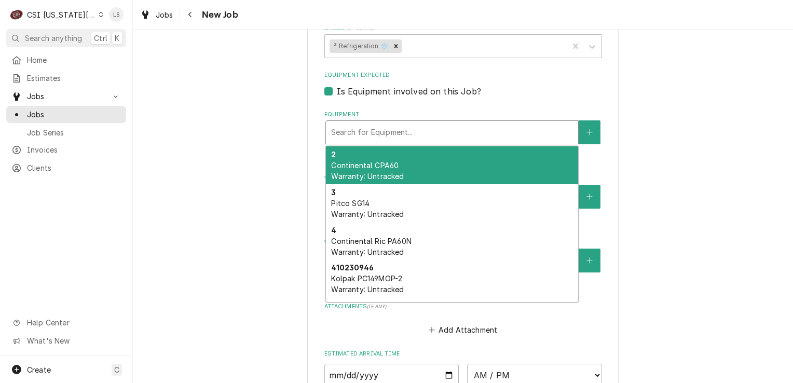
click at [366, 123] on div "Equipment" at bounding box center [452, 132] width 242 height 19
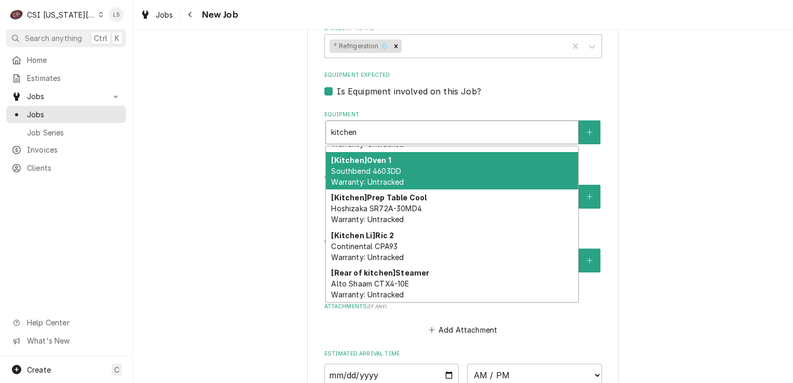
scroll to position [71, 0]
click at [587, 129] on icon "Create New Equipment" at bounding box center [590, 132] width 6 height 7
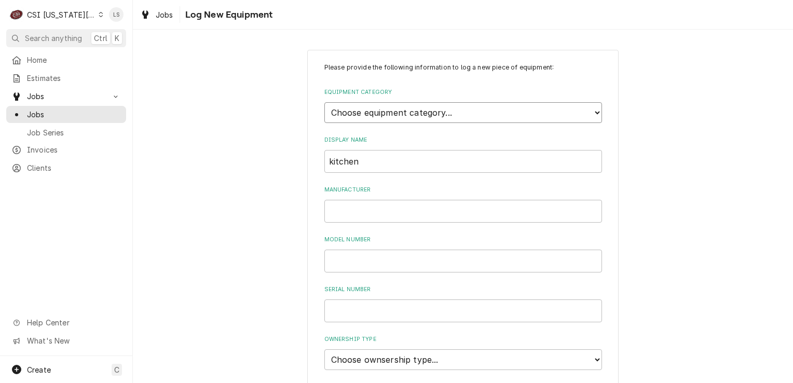
click at [405, 111] on select "Choose equipment category... Cooking Equipment Fryers Ice Machines Ovens and Ra…" at bounding box center [463, 112] width 278 height 21
click at [324, 102] on select "Choose equipment category... Cooking Equipment Fryers Ice Machines Ovens and Ra…" at bounding box center [463, 112] width 278 height 21
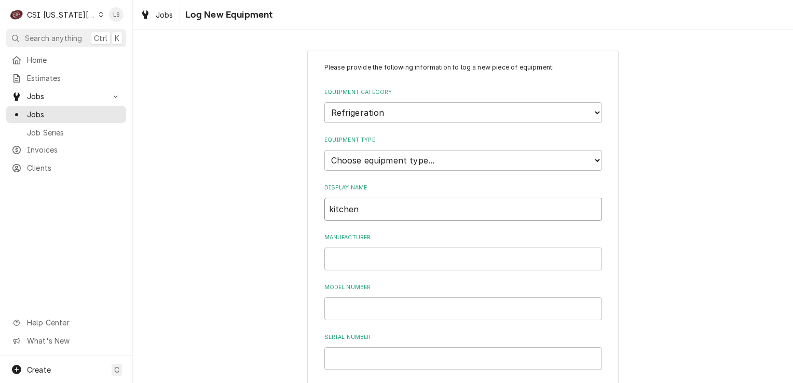
drag, startPoint x: 379, startPoint y: 207, endPoint x: 275, endPoint y: 209, distance: 104.9
click at [275, 209] on div "Please provide the following information to log a new piece of equipment: Equip…" at bounding box center [463, 370] width 660 height 661
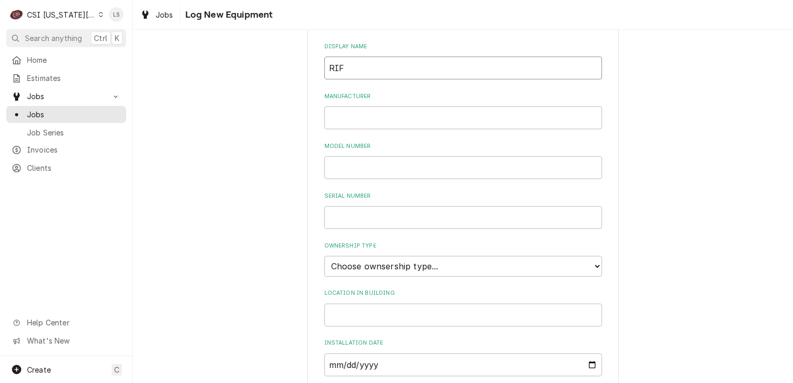
scroll to position [208, 0]
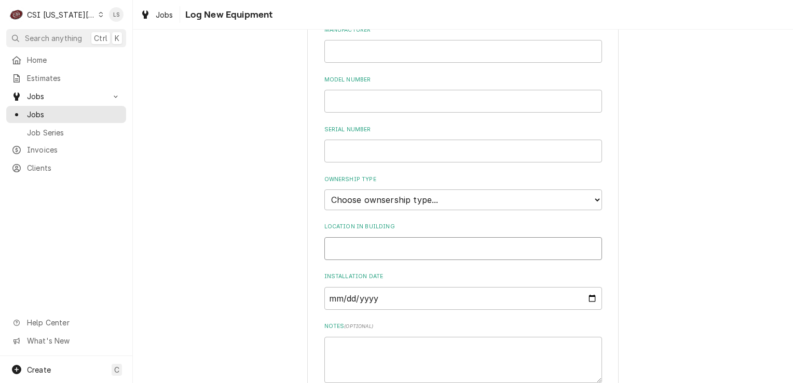
click at [355, 253] on input "Location in Building" at bounding box center [463, 248] width 278 height 23
click at [366, 198] on select "Choose ownsership type... Unknown Owned Leased Rented" at bounding box center [463, 199] width 278 height 21
click at [324, 189] on select "Choose ownsership type... Unknown Owned Leased Rented" at bounding box center [463, 199] width 278 height 21
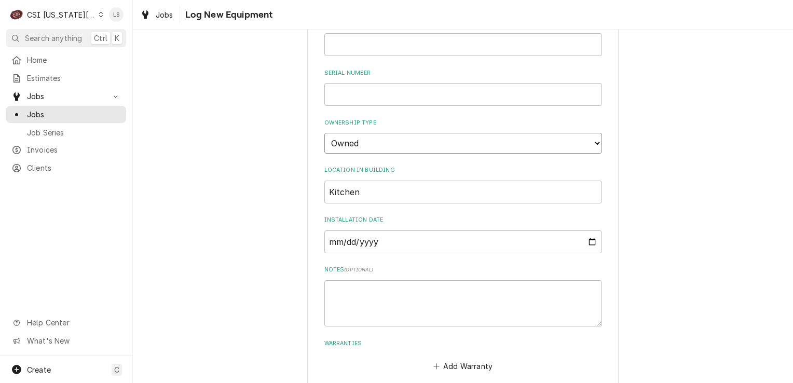
scroll to position [315, 0]
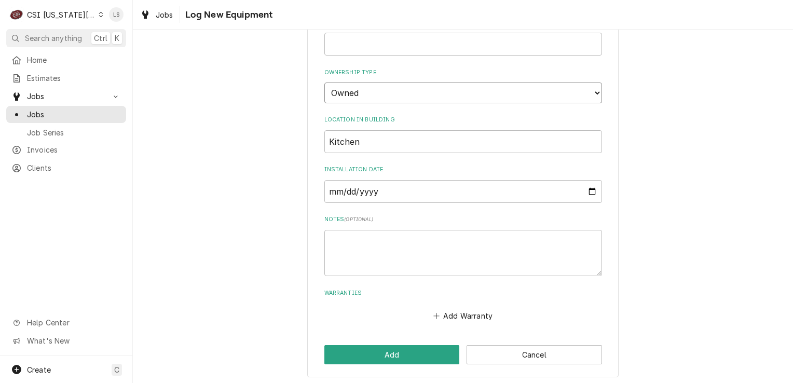
click at [388, 92] on select "Choose ownsership type... Unknown Owned Leased Rented" at bounding box center [463, 93] width 278 height 21
click at [324, 83] on select "Choose ownsership type... Unknown Owned Leased Rented" at bounding box center [463, 93] width 278 height 21
click at [382, 139] on input "Kitchen" at bounding box center [463, 141] width 278 height 23
click at [415, 346] on button "Add" at bounding box center [391, 354] width 135 height 19
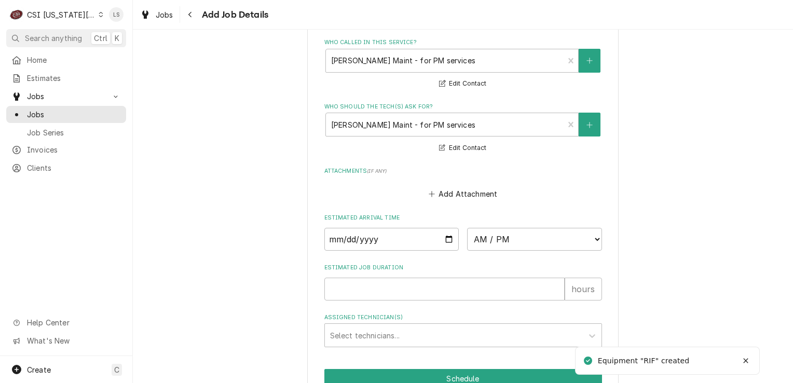
scroll to position [1007, 0]
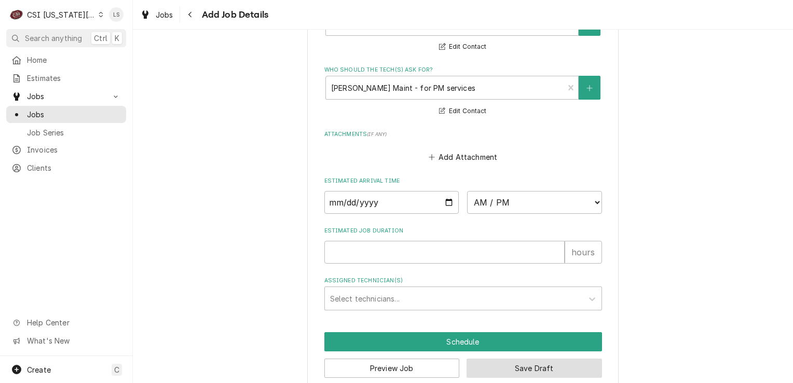
click at [515, 359] on button "Save Draft" at bounding box center [534, 368] width 135 height 19
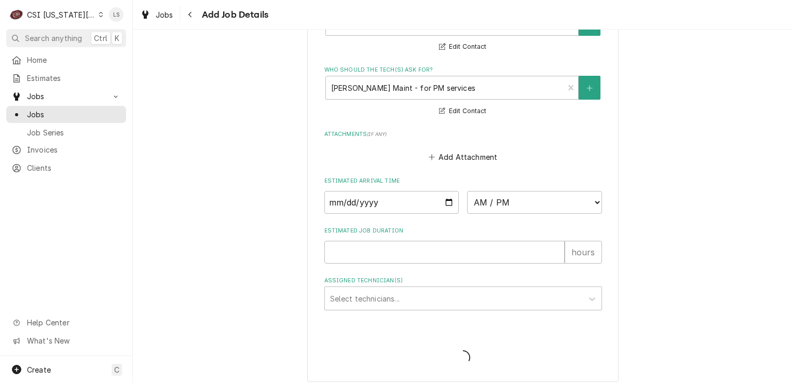
scroll to position [999, 0]
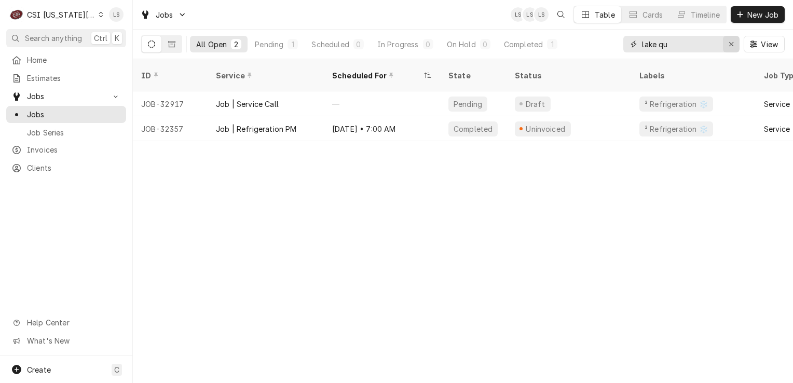
click at [736, 44] on div "Erase input" at bounding box center [731, 44] width 10 height 10
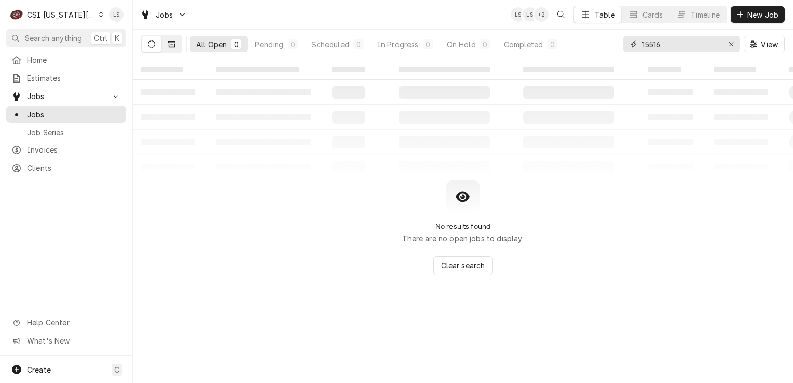
type input "15516"
click at [169, 45] on icon "Dynamic Content Wrapper" at bounding box center [171, 44] width 7 height 6
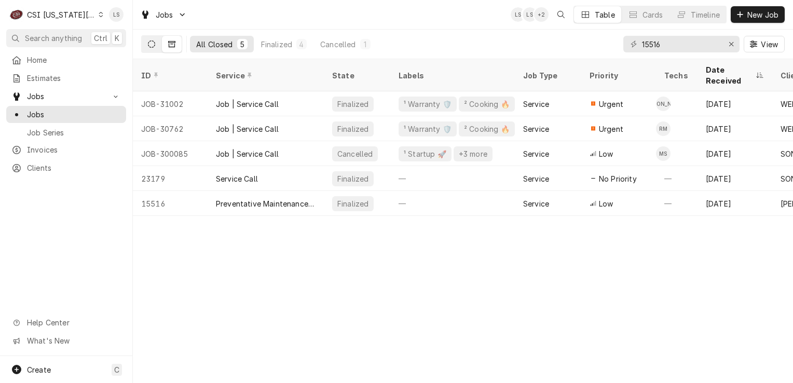
click at [155, 46] on icon "Dynamic Content Wrapper" at bounding box center [151, 43] width 7 height 7
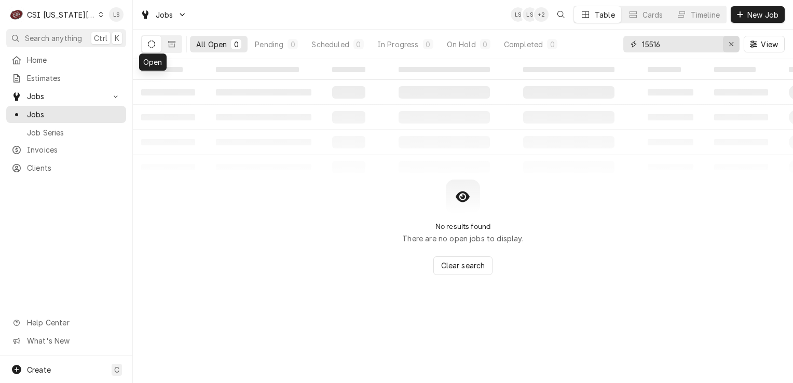
click at [731, 45] on icon "Erase input" at bounding box center [732, 43] width 6 height 7
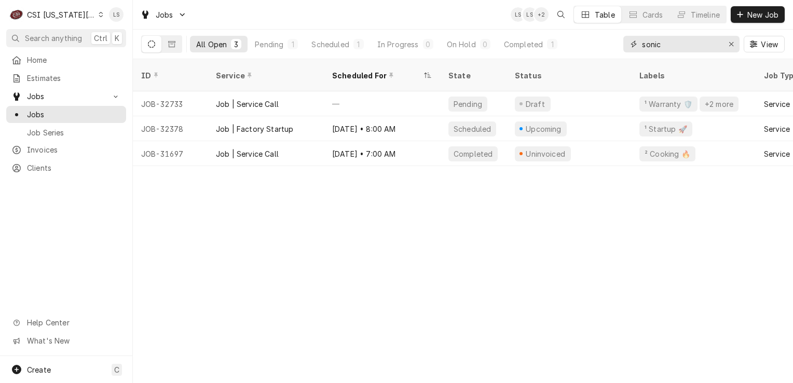
type input "sonic"
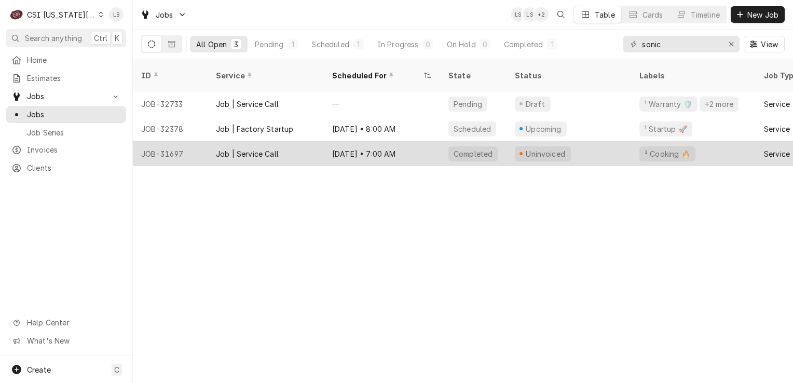
click at [165, 142] on div "JOB-31697" at bounding box center [170, 153] width 75 height 25
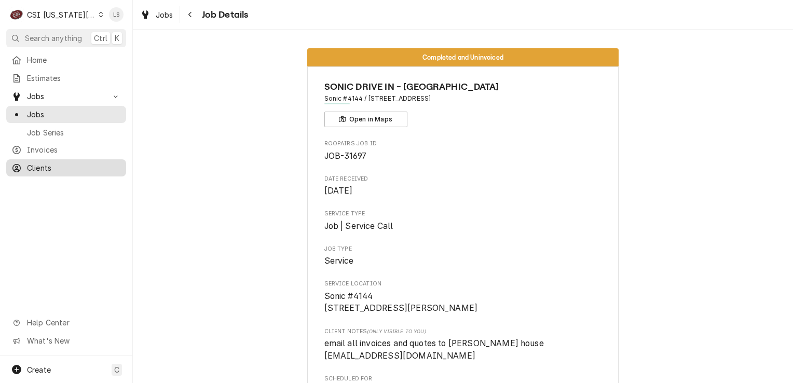
click at [69, 165] on span "Clients" at bounding box center [74, 167] width 94 height 11
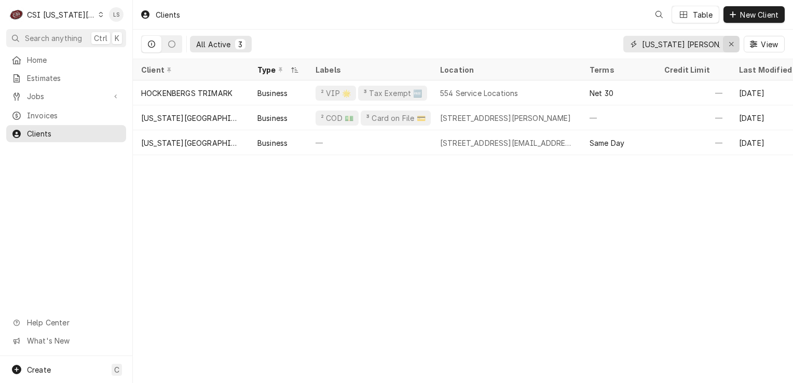
click at [728, 47] on div "Erase input" at bounding box center [731, 44] width 10 height 10
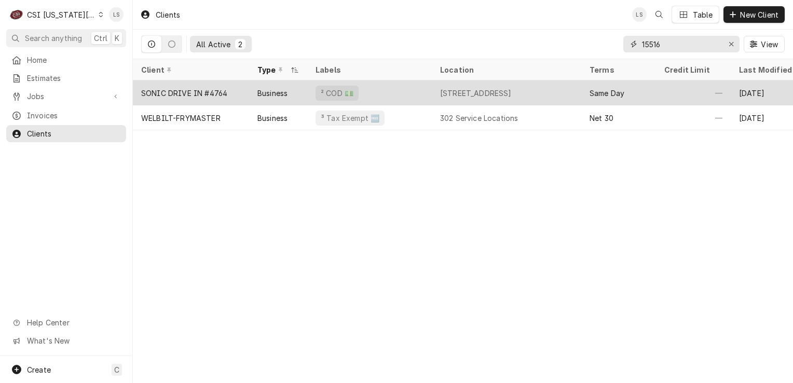
type input "15516"
click at [207, 88] on div "SONIC DRIVE IN #4764" at bounding box center [184, 93] width 86 height 11
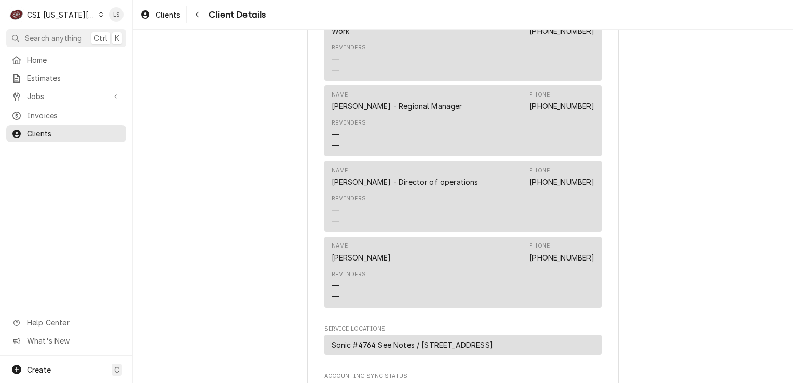
scroll to position [623, 0]
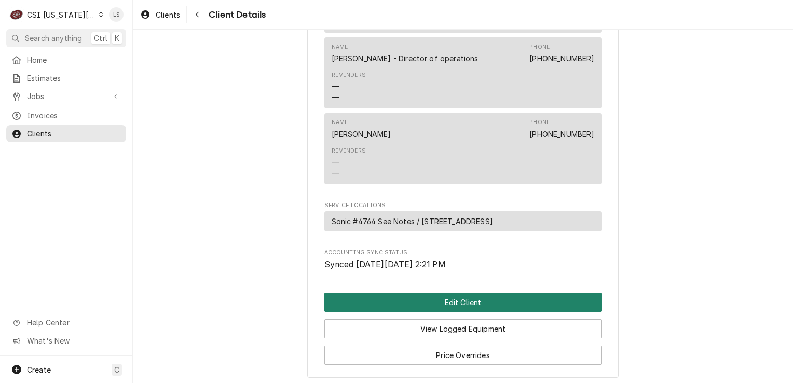
click at [453, 312] on button "Edit Client" at bounding box center [463, 302] width 278 height 19
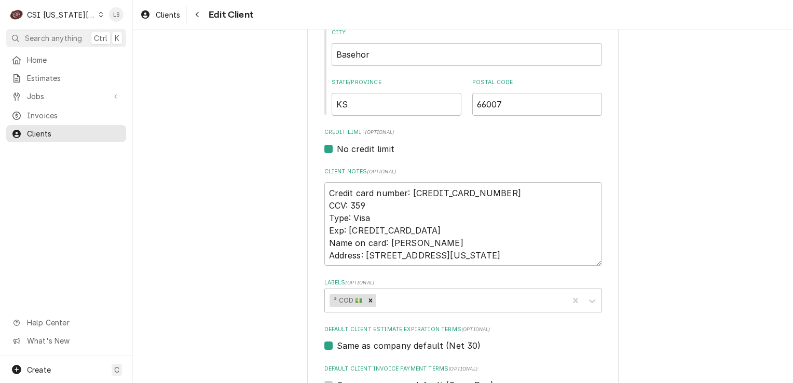
scroll to position [467, 0]
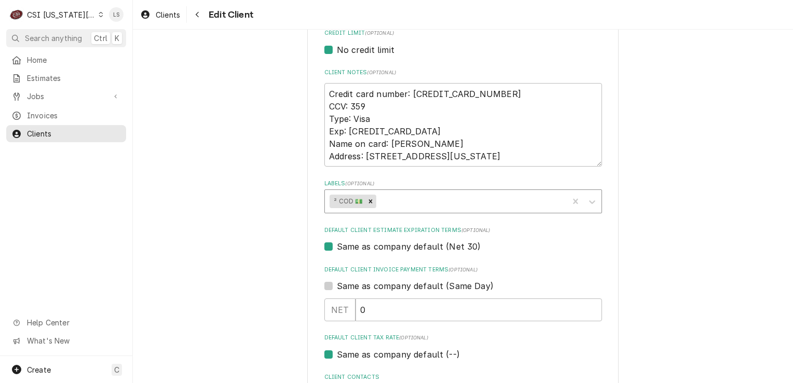
click at [400, 199] on div "Labels" at bounding box center [470, 201] width 185 height 19
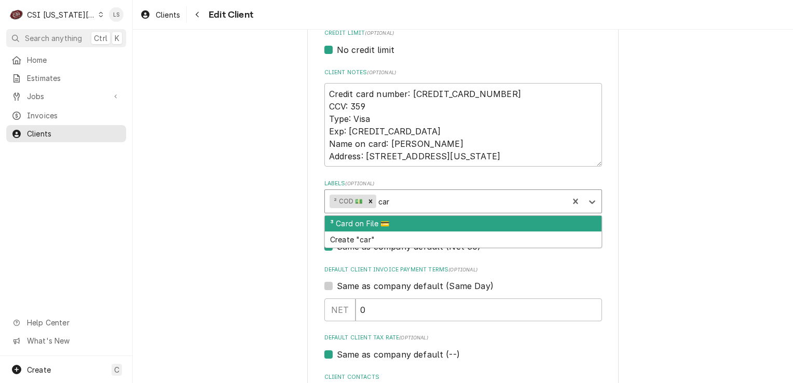
type input "card"
click at [363, 225] on div "³ Card on File 💳" at bounding box center [463, 224] width 277 height 16
type textarea "x"
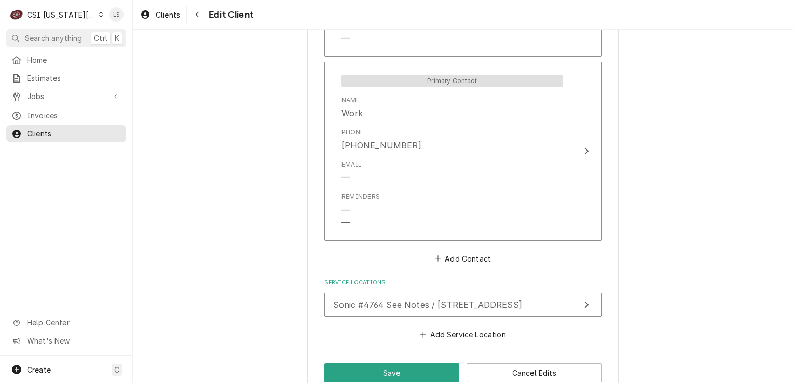
scroll to position [1299, 0]
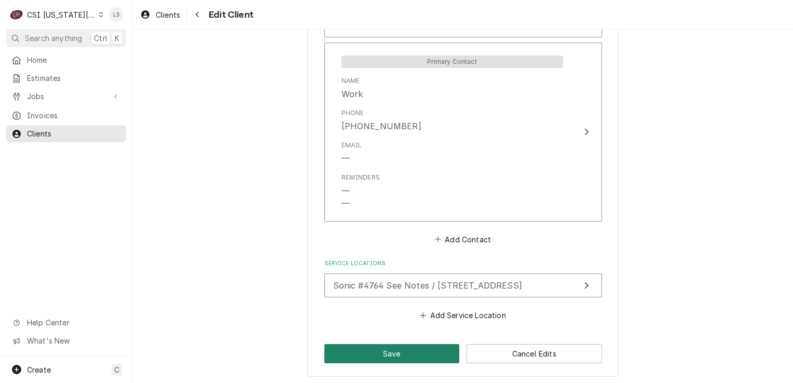
click at [393, 350] on button "Save" at bounding box center [391, 353] width 135 height 19
type textarea "x"
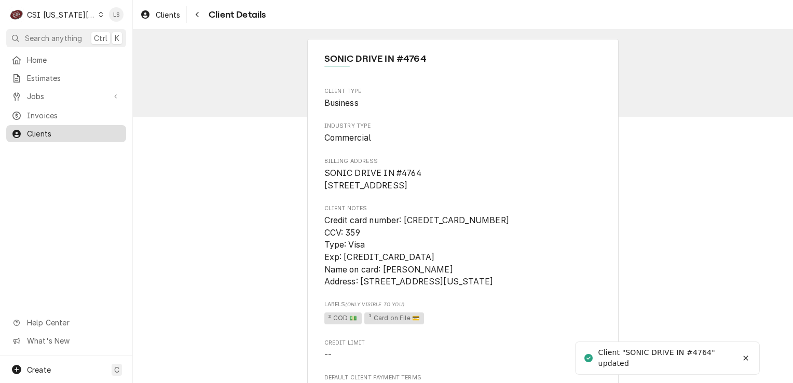
click at [41, 132] on span "Clients" at bounding box center [74, 133] width 94 height 11
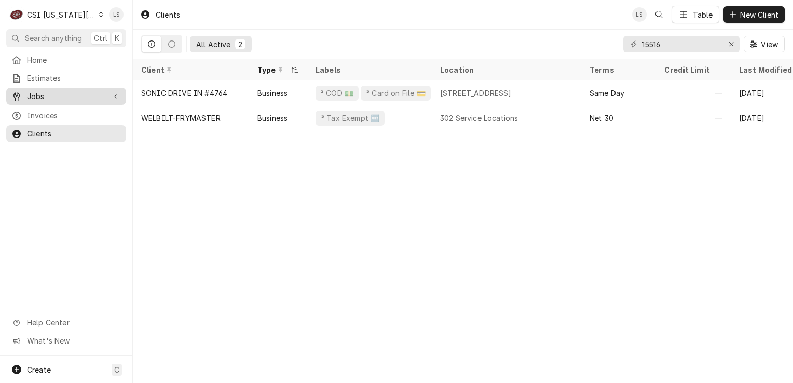
click at [38, 96] on span "Jobs" at bounding box center [66, 96] width 78 height 11
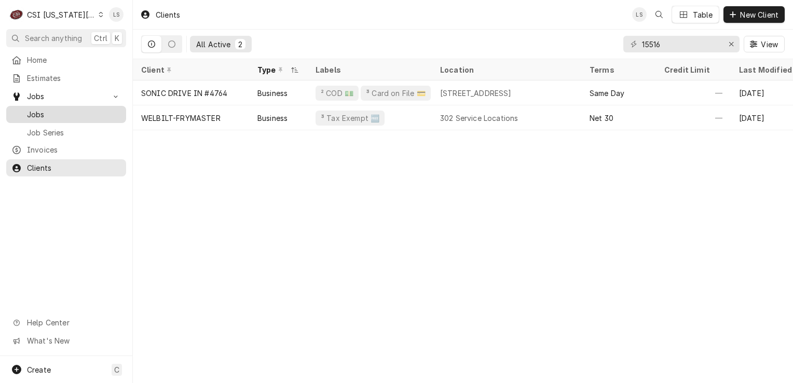
click at [37, 115] on span "Jobs" at bounding box center [74, 114] width 94 height 11
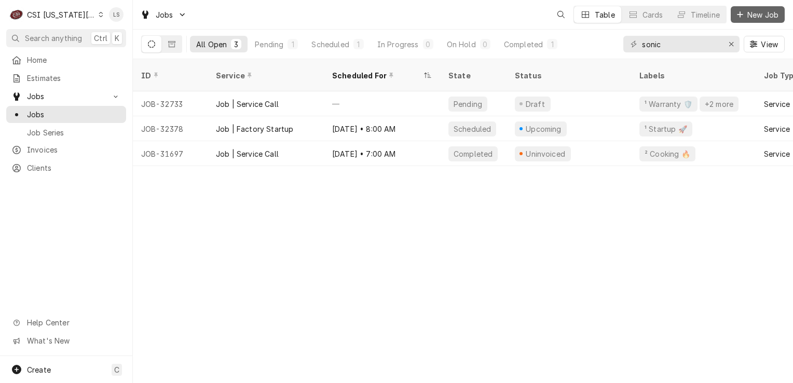
click at [764, 16] on span "New Job" at bounding box center [762, 14] width 35 height 11
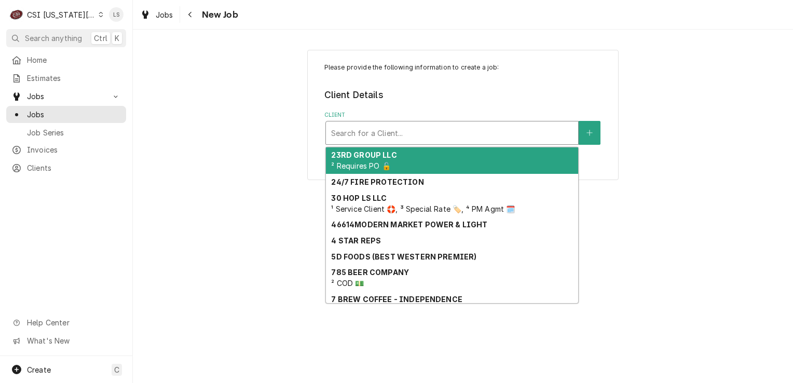
click at [365, 142] on div "Search for a Client..." at bounding box center [452, 132] width 252 height 23
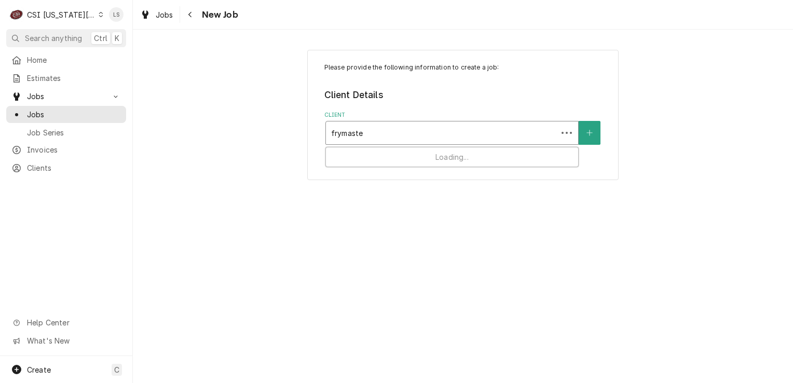
type input "frymaster"
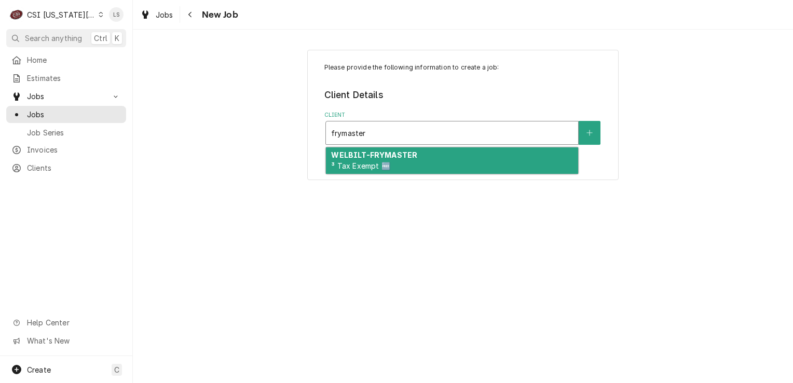
click at [387, 157] on strong "WELBILT-FRYMASTER" at bounding box center [374, 155] width 86 height 9
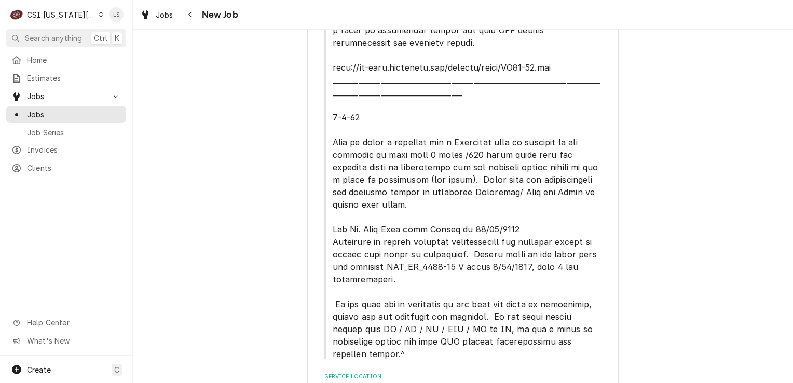
scroll to position [378, 0]
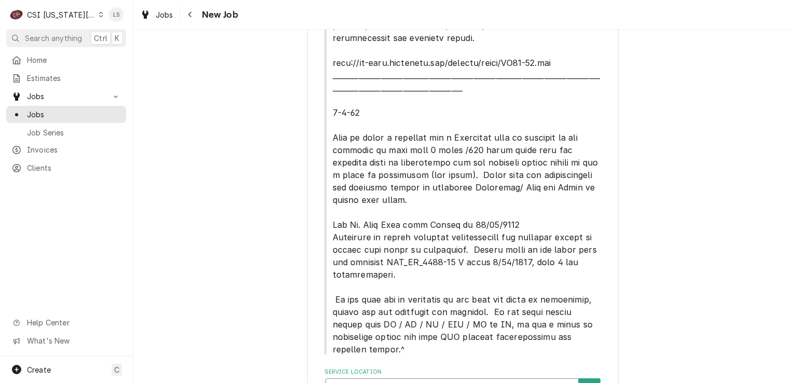
click at [454, 381] on div "Service Location" at bounding box center [452, 390] width 242 height 19
type input "15516"
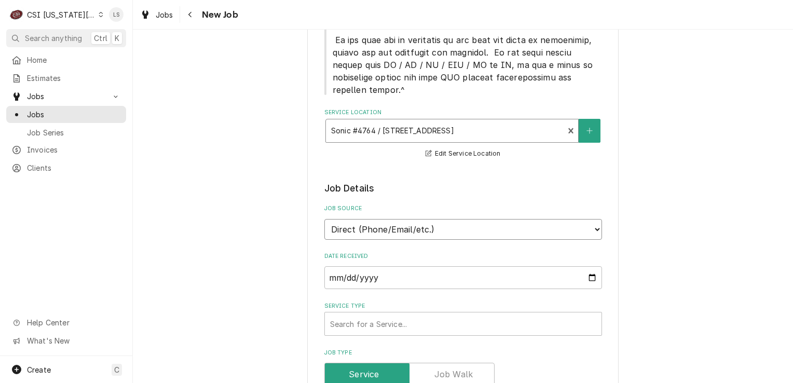
click at [352, 219] on select "Direct (Phone/Email/etc.) Service Channel Corrigo Ecotrak Other" at bounding box center [463, 229] width 278 height 21
select select "100"
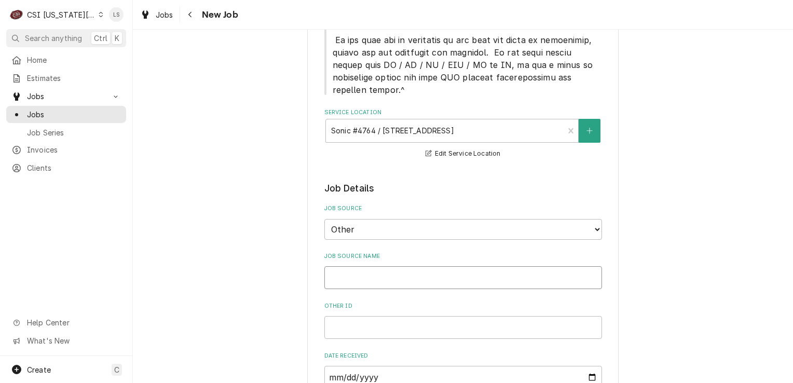
click at [343, 266] on input "Job Source Name" at bounding box center [463, 277] width 278 height 23
type textarea "x"
type input "F"
type textarea "x"
type input "Fr"
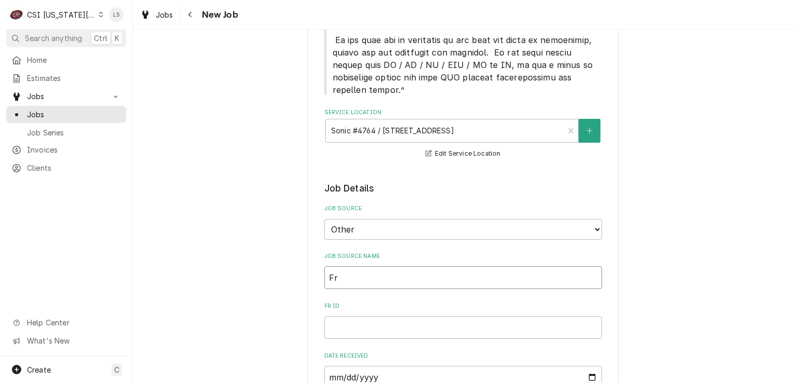
type textarea "x"
type input "Fry"
type textarea "x"
type input "Fryma"
type textarea "x"
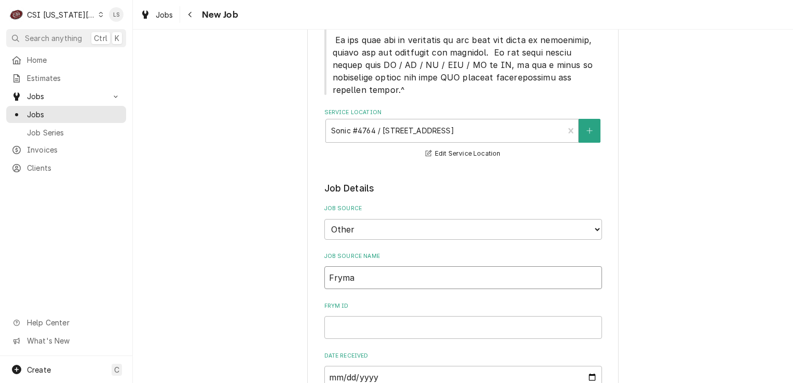
type input "Frymas"
type textarea "x"
type input "Frymast"
type textarea "x"
type input "Frymaste"
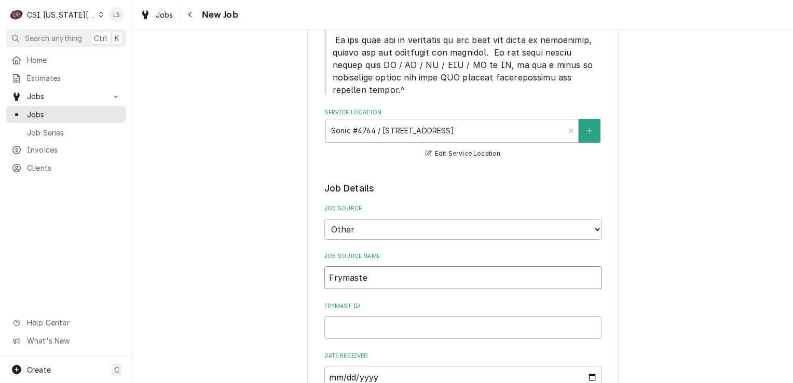
type textarea "x"
type input "Frymaster"
type textarea "x"
type input "Frymaster"
type textarea "x"
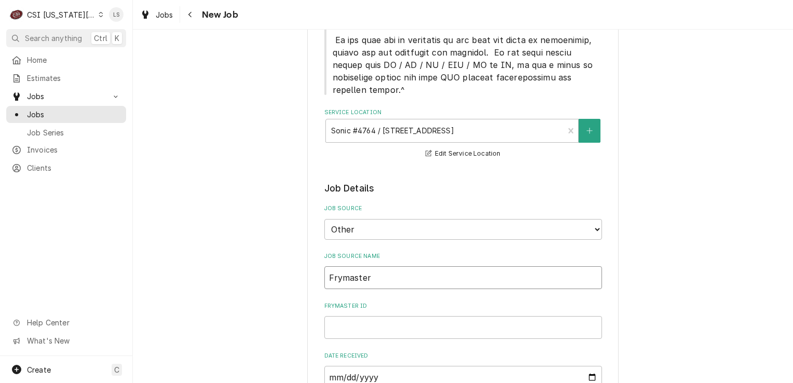
type input "Frymaster P"
type textarea "x"
type input "Frymaster [PERSON_NAME]"
type textarea "x"
type input "Frymaster [PERSON_NAME]"
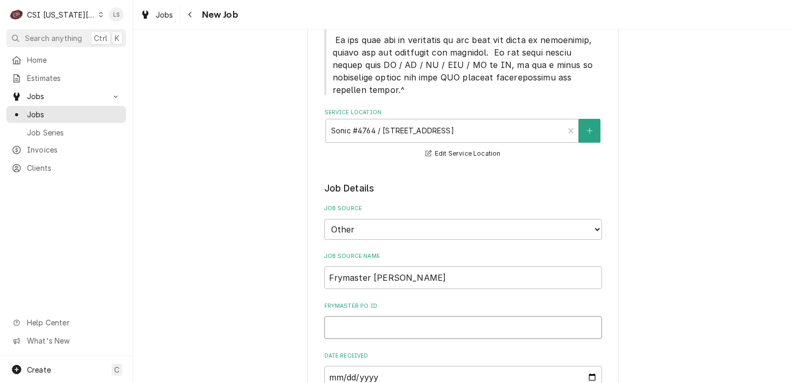
paste input "00934525-2"
type textarea "x"
type input "00934525-2"
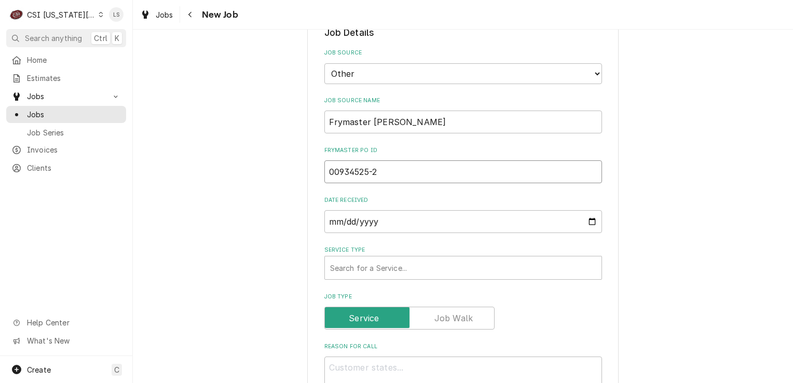
type textarea "x"
type input "00934525-2"
click at [369, 259] on div "Service Type" at bounding box center [463, 268] width 266 height 19
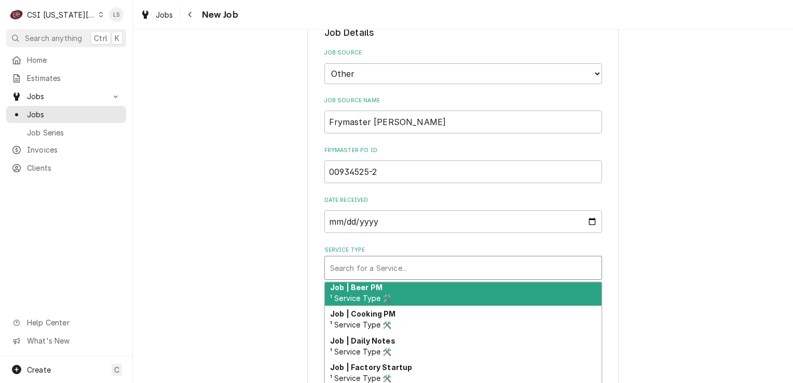
scroll to position [588, 0]
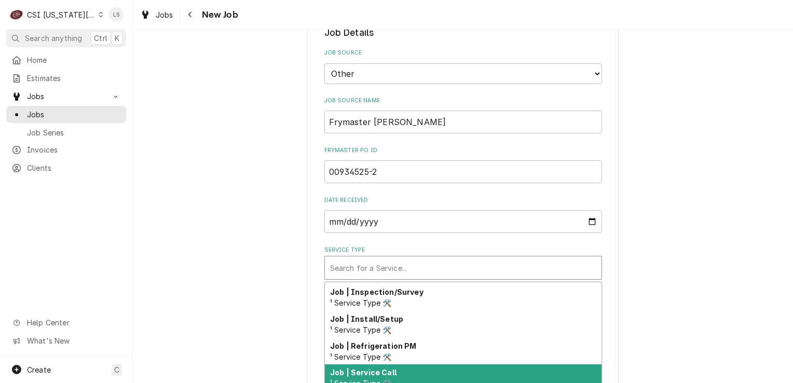
click at [377, 379] on span "¹ Service Type 🛠️" at bounding box center [361, 383] width 62 height 9
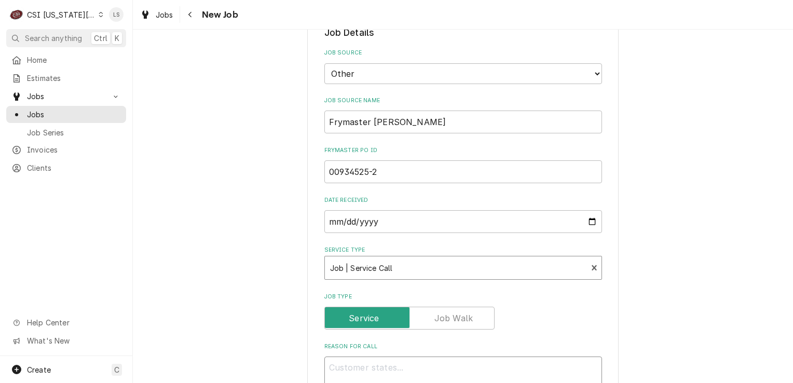
click at [414, 357] on textarea "Reason For Call" at bounding box center [463, 380] width 278 height 47
type textarea "x"
type textarea "P"
type textarea "x"
type textarea "Pr"
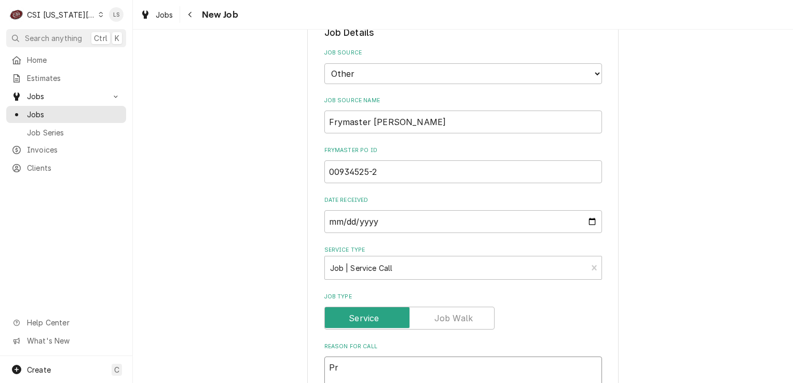
type textarea "x"
type textarea "Pri"
type textarea "x"
type textarea "Prior"
type textarea "x"
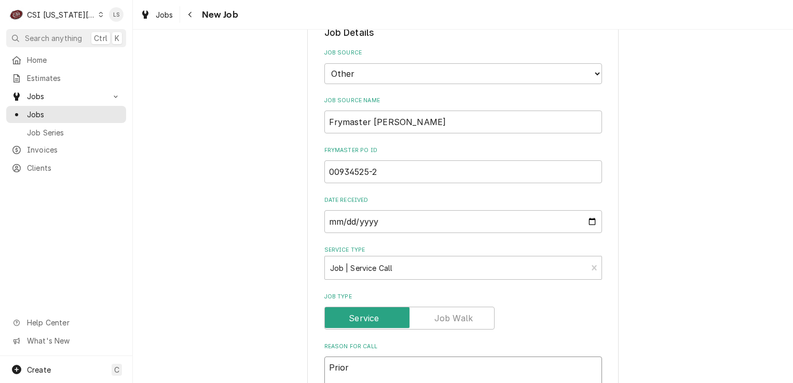
type textarea "Priort"
type textarea "x"
type textarea "Priorti"
type textarea "x"
type textarea "Priortiy"
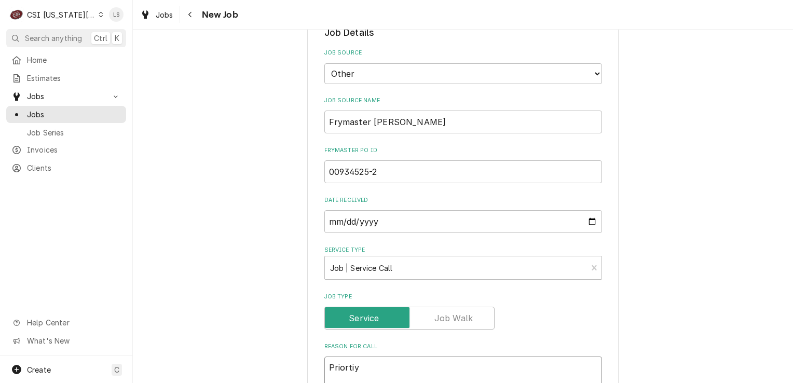
type textarea "x"
type textarea "Priortiy"
type textarea "x"
type textarea "Priortiy"
type textarea "x"
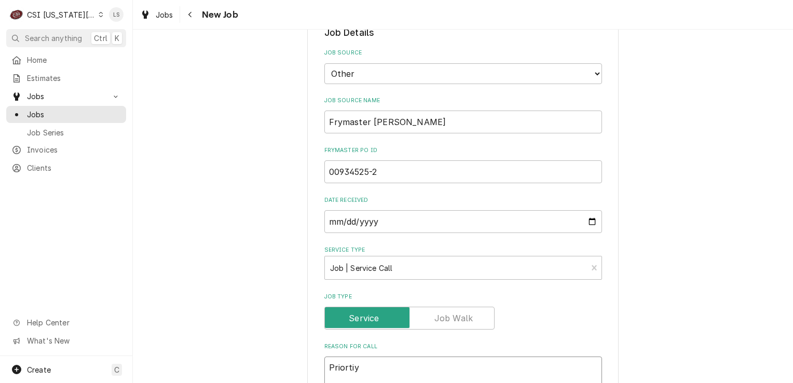
type textarea "Priortiy:"
type textarea "x"
type textarea "Priortiy:"
type textarea "x"
type textarea "Priortiy: U"
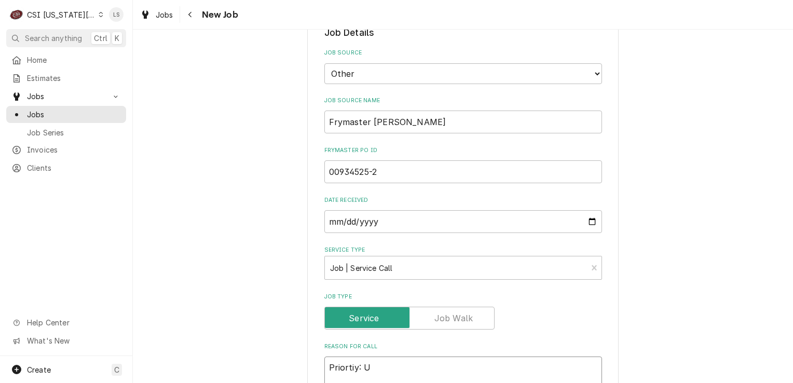
type textarea "x"
type textarea "Priortiy: Ur"
type textarea "x"
type textarea "Priortiy: Urge"
type textarea "x"
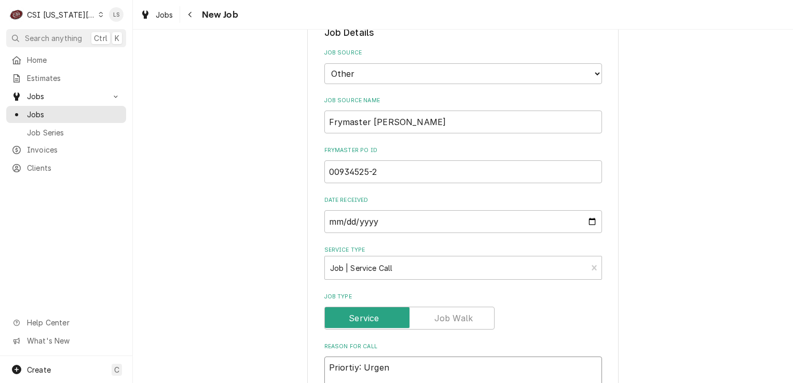
type textarea "Priortiy: Urgent"
type textarea "x"
type textarea "Priortiy: Urgent"
paste textarea "Required On Site Date: 9/22/2025, 3:01 PM Required Completion Date: 9/23/2025, …"
type textarea "x"
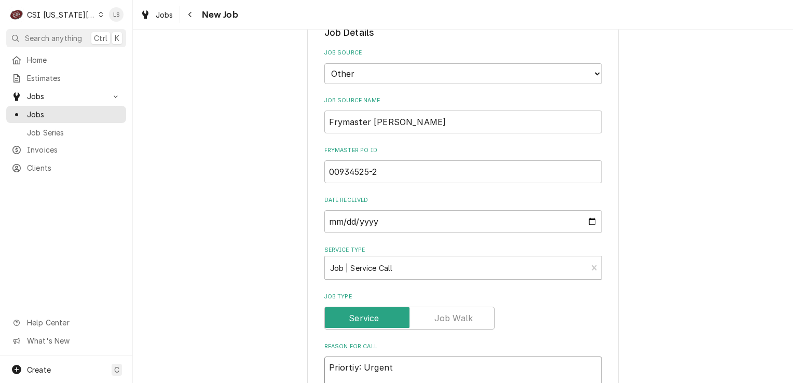
type textarea "Priortiy: Urgent Required On Site Date: 9/22/2025, 3:01 PM Required Completion …"
type textarea "x"
type textarea "Priority: Urgent Required On Site Date: 9/22/2025, 3:01 PM Required Completion …"
type textarea "x"
type textarea "Priority: Urgent Required On Site Date: 9/22/2025, 3:01 PM Required Completion …"
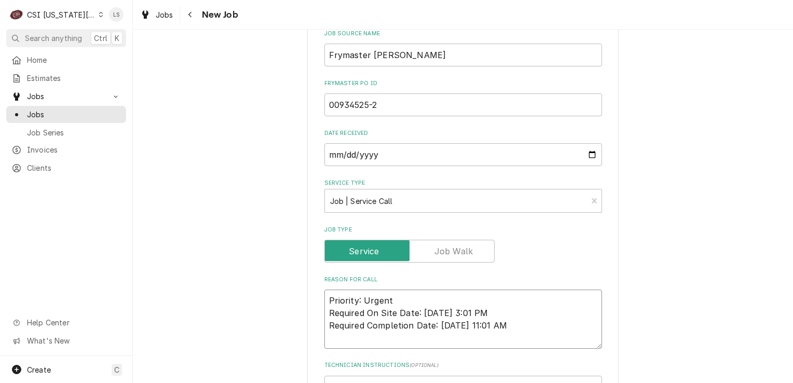
scroll to position [897, 0]
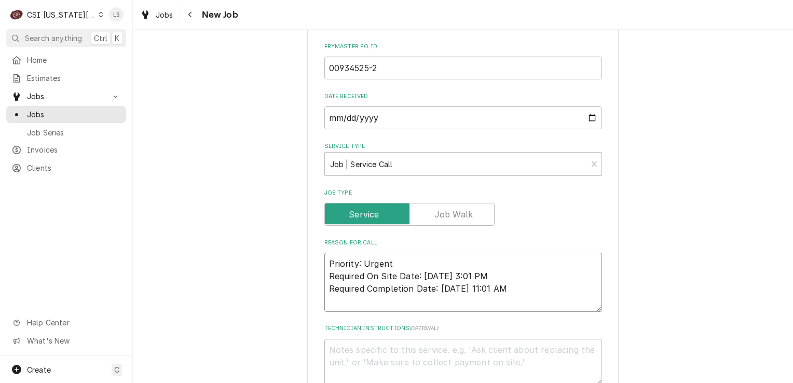
click at [324, 253] on textarea "Priority: Urgent Required On Site Date: 9/22/2025, 3:01 PM Required Completion …" at bounding box center [463, 282] width 278 height 59
type textarea "x"
type textarea "Priority: Urgent Required On Site Date: 9/22/2025, 3:01 PM Required Completion …"
type textarea "x"
type textarea "Priority: Urgent Required On Site Date: 9/22/2025, 3:01 PM Required Completion …"
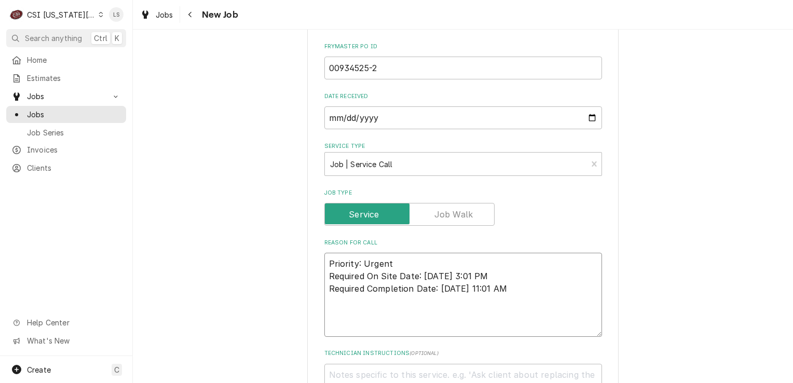
click at [324, 253] on textarea "Priority: Urgent Required On Site Date: 9/22/2025, 3:01 PM Required Completion …" at bounding box center [463, 295] width 278 height 84
type textarea "x"
type textarea "F Priority: Urgent Required On Site Date: 9/22/2025, 3:01 PM Required Completio…"
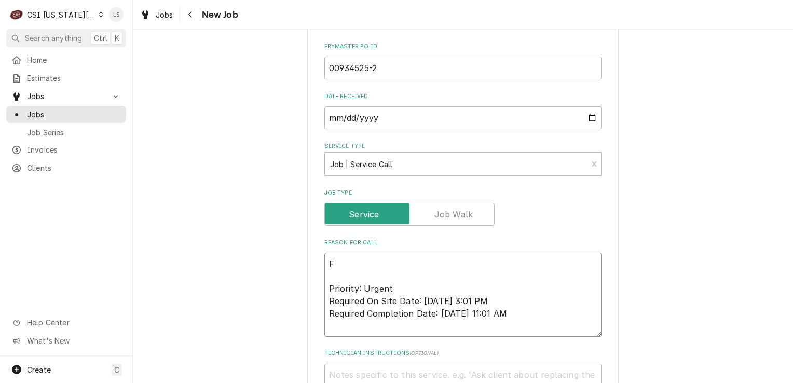
type textarea "x"
type textarea "Fr Priority: Urgent Required On Site Date: 9/22/2025, 3:01 PM Required Completi…"
type textarea "x"
type textarea "Fry Priority: Urgent Required On Site Date: 9/22/2025, 3:01 PM Required Complet…"
type textarea "x"
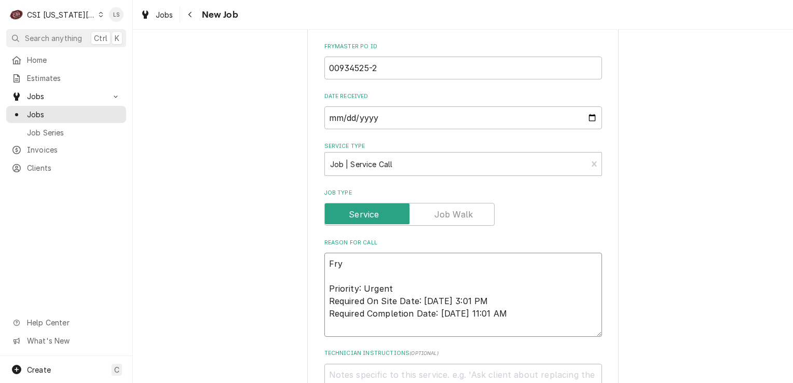
type textarea "Frye Priority: Urgent Required On Site Date: 9/22/2025, 3:01 PM Required Comple…"
type textarea "x"
type textarea "Fryer Priority: Urgent Required On Site Date: 9/22/2025, 3:01 PM Required Compl…"
type textarea "x"
type textarea "Fryer Priority: Urgent Required On Site Date: 9/22/2025, 3:01 PM Required Compl…"
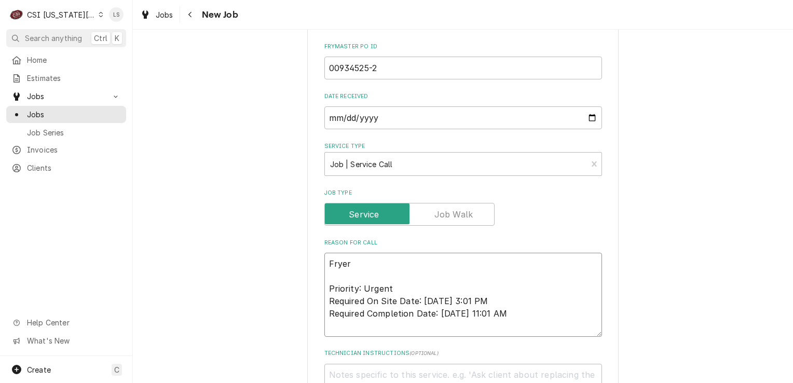
type textarea "x"
type textarea "Fryer - Priority: Urgent Required On Site Date: 9/22/2025, 3:01 PM Required Com…"
type textarea "x"
type textarea "Fryer - Priority: Urgent Required On Site Date: 9/22/2025, 3:01 PM Required Com…"
paste textarea "Vats 2, 3 and 4 going into IGNITION LOCKOUT"
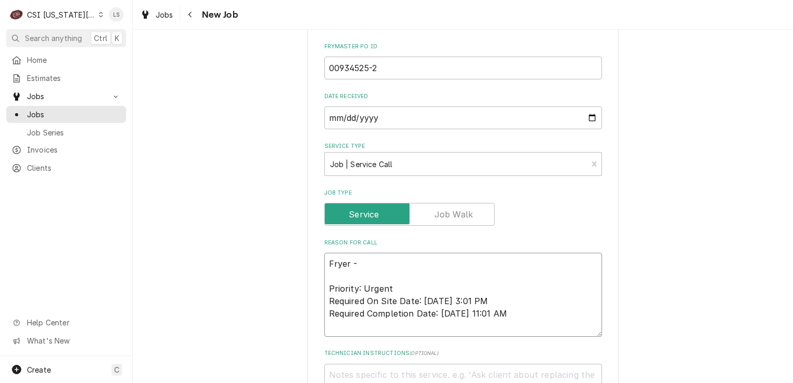
type textarea "x"
type textarea "Fryer - Vats 2, 3 and 4 going into IGNITION LOCKOUT Priority: Urgent Required O…"
click at [341, 262] on textarea "Fryer - Vats 2, 3 and 4 going into IGNITION LOCKOUT Priority: Urgent Required O…" at bounding box center [463, 295] width 278 height 84
type textarea "x"
type textarea "Fryer - Vats 2, 3 and 4 going into IGNITION LOCKOUT Priority: Urgent Required O…"
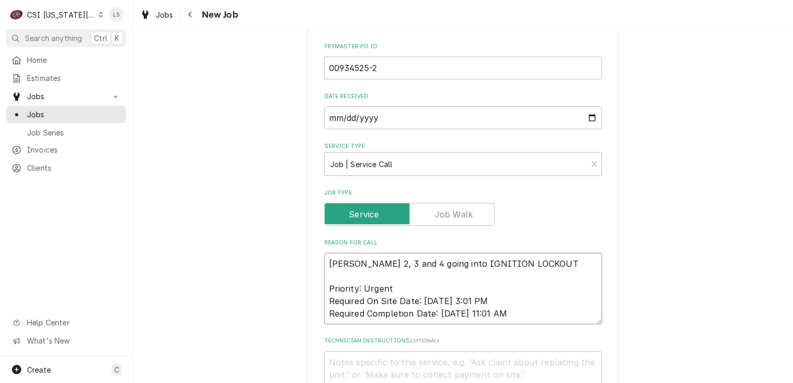
type textarea "x"
type textarea "Fryer - Vats 2, 3 and 4 going into IGNITION LOCKOUT Priority: Urgent Required O…"
click at [414, 351] on textarea "Technician Instructions ( optional )" at bounding box center [463, 374] width 278 height 47
paste textarea "Entitlement: Unit Within Warranty Period Warranty Coverage Details: Warranty Ex…"
type textarea "x"
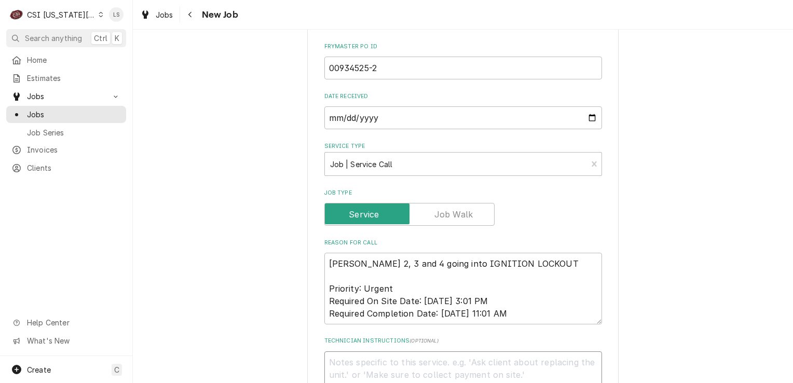
type textarea "Entitlement: Unit Within Warranty Period Warranty Coverage Details: Warranty Ex…"
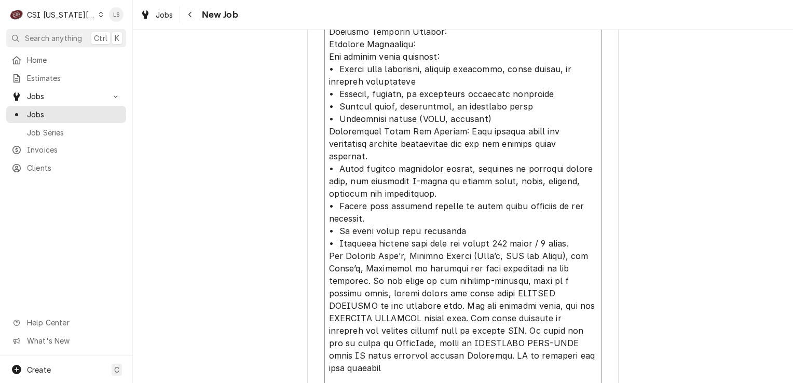
click at [324, 325] on textarea "Technician Instructions ( optional )" at bounding box center [463, 230] width 278 height 445
type textarea "x"
type textarea "Entitlement: Unit Within Warranty Period Warranty Coverage Details: Warranty Ex…"
click at [341, 366] on textarea "Technician Instructions ( optional )" at bounding box center [463, 224] width 278 height 433
type textarea "x"
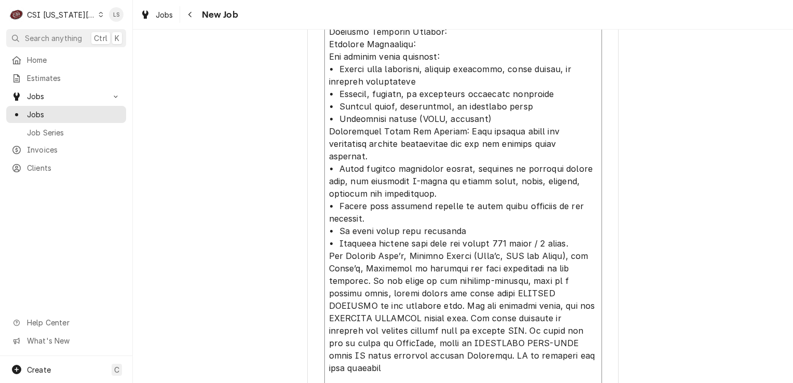
type textarea "Entitlement: Unit Within Warranty Period Warranty Coverage Details: Warranty Ex…"
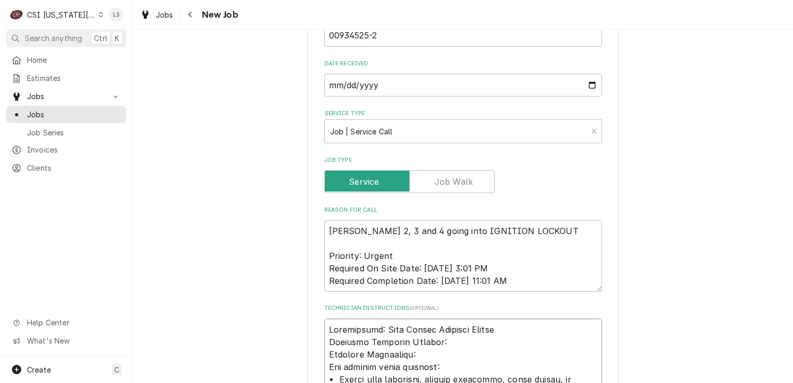
scroll to position [929, 0]
type textarea "x"
type textarea "Entitlement: Unit Within Warranty Period Warranty Coverage Details: Warranty Ex…"
type textarea "x"
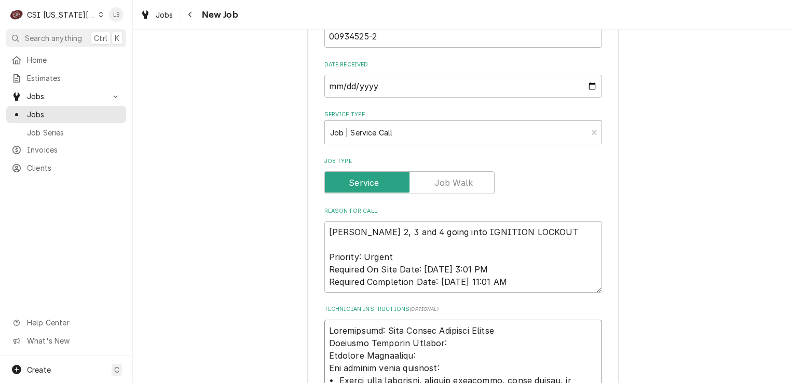
type textarea "Entitlement: Unit Within Warranty Period Warranty Coverage Details: Warranty Ex…"
type textarea "x"
type textarea "C Entitlement: Unit Within Warranty Period Warranty Coverage Details: Warranty …"
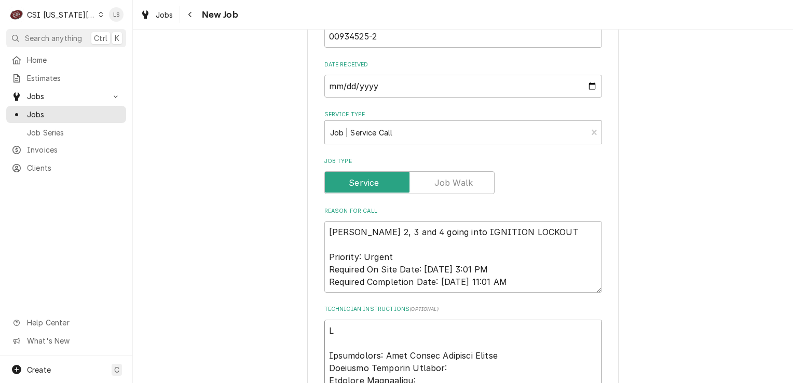
type textarea "x"
type textarea "Cu Entitlement: Unit Within Warranty Period Warranty Coverage Details: Warranty…"
type textarea "x"
type textarea "Cus Entitlement: Unit Within Warranty Period Warranty Coverage Details: Warrant…"
type textarea "x"
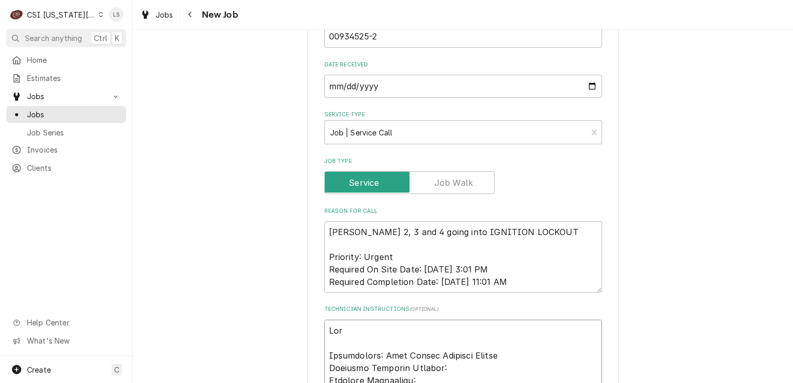
type textarea "Cust Entitlement: Unit Within Warranty Period Warranty Coverage Details: Warran…"
type textarea "x"
type textarea "Custo Entitlement: Unit Within Warranty Period Warranty Coverage Details: Warra…"
type textarea "x"
type textarea "Custome Entitlement: Unit Within Warranty Period Warranty Coverage Details: War…"
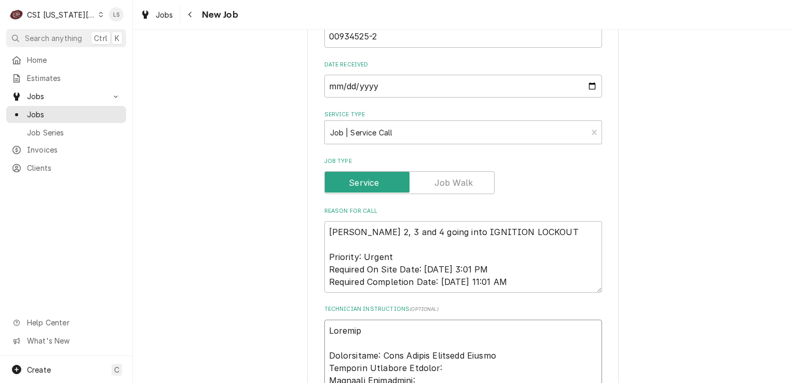
type textarea "x"
type textarea "Customer Entitlement: Unit Within Warranty Period Warranty Coverage Details: Wa…"
type textarea "x"
type textarea "Customer Entitlement: Unit Within Warranty Period Warranty Coverage Details: Wa…"
type textarea "x"
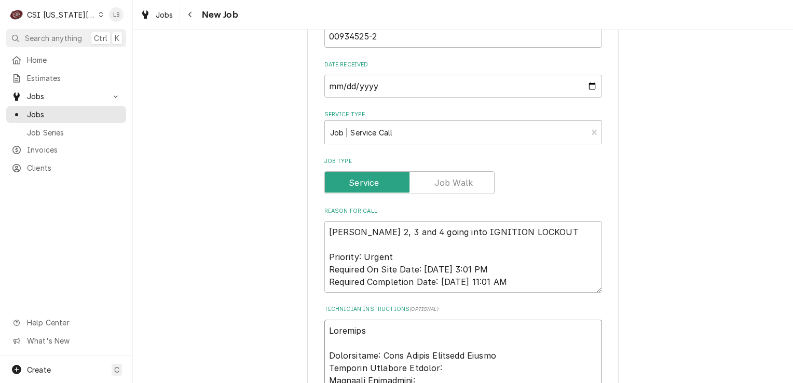
type textarea "Customer h Entitlement: Unit Within Warranty Period Warranty Coverage Details: …"
type textarea "x"
type textarea "Customer ha Entitlement: Unit Within Warranty Period Warranty Coverage Details:…"
type textarea "x"
type textarea "Customer has Entitlement: Unit Within Warranty Period Warranty Coverage Details…"
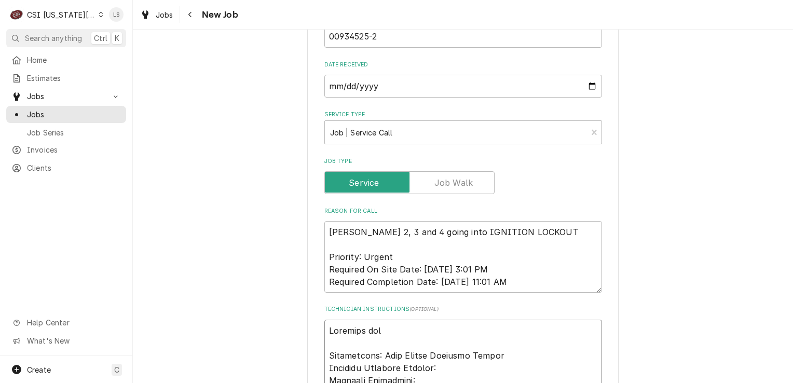
type textarea "x"
type textarea "Customer has Entitlement: Unit Within Warranty Period Warranty Coverage Details…"
type textarea "x"
type textarea "Customer has b Entitlement: Unit Within Warranty Period Warranty Coverage Detai…"
type textarea "x"
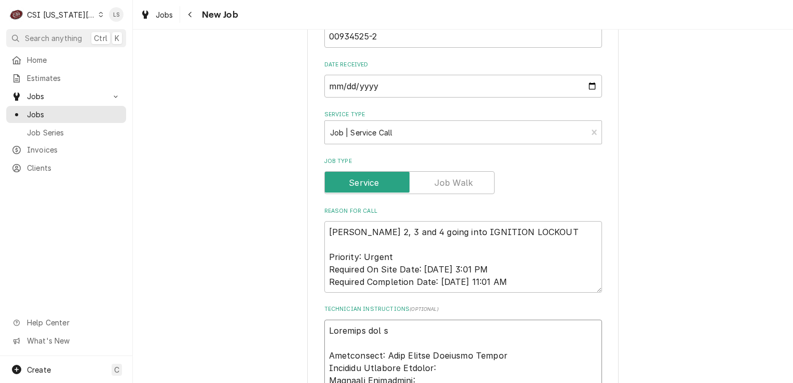
type textarea "Customer has bi Entitlement: Unit Within Warranty Period Warranty Coverage Deta…"
type textarea "x"
type textarea "Customer has bil Entitlement: Unit Within Warranty Period Warranty Coverage Det…"
type textarea "x"
type textarea "Customer has bill Entitlement: Unit Within Warranty Period Warranty Coverage De…"
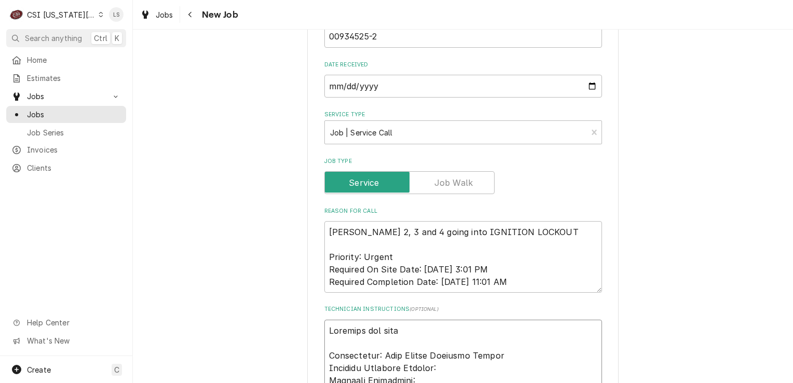
type textarea "x"
type textarea "Customer has billi Entitlement: Unit Within Warranty Period Warranty Coverage D…"
type textarea "x"
type textarea "Customer has billin Entitlement: Unit Within Warranty Period Warranty Coverage …"
type textarea "x"
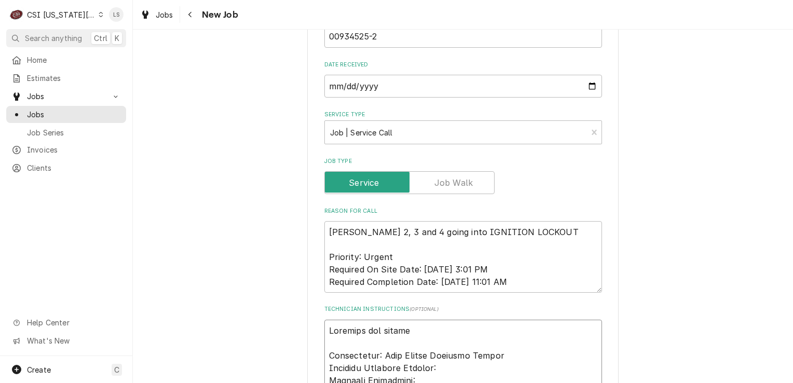
type textarea "Customer has billing Entitlement: Unit Within Warranty Period Warranty Coverage…"
type textarea "x"
type textarea "Customer has billing Entitlement: Unit Within Warranty Period Warranty Coverage…"
type textarea "x"
type textarea "Customer has billing o Entitlement: Unit Within Warranty Period Warranty Covera…"
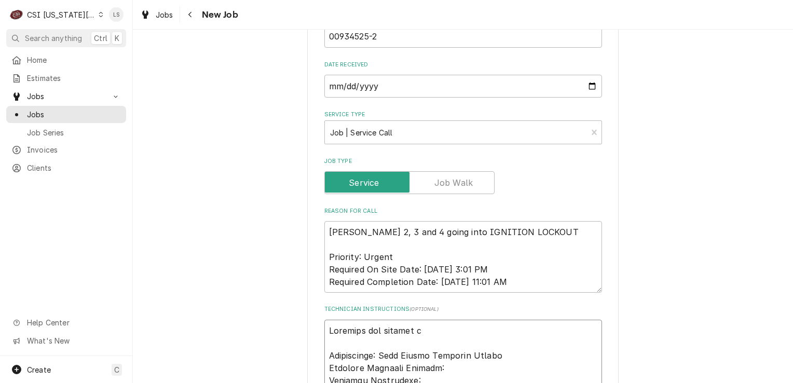
type textarea "x"
type textarea "Customer has billing on Entitlement: Unit Within Warranty Period Warranty Cover…"
type textarea "x"
type textarea "Customer has billing on f Entitlement: Unit Within Warranty Period Warranty Cov…"
type textarea "x"
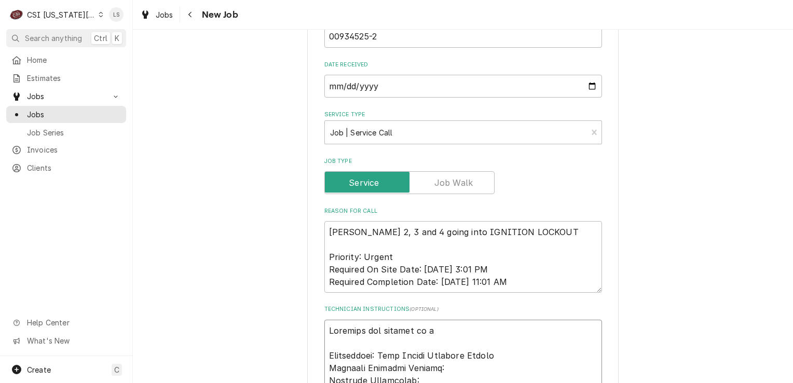
type textarea "Customer has billing on fi Entitlement: Unit Within Warranty Period Warranty Co…"
type textarea "x"
type textarea "Customer has billing on fil Entitlement: Unit Within Warranty Period Warranty C…"
type textarea "x"
type textarea "Customer has billing on file Entitlement: Unit Within Warranty Period Warranty …"
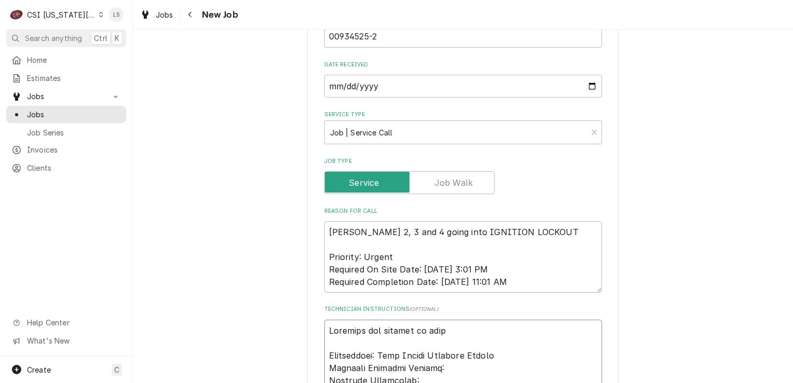
type textarea "x"
type textarea "Customer has billing on file Entitlement: Unit Within Warranty Period Warranty …"
type textarea "x"
type textarea "Customer has billing on file - Entitlement: Unit Within Warranty Period Warrant…"
type textarea "x"
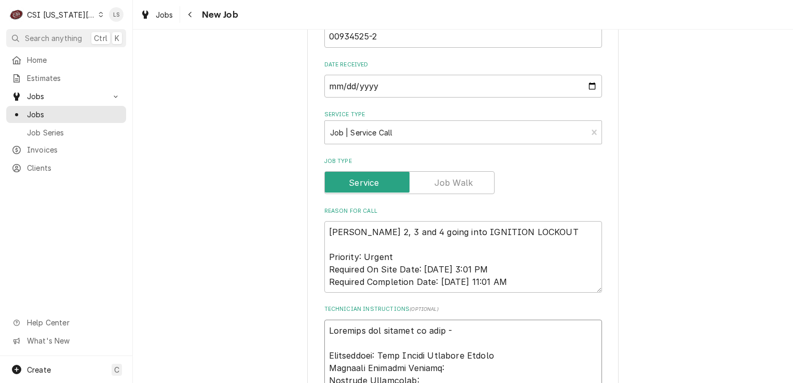
type textarea "Customer has billing on file - Entitlement: Unit Within Warranty Period Warrant…"
type textarea "x"
type textarea "Customer has billing on file - 9 Entitlement: Unit Within Warranty Period Warra…"
type textarea "x"
type textarea "Customer has billing on file - 9/ Entitlement: Unit Within Warranty Period Warr…"
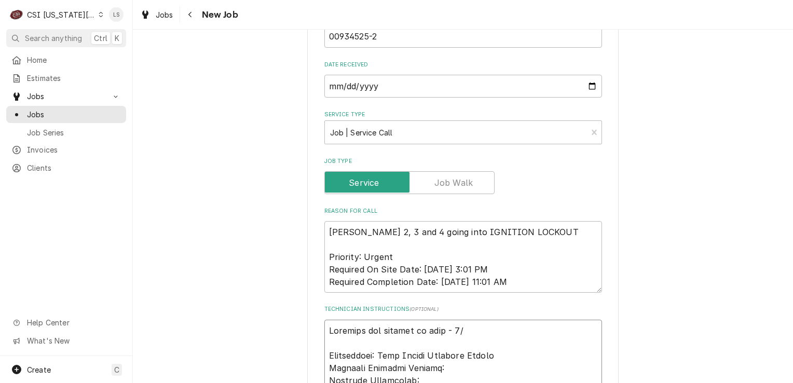
type textarea "x"
type textarea "Customer has billing on file - 9/2 Entitlement: Unit Within Warranty Period War…"
type textarea "x"
type textarea "Customer has billing on file - 9/22 Entitlement: Unit Within Warranty Period Wa…"
type textarea "x"
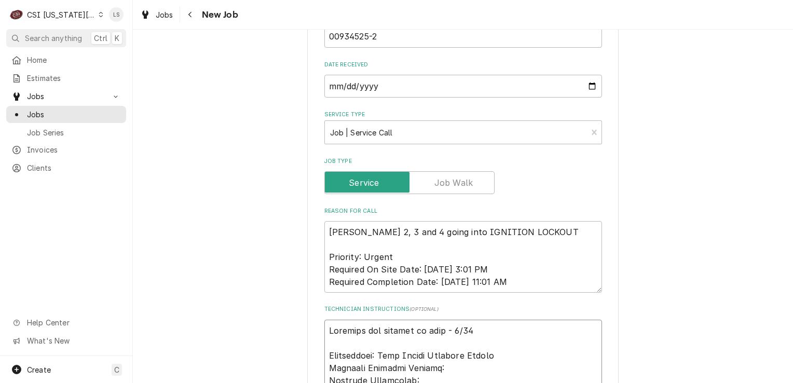
type textarea "Customer has billing on file - 9/22 Entitlement: Unit Within Warranty Period Wa…"
type textarea "x"
type textarea "Customer has billing on file - 9/22 - Entitlement: Unit Within Warranty Period …"
type textarea "x"
type textarea "Customer has billing on file - 9/22 - Entitlement: Unit Within Warranty Period …"
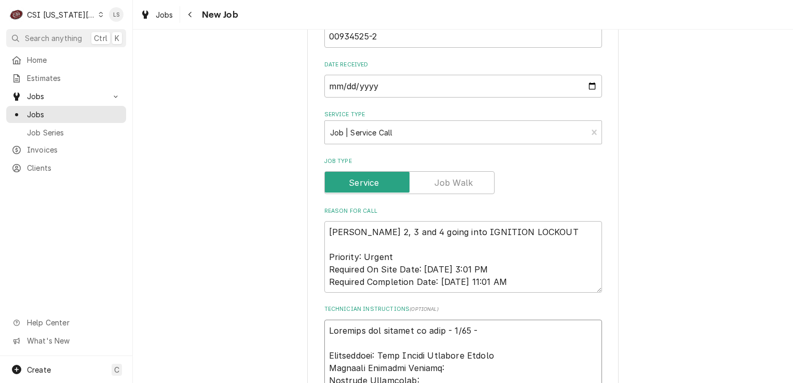
type textarea "x"
type textarea "Customer has billing on file - 9/22 - L Entitlement: Unit Within Warranty Perio…"
type textarea "x"
type textarea "Customer has billing on file - 9/22 - LS Entitlement: Unit Within Warranty Peri…"
type textarea "x"
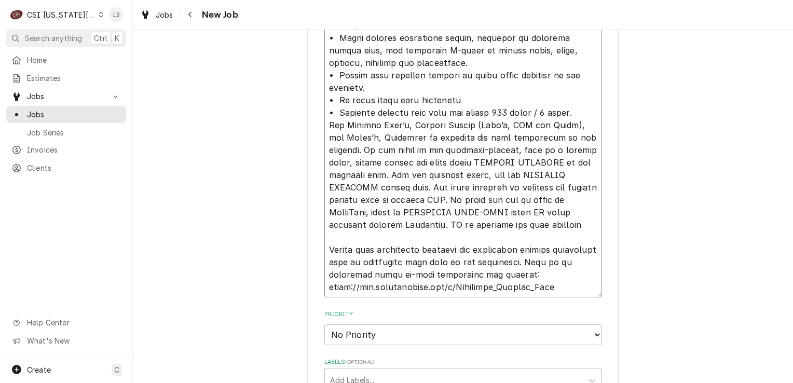
scroll to position [1552, 0]
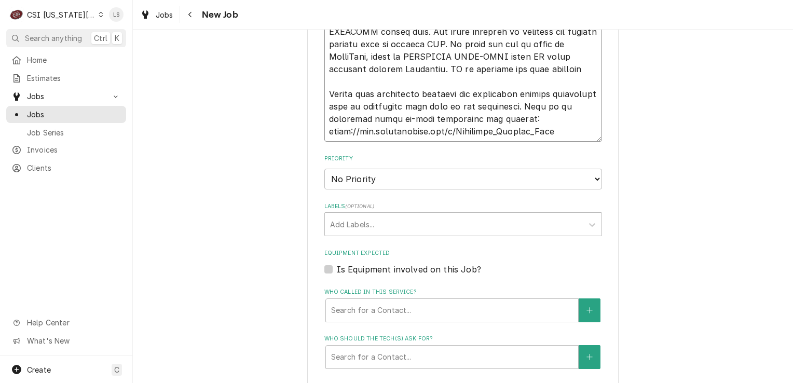
type textarea "Customer has billing on file - 9/22 - LS Entitlement: Unit Within Warranty Peri…"
drag, startPoint x: 359, startPoint y: 114, endPoint x: 359, endPoint y: 121, distance: 7.8
click at [359, 169] on select "No Priority Urgent High Medium Low" at bounding box center [463, 179] width 278 height 21
select select "1"
click at [324, 169] on select "No Priority Urgent High Medium Low" at bounding box center [463, 179] width 278 height 21
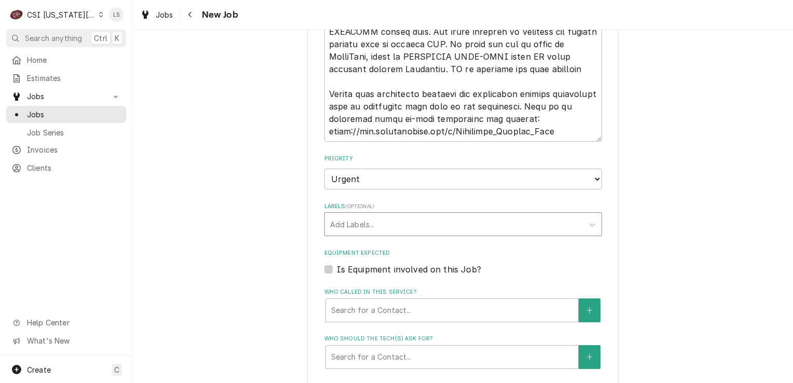
click at [339, 215] on div "Labels" at bounding box center [454, 224] width 248 height 19
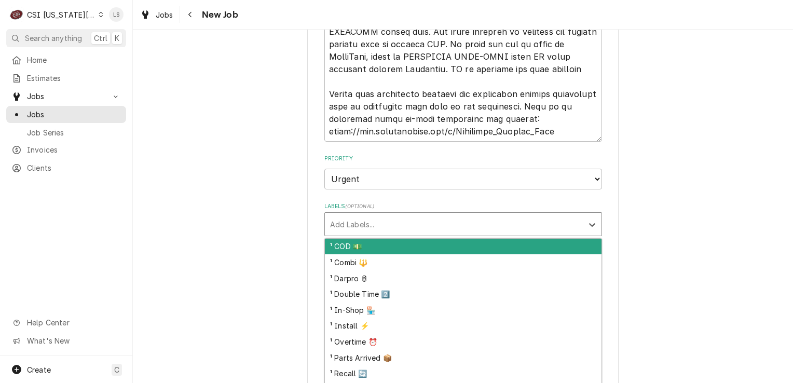
type textarea "x"
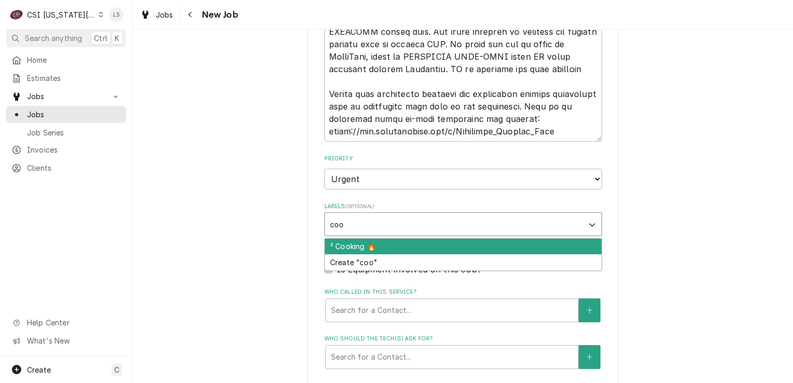
type input "cook"
type textarea "x"
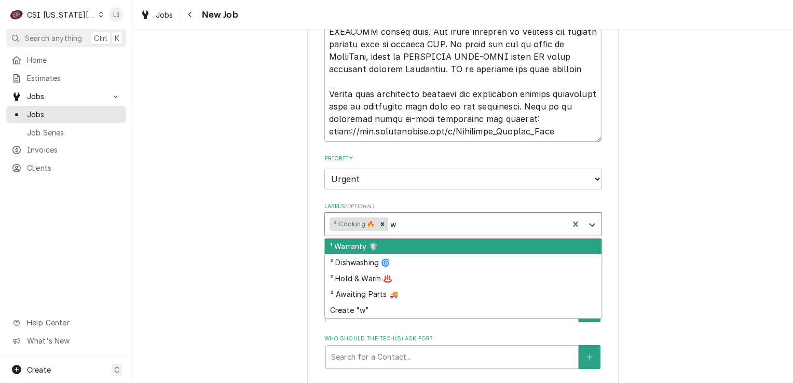
type input "wa"
type textarea "x"
type input "war"
type textarea "x"
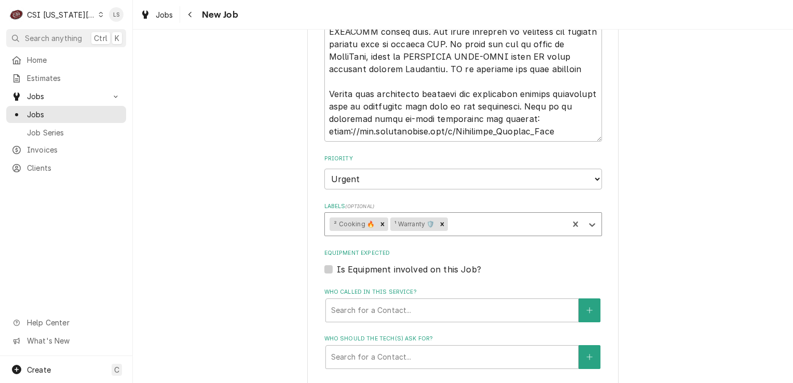
type textarea "x"
type input "h"
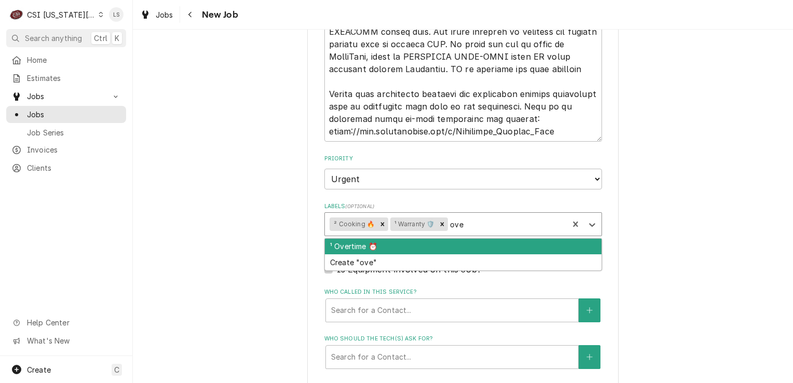
type input "ove4"
type textarea "x"
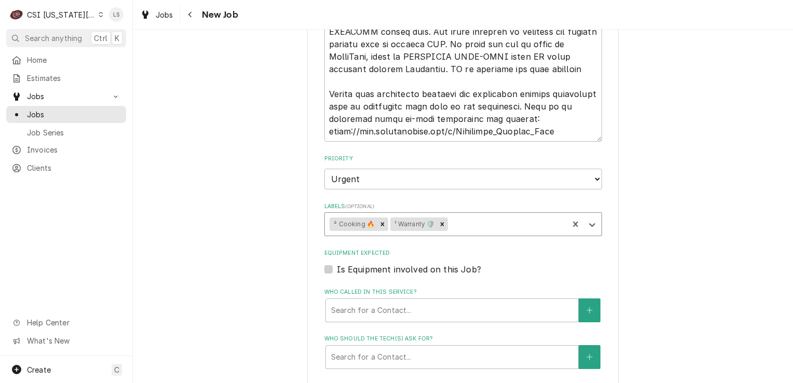
type textarea "x"
click at [337, 263] on label "Is Equipment involved on this Job?" at bounding box center [409, 269] width 144 height 12
click at [337, 263] on input "Equipment Expected" at bounding box center [476, 274] width 278 height 23
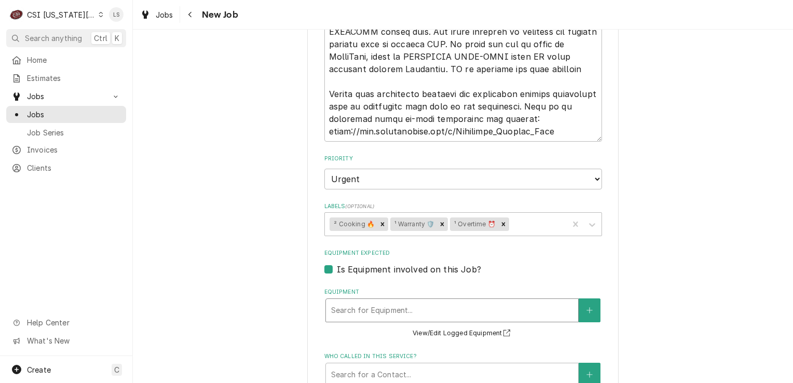
click at [392, 301] on div "Equipment" at bounding box center [452, 310] width 242 height 19
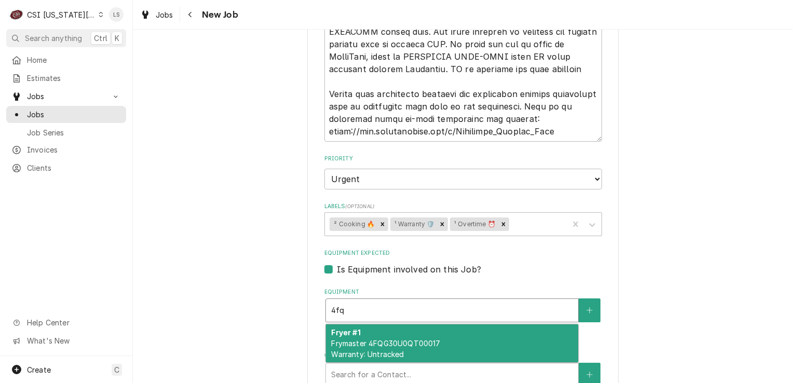
click at [392, 324] on div "Fryer #1 Frymaster 4FQG30U0QT00017 Warranty: Untracked" at bounding box center [452, 343] width 252 height 38
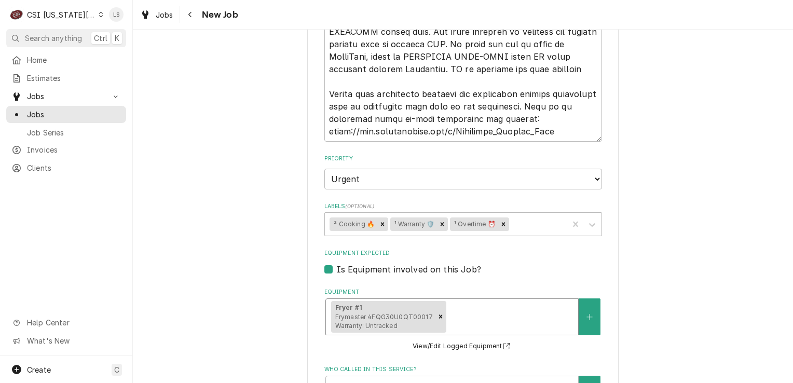
scroll to position [1604, 0]
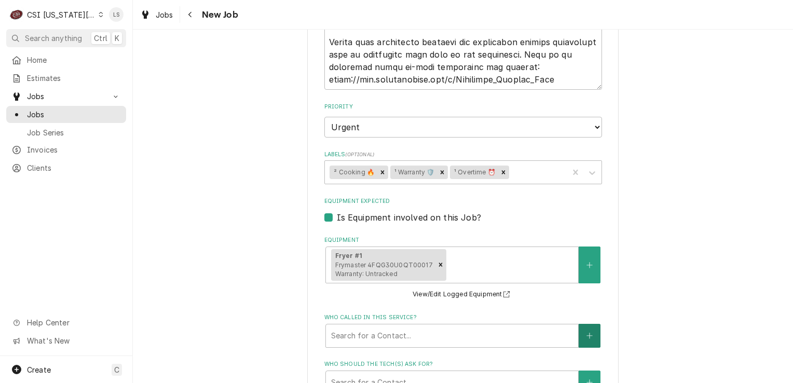
click at [592, 324] on button "Who called in this service?" at bounding box center [590, 336] width 22 height 24
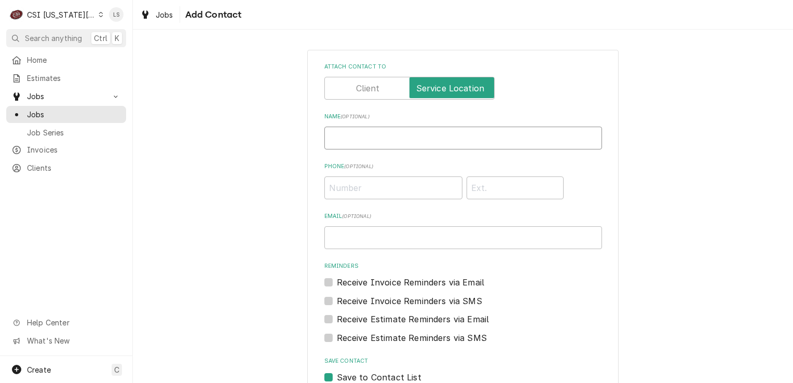
click at [364, 145] on input "Name ( optional )" at bounding box center [463, 138] width 278 height 23
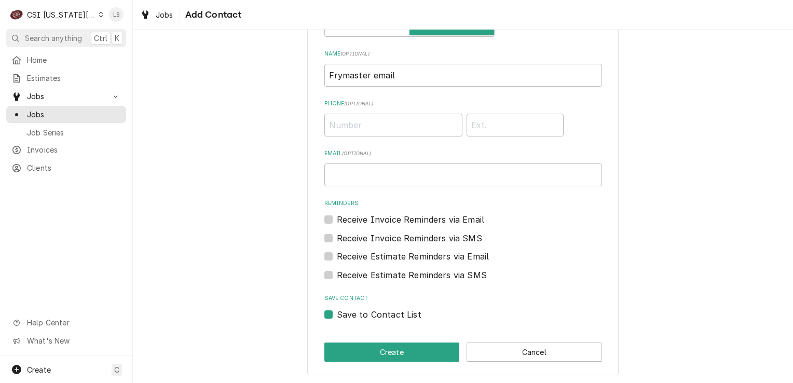
click at [337, 317] on label "Save to Contact List" at bounding box center [379, 314] width 85 height 12
click at [337, 317] on input "Save to Contact List" at bounding box center [476, 319] width 278 height 23
click at [350, 351] on button "Create" at bounding box center [391, 352] width 135 height 19
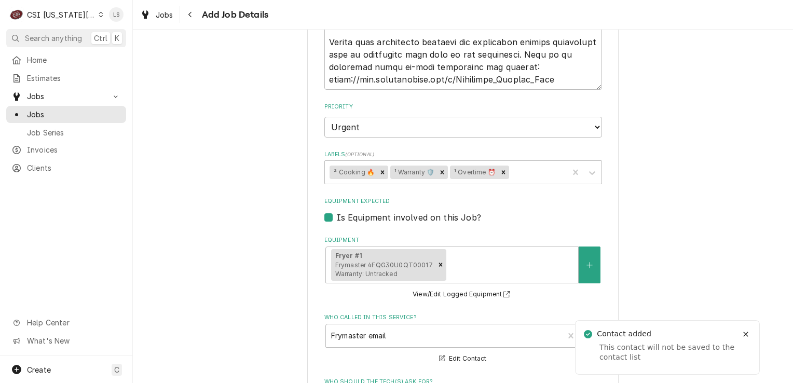
scroll to position [1655, 0]
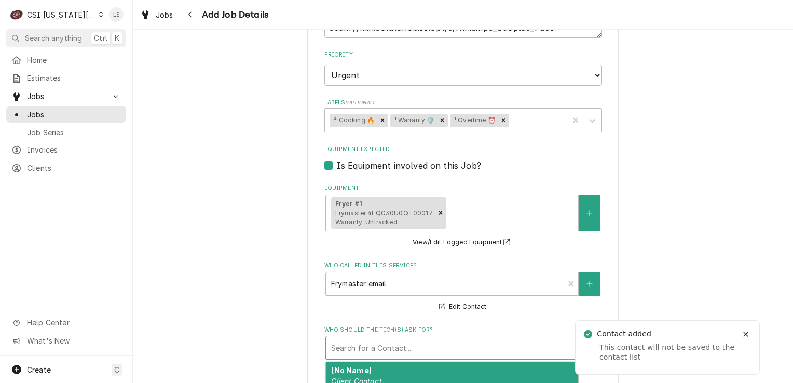
click at [403, 338] on div "Who should the tech(s) ask for?" at bounding box center [452, 347] width 242 height 19
